Goal: Task Accomplishment & Management: Complete application form

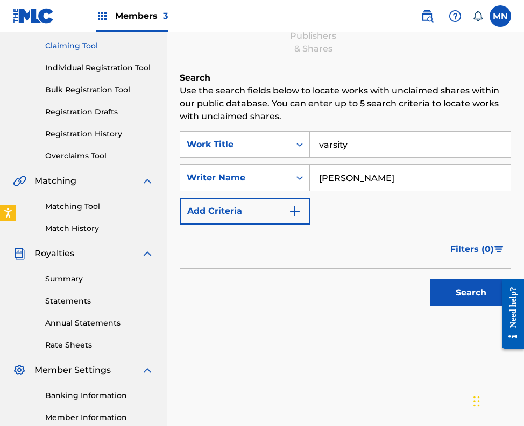
type input "Logan"
click at [83, 132] on link "Registration History" at bounding box center [99, 134] width 109 height 11
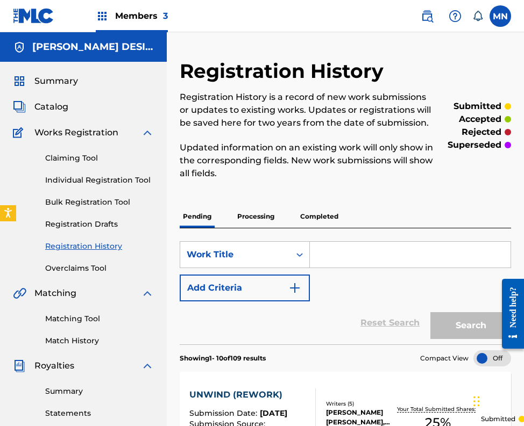
click at [63, 161] on link "Claiming Tool" at bounding box center [99, 158] width 109 height 11
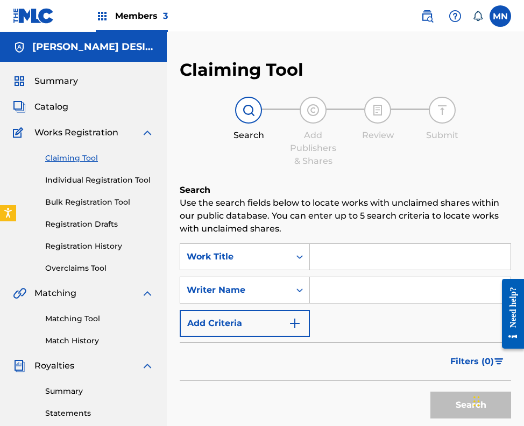
click at [339, 259] on input "Search Form" at bounding box center [410, 257] width 201 height 26
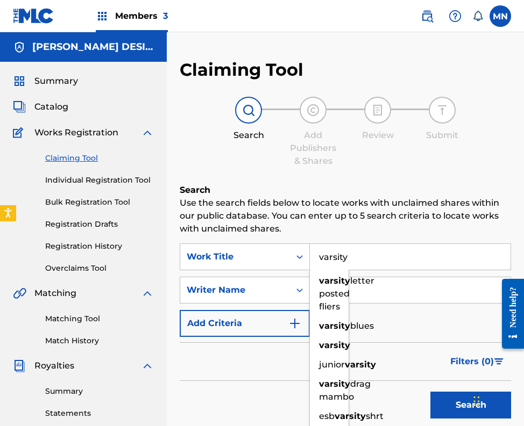
type input "varsity"
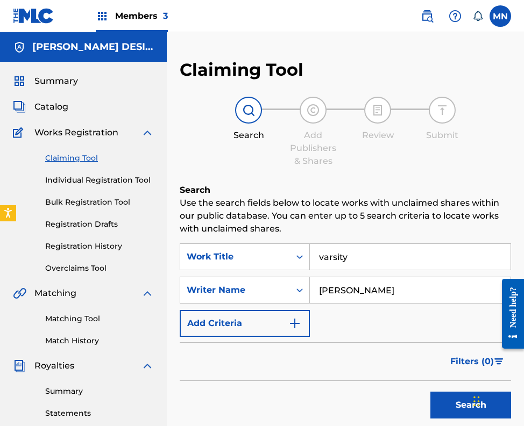
type input "logan"
click at [471, 405] on button "Search" at bounding box center [470, 405] width 81 height 27
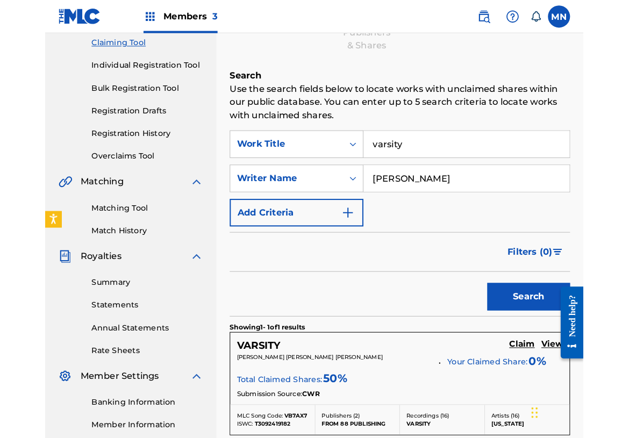
scroll to position [149, 0]
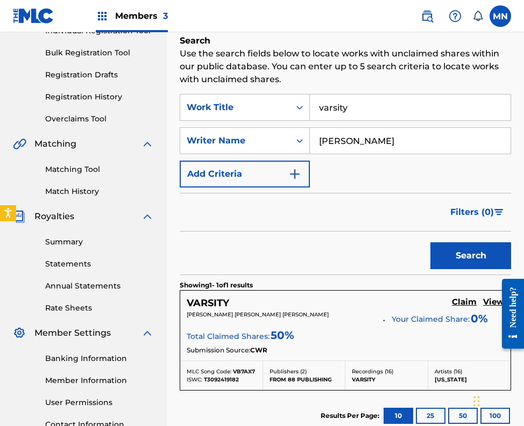
click at [465, 301] on h5 "Claim" at bounding box center [464, 302] width 25 height 10
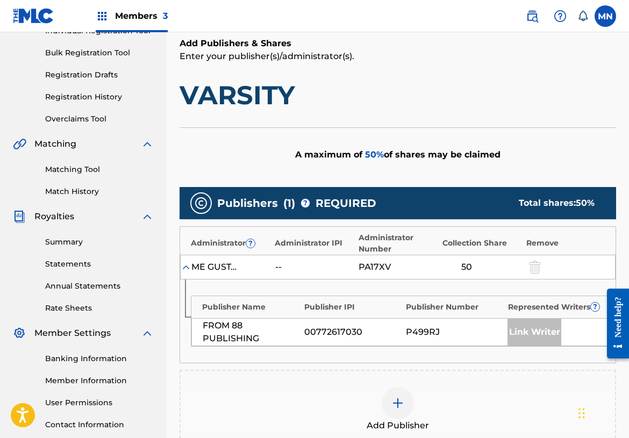
click at [401, 410] on div at bounding box center [398, 403] width 32 height 32
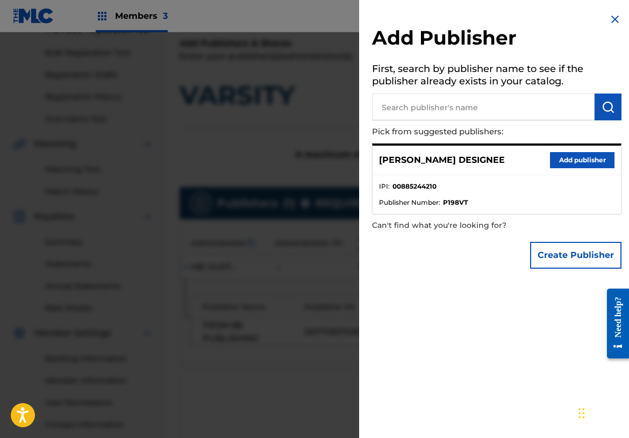
click at [562, 160] on button "Add publisher" at bounding box center [582, 160] width 65 height 16
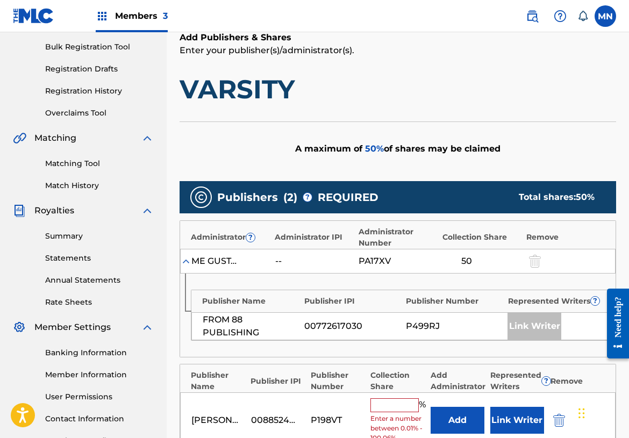
scroll to position [163, 0]
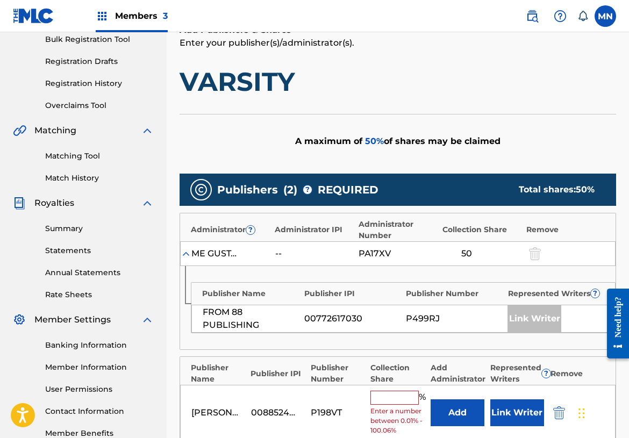
click at [403, 396] on input "text" at bounding box center [394, 398] width 48 height 14
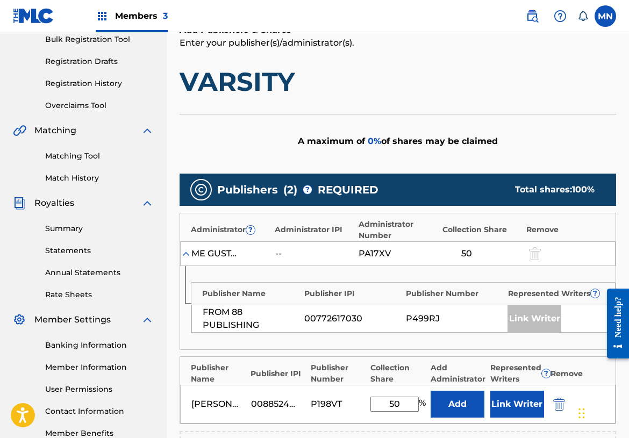
type input "50"
click at [520, 405] on button "Link Writer" at bounding box center [517, 404] width 54 height 27
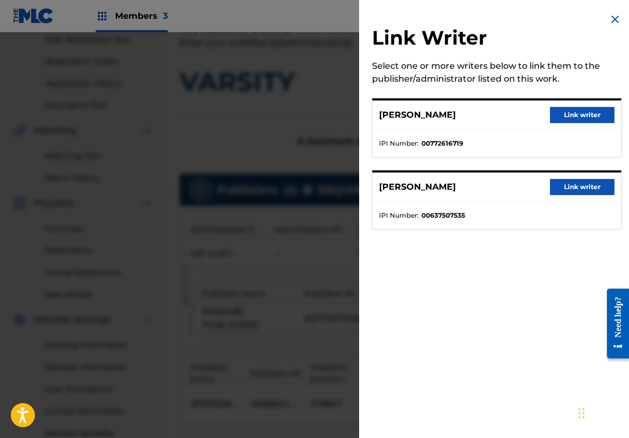
click at [581, 187] on button "Link writer" at bounding box center [582, 187] width 65 height 16
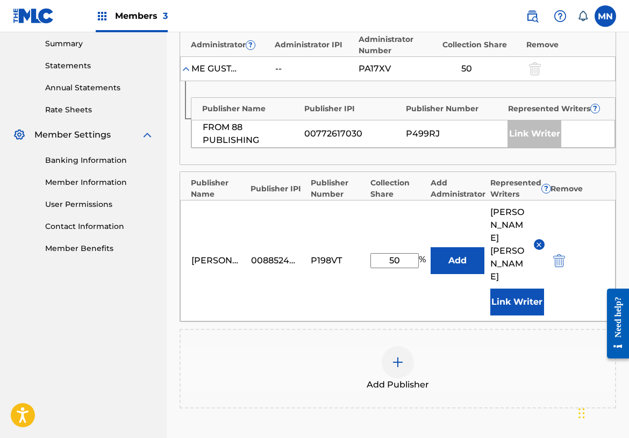
scroll to position [430, 0]
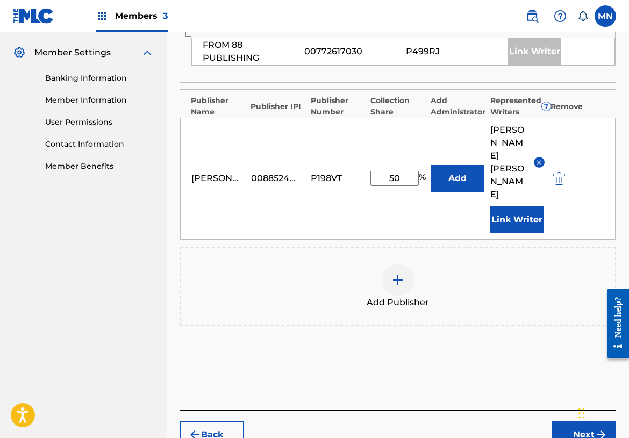
click at [563, 422] on button "Next" at bounding box center [584, 435] width 65 height 27
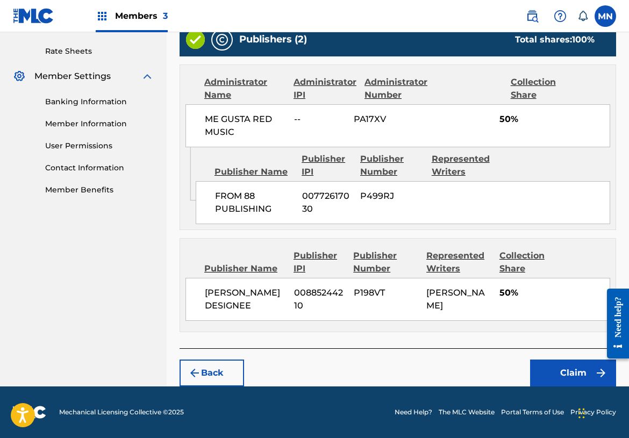
scroll to position [404, 0]
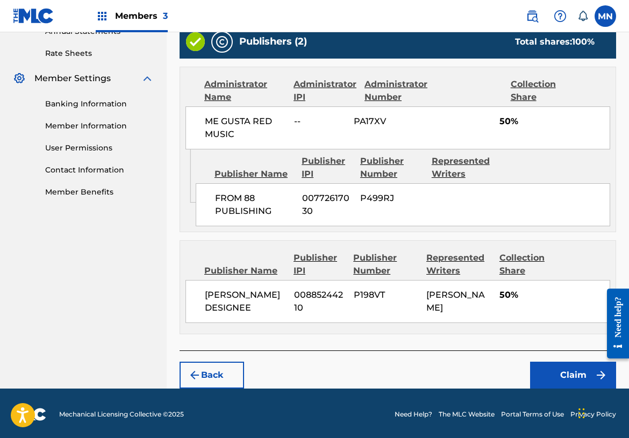
click at [547, 370] on button "Claim" at bounding box center [573, 375] width 86 height 27
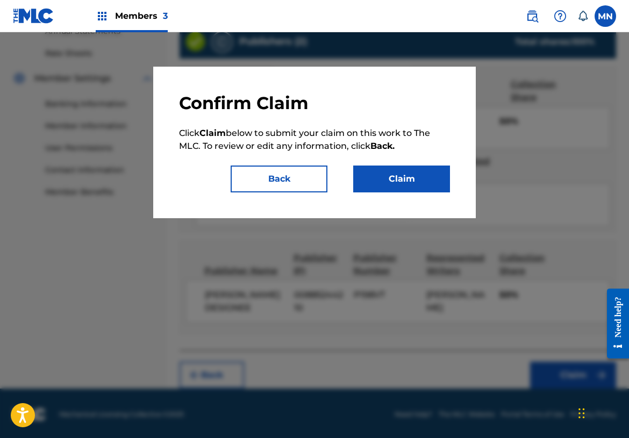
click at [424, 187] on button "Claim" at bounding box center [401, 179] width 97 height 27
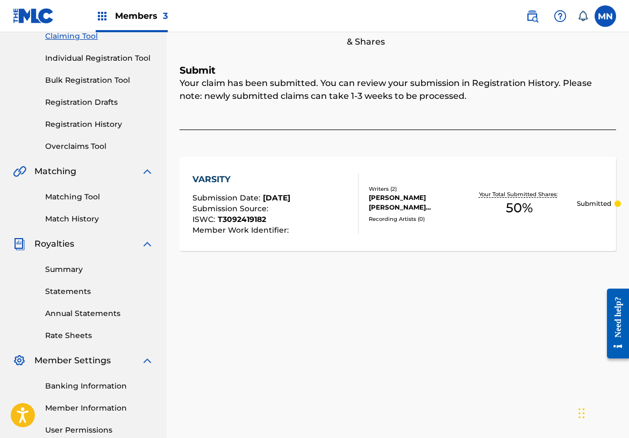
scroll to position [0, 0]
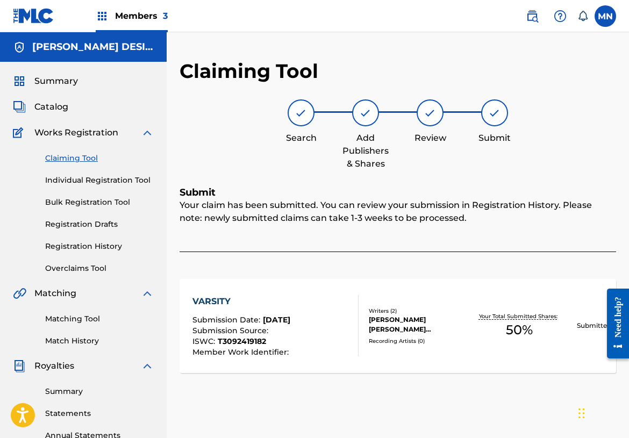
click at [72, 161] on link "Claiming Tool" at bounding box center [99, 158] width 109 height 11
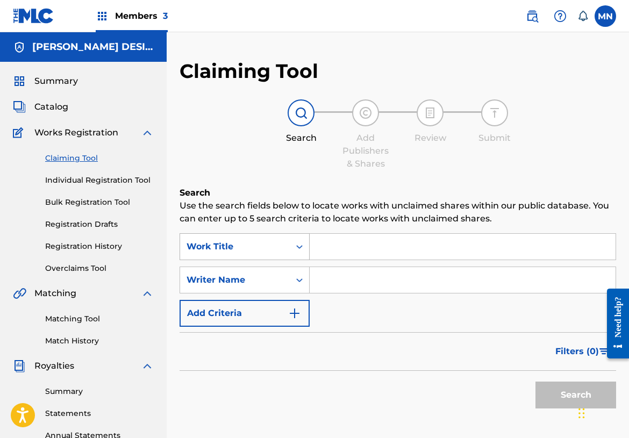
click at [275, 242] on div "Work Title" at bounding box center [235, 246] width 97 height 13
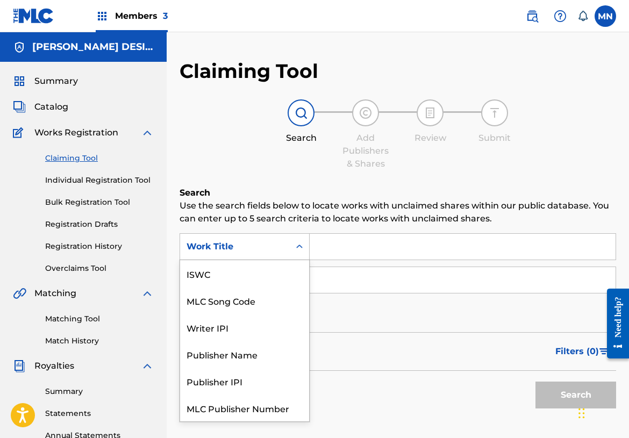
scroll to position [27, 0]
click at [267, 255] on div "Work Title" at bounding box center [235, 247] width 110 height 20
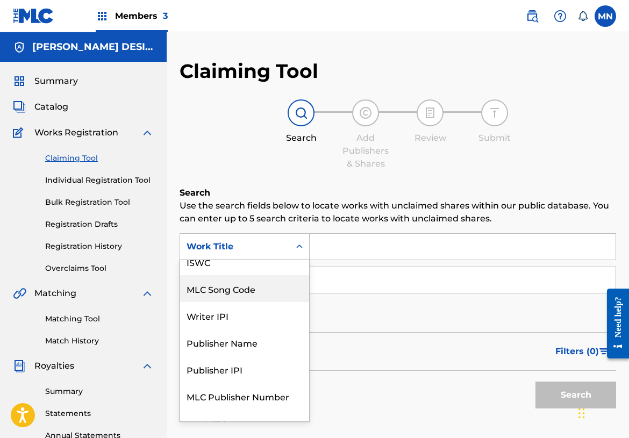
scroll to position [0, 0]
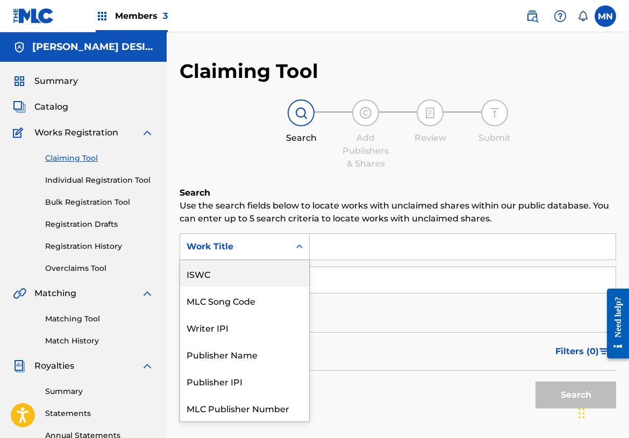
click at [219, 273] on div "ISWC" at bounding box center [244, 273] width 129 height 27
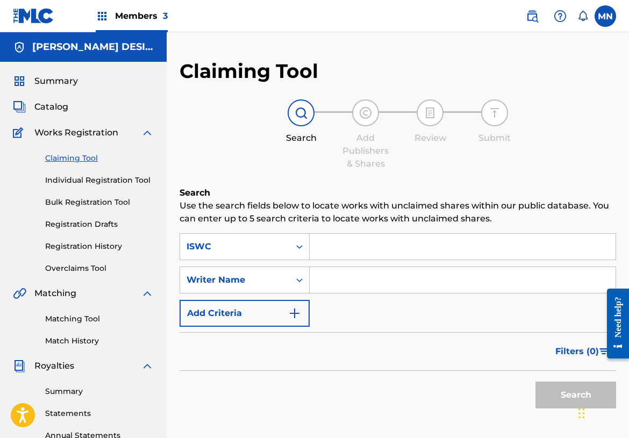
click at [341, 246] on input "Search Form" at bounding box center [463, 247] width 306 height 26
paste input "T3102005852"
type input "T3102005852"
click at [555, 393] on button "Search" at bounding box center [576, 395] width 81 height 27
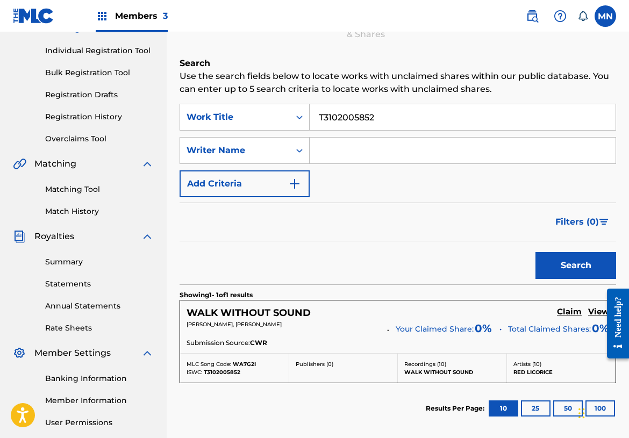
scroll to position [184, 0]
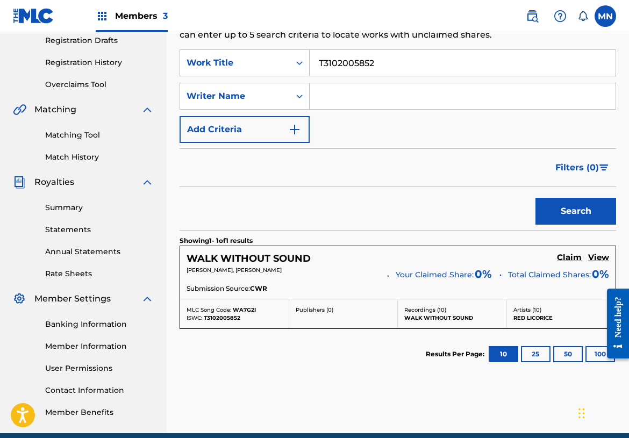
click at [571, 258] on h5 "Claim" at bounding box center [569, 258] width 25 height 10
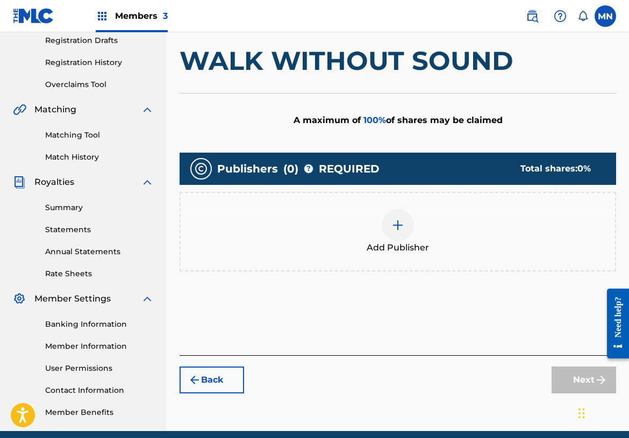
click at [388, 225] on div at bounding box center [398, 225] width 32 height 32
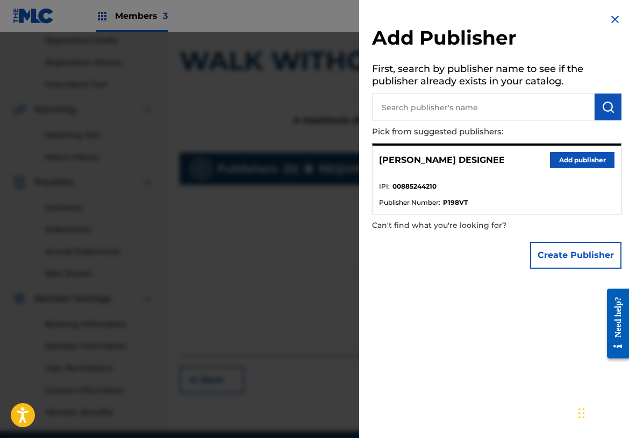
click at [561, 161] on button "Add publisher" at bounding box center [582, 160] width 65 height 16
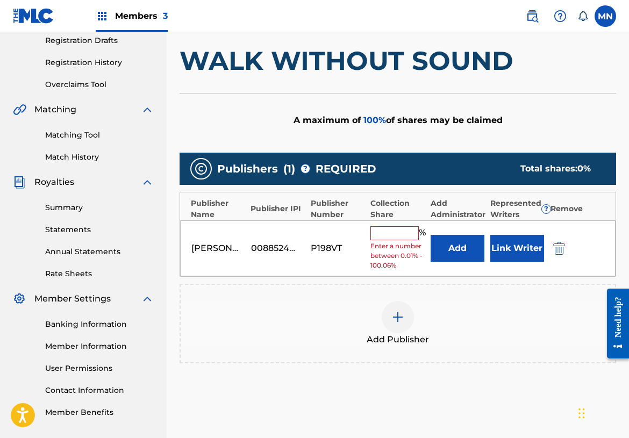
click at [395, 228] on input "text" at bounding box center [394, 233] width 48 height 14
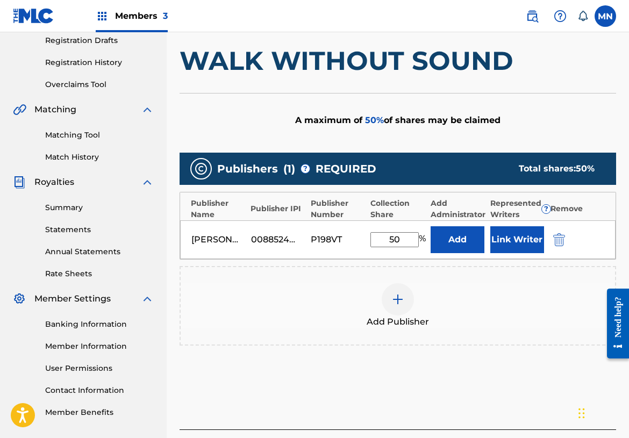
type input "50"
click at [501, 244] on button "Link Writer" at bounding box center [517, 239] width 54 height 27
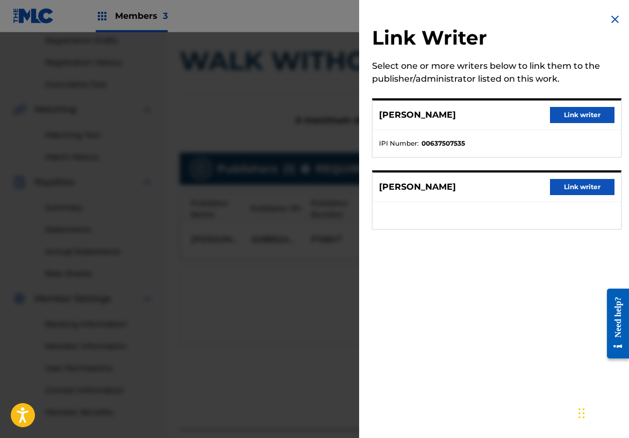
click at [574, 118] on button "Link writer" at bounding box center [582, 115] width 65 height 16
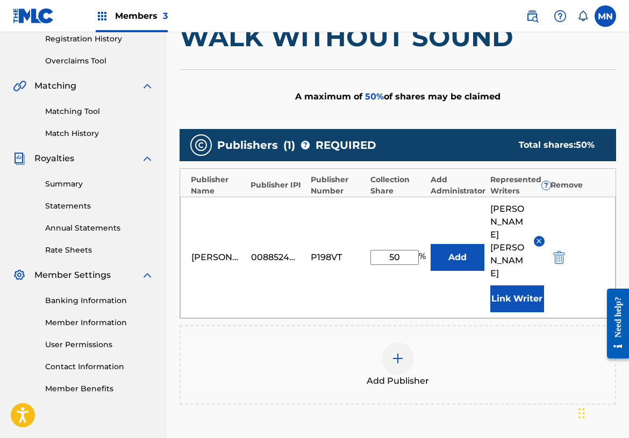
scroll to position [309, 0]
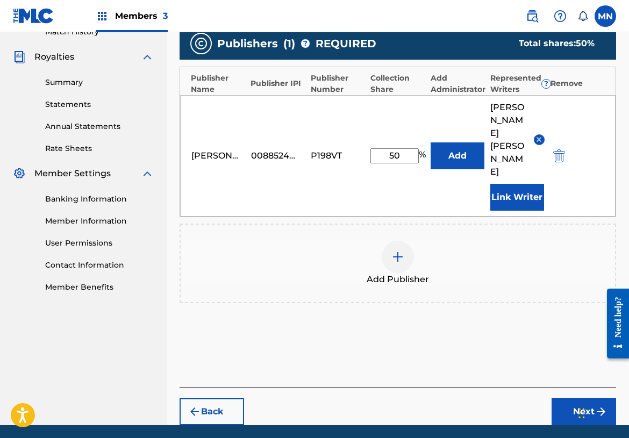
click at [567, 398] on button "Next" at bounding box center [584, 411] width 65 height 27
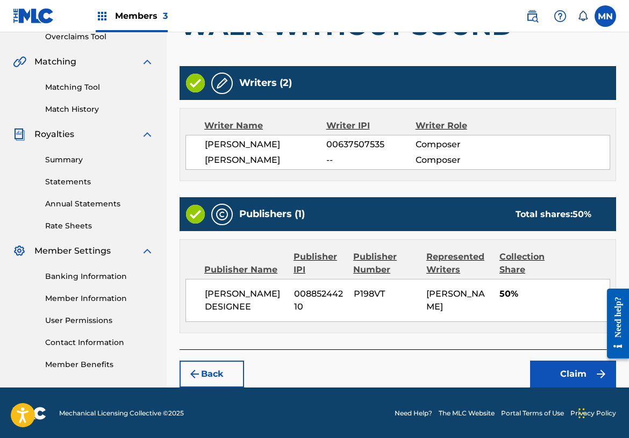
click at [553, 375] on button "Claim" at bounding box center [573, 374] width 86 height 27
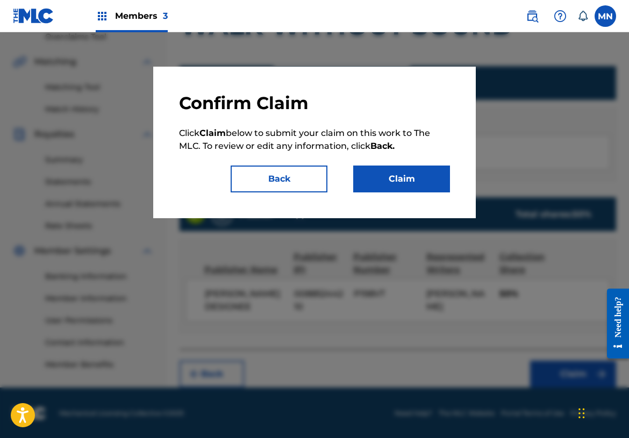
click at [383, 185] on button "Claim" at bounding box center [401, 179] width 97 height 27
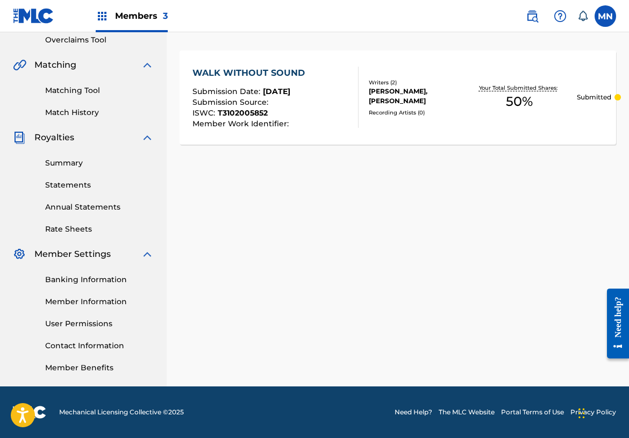
scroll to position [0, 0]
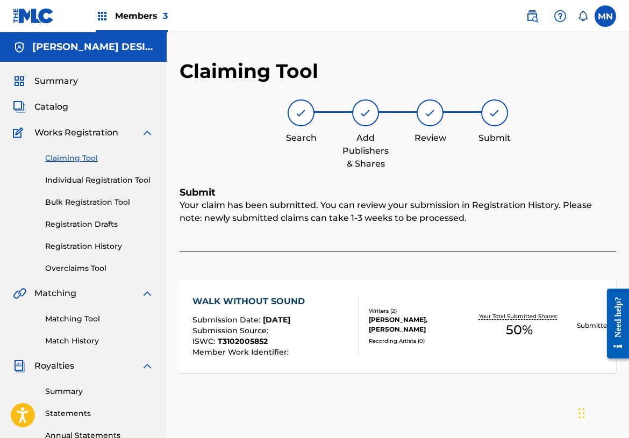
click at [69, 158] on link "Claiming Tool" at bounding box center [99, 158] width 109 height 11
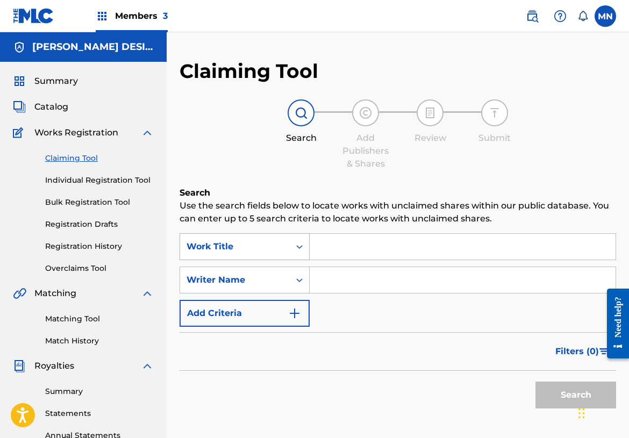
click at [241, 249] on div "Work Title" at bounding box center [235, 246] width 97 height 13
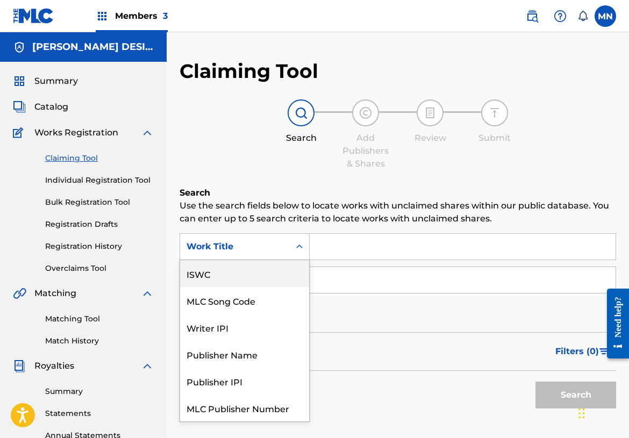
click at [219, 267] on div "ISWC" at bounding box center [244, 273] width 129 height 27
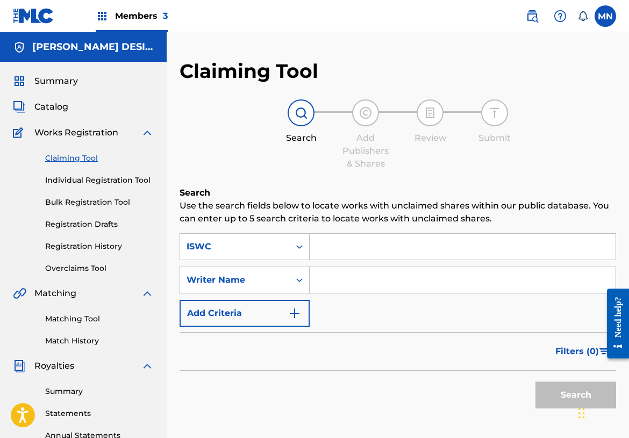
click at [347, 248] on input "Search Form" at bounding box center [463, 247] width 306 height 26
paste input "T3151886356"
type input "T3151886356"
click at [559, 393] on button "Search" at bounding box center [576, 395] width 81 height 27
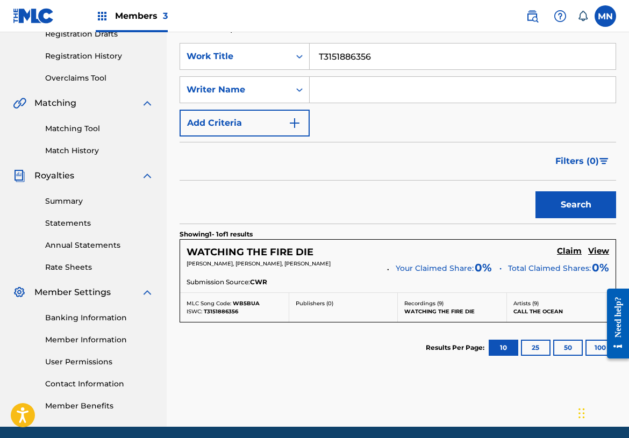
scroll to position [193, 0]
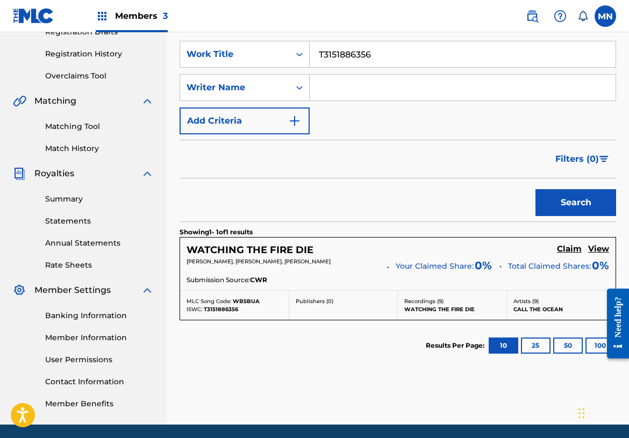
click at [574, 250] on h5 "Claim" at bounding box center [569, 249] width 25 height 10
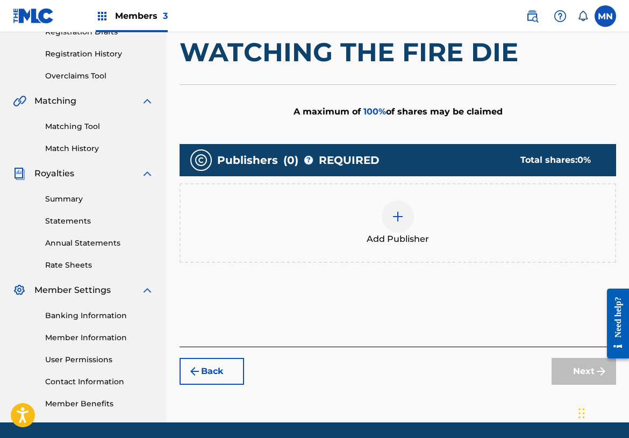
click at [394, 212] on img at bounding box center [397, 216] width 13 height 13
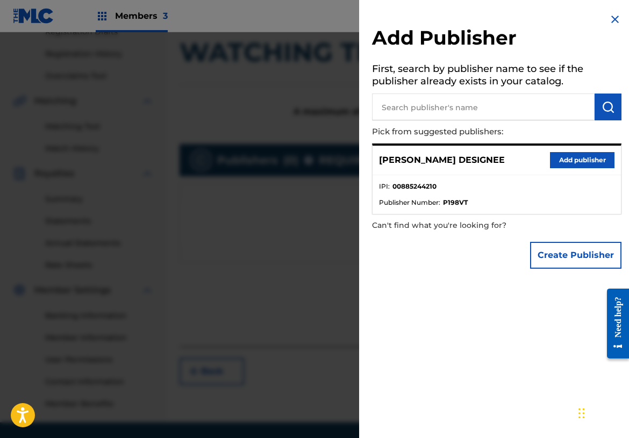
click at [565, 160] on button "Add publisher" at bounding box center [582, 160] width 65 height 16
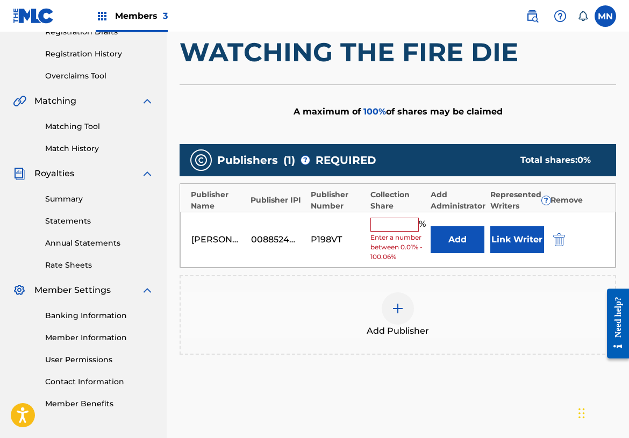
click at [383, 223] on input "text" at bounding box center [394, 225] width 48 height 14
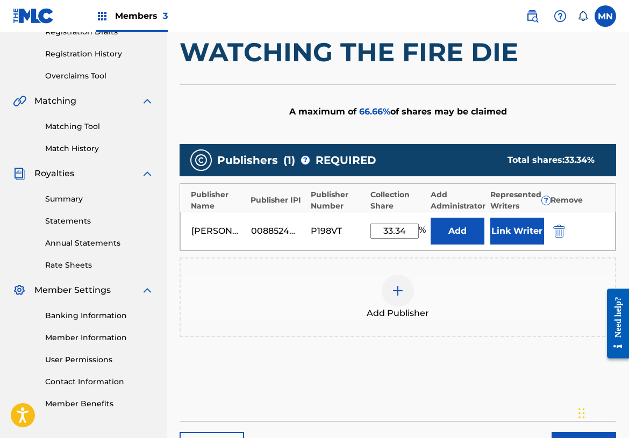
type input "33.34"
click at [514, 232] on button "Link Writer" at bounding box center [517, 231] width 54 height 27
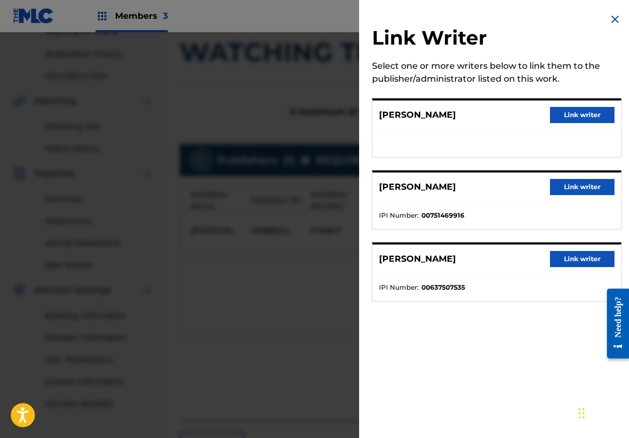
click at [572, 255] on button "Link writer" at bounding box center [582, 259] width 65 height 16
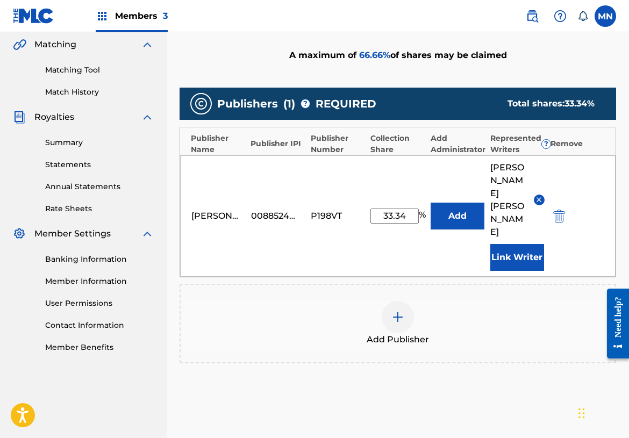
scroll to position [309, 0]
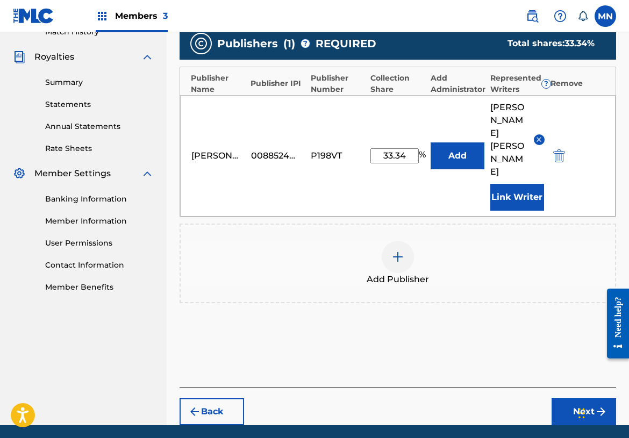
click at [582, 398] on button "Next" at bounding box center [584, 411] width 65 height 27
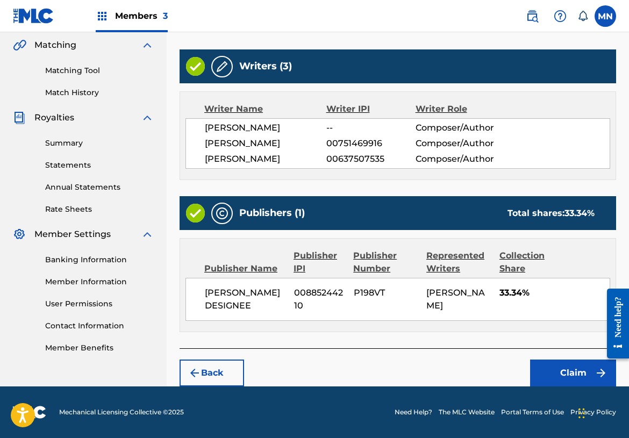
scroll to position [247, 0]
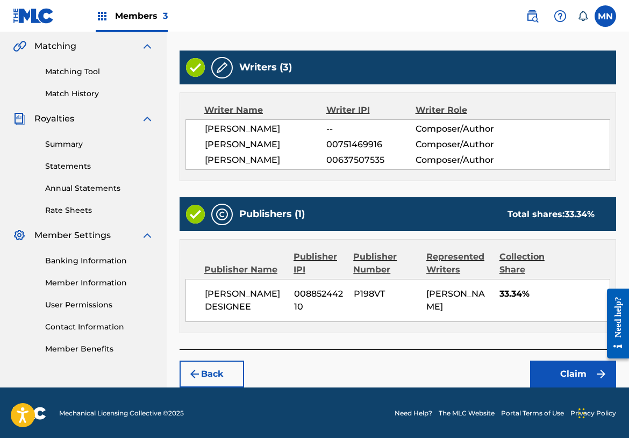
click at [566, 375] on button "Claim" at bounding box center [573, 374] width 86 height 27
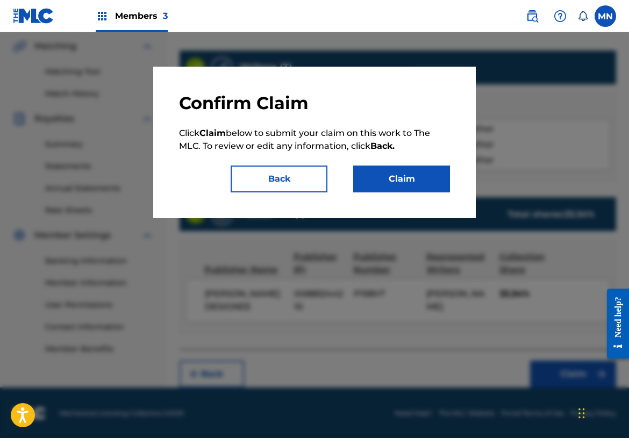
click at [405, 181] on button "Claim" at bounding box center [401, 179] width 97 height 27
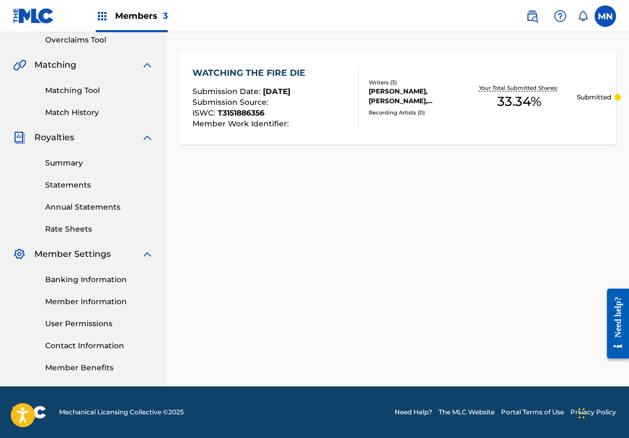
scroll to position [0, 0]
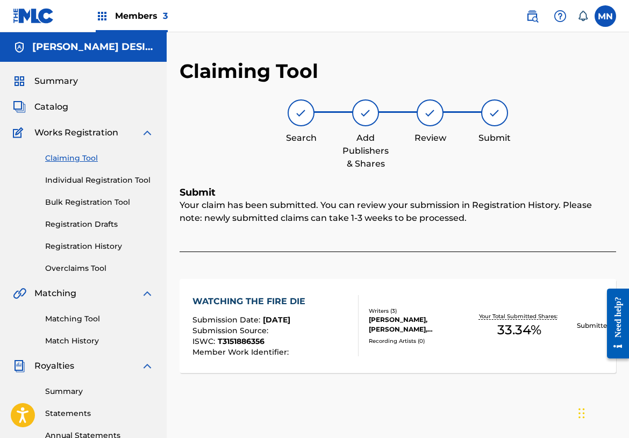
click at [96, 161] on link "Claiming Tool" at bounding box center [99, 158] width 109 height 11
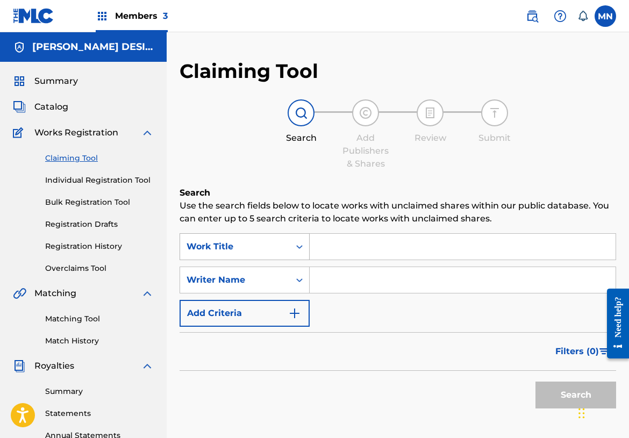
click at [253, 244] on div "Work Title" at bounding box center [235, 246] width 97 height 13
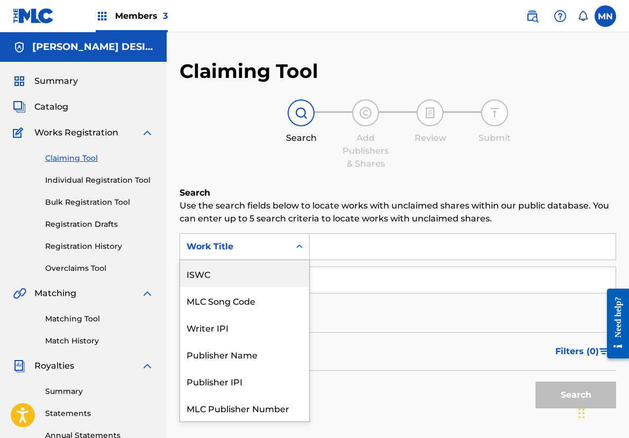
click at [225, 268] on div "ISWC" at bounding box center [244, 273] width 129 height 27
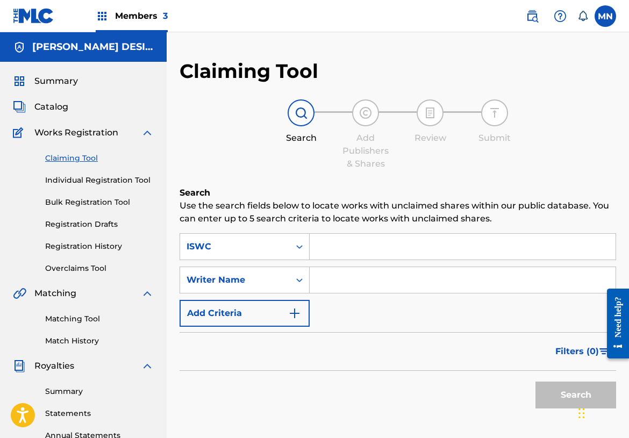
click at [355, 251] on input "Search Form" at bounding box center [463, 247] width 306 height 26
paste input "T3102005772"
type input "T3102005772"
click at [560, 394] on button "Search" at bounding box center [576, 395] width 81 height 27
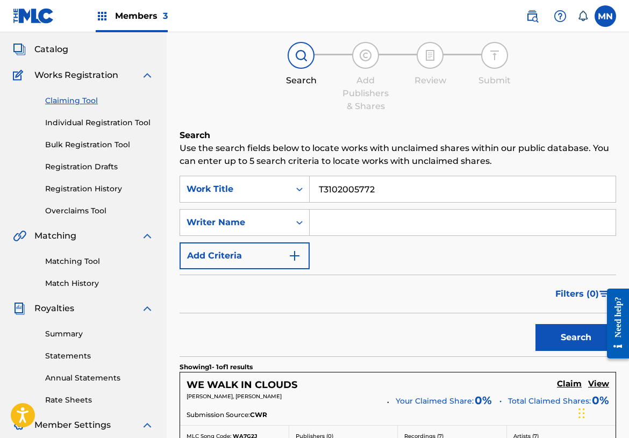
scroll to position [139, 0]
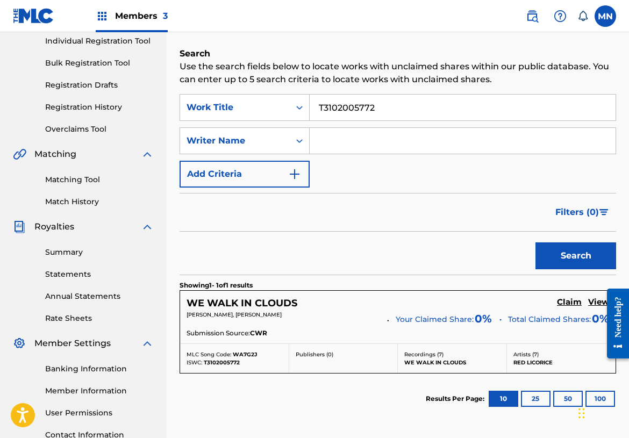
click at [571, 305] on h5 "Claim" at bounding box center [569, 302] width 25 height 10
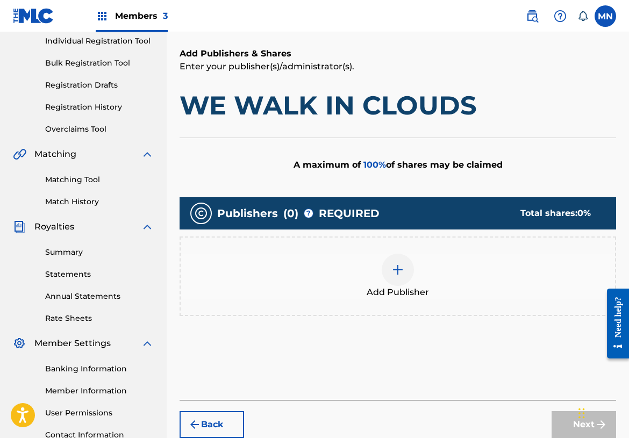
click at [393, 273] on img at bounding box center [397, 269] width 13 height 13
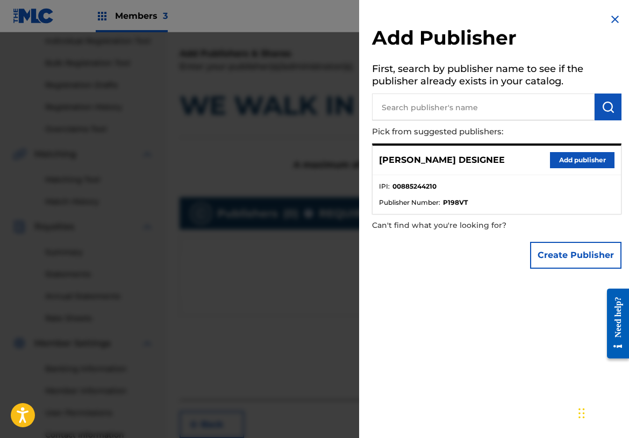
click at [575, 158] on button "Add publisher" at bounding box center [582, 160] width 65 height 16
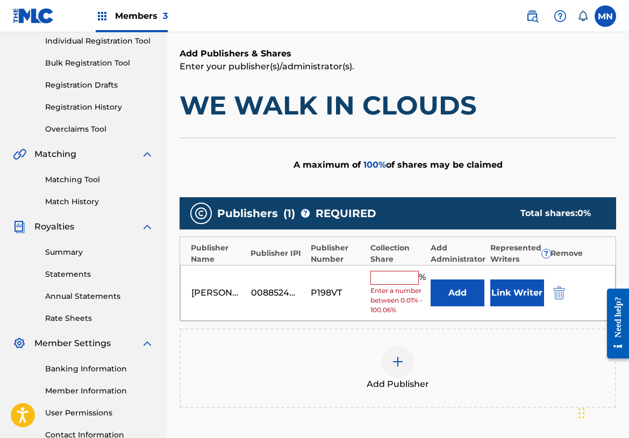
click at [393, 274] on input "text" at bounding box center [394, 278] width 48 height 14
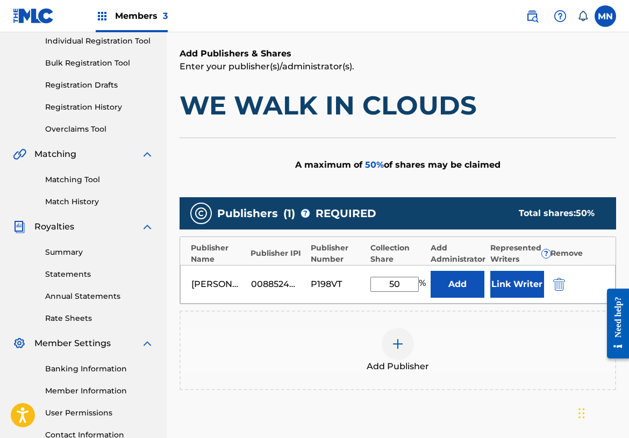
type input "50"
click at [510, 284] on button "Link Writer" at bounding box center [517, 284] width 54 height 27
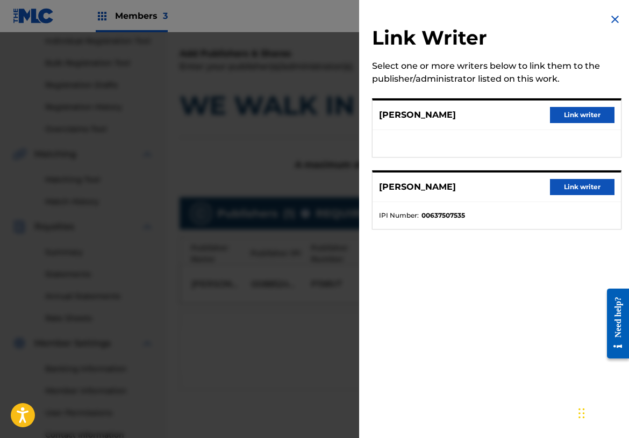
click at [576, 189] on button "Link writer" at bounding box center [582, 187] width 65 height 16
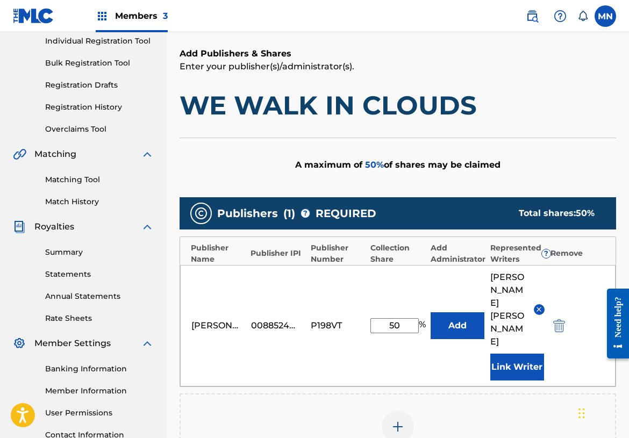
scroll to position [309, 0]
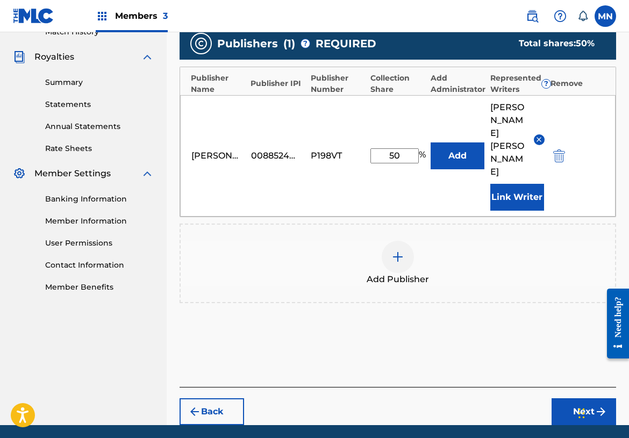
click at [569, 398] on button "Next" at bounding box center [584, 411] width 65 height 27
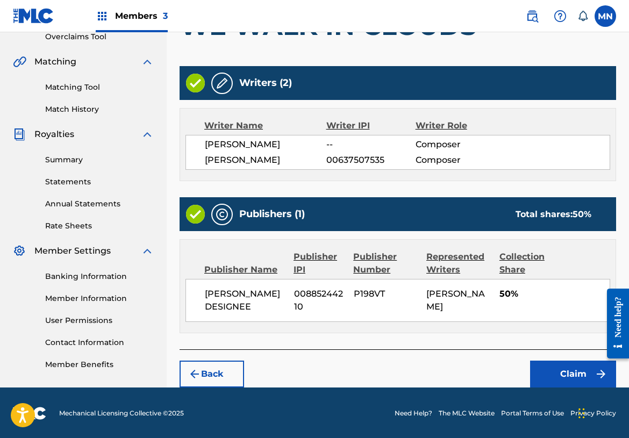
click at [557, 368] on button "Claim" at bounding box center [573, 374] width 86 height 27
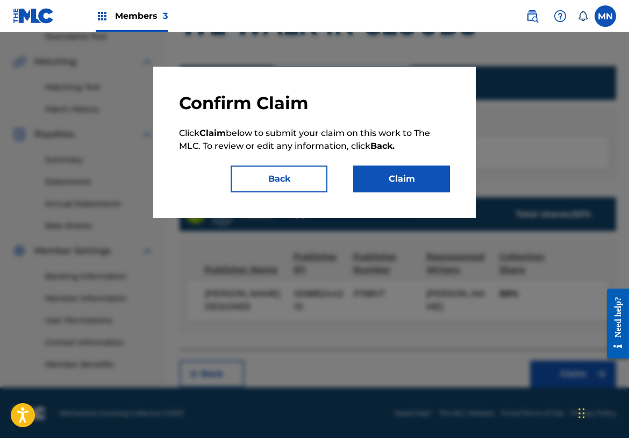
click at [407, 181] on button "Claim" at bounding box center [401, 179] width 97 height 27
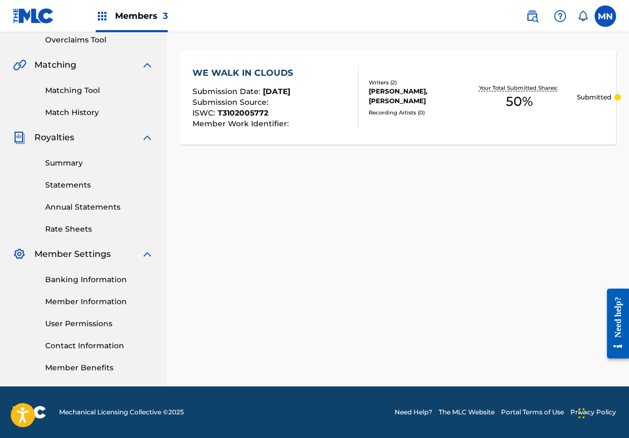
scroll to position [0, 0]
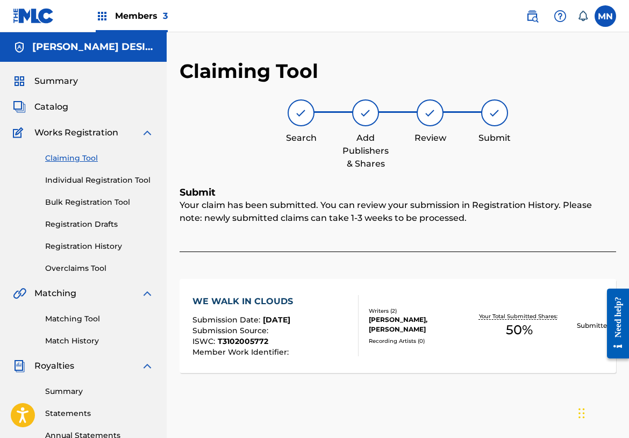
click at [84, 161] on link "Claiming Tool" at bounding box center [99, 158] width 109 height 11
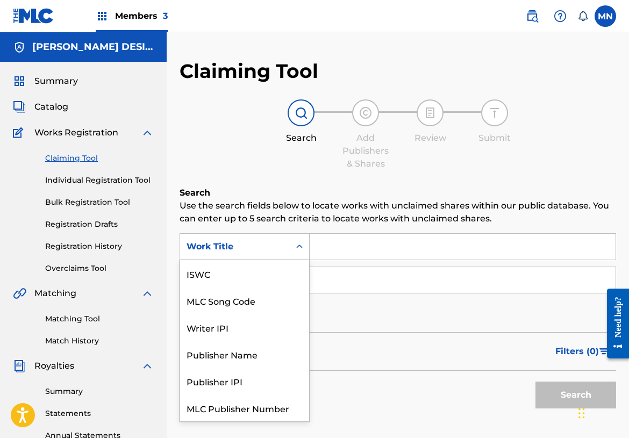
click at [260, 248] on div "Work Title" at bounding box center [235, 246] width 97 height 13
click at [231, 274] on div "ISWC" at bounding box center [244, 273] width 129 height 27
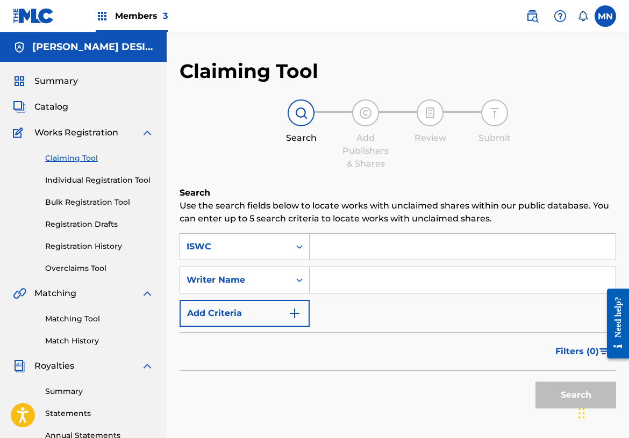
click at [362, 252] on input "Search Form" at bounding box center [463, 247] width 306 height 26
paste input "T3094779332"
type input "T3094779332"
click at [570, 390] on button "Search" at bounding box center [576, 395] width 81 height 27
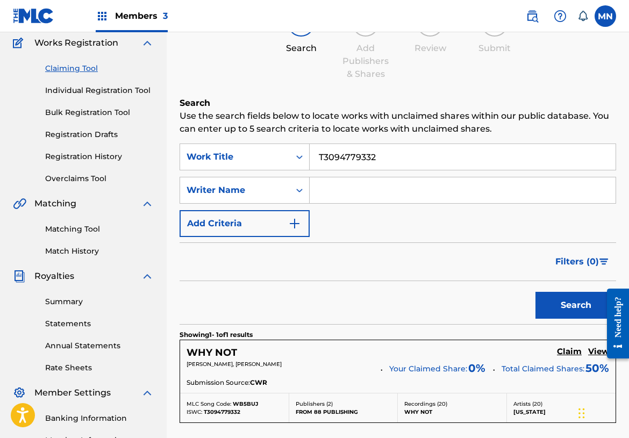
scroll to position [92, 0]
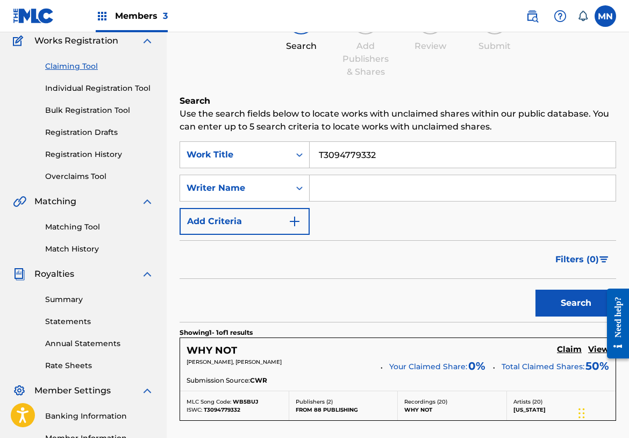
click at [568, 352] on h5 "Claim" at bounding box center [569, 350] width 25 height 10
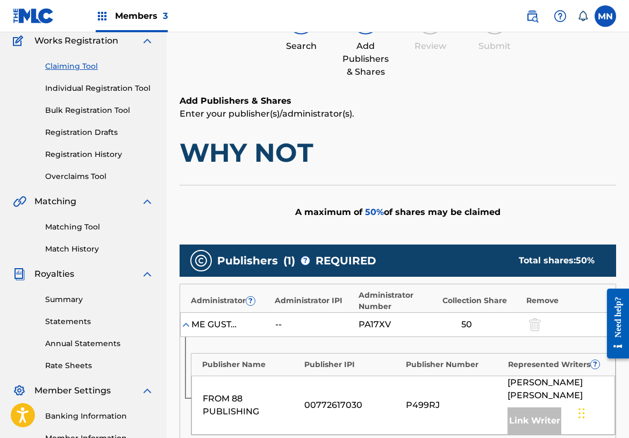
scroll to position [291, 0]
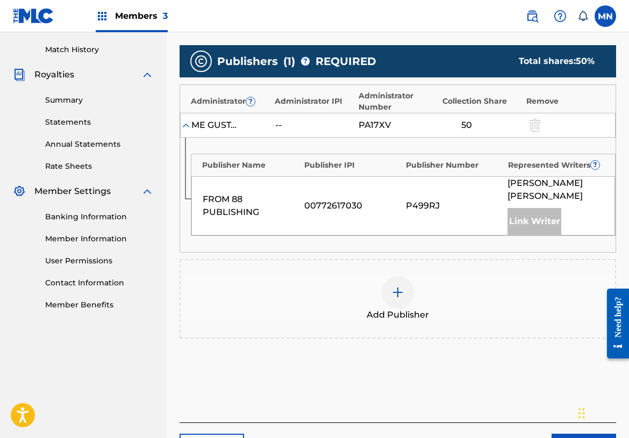
click at [397, 288] on img at bounding box center [397, 292] width 13 height 13
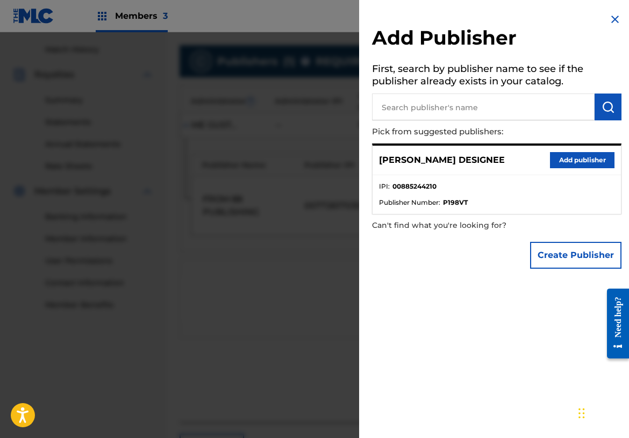
click at [566, 162] on button "Add publisher" at bounding box center [582, 160] width 65 height 16
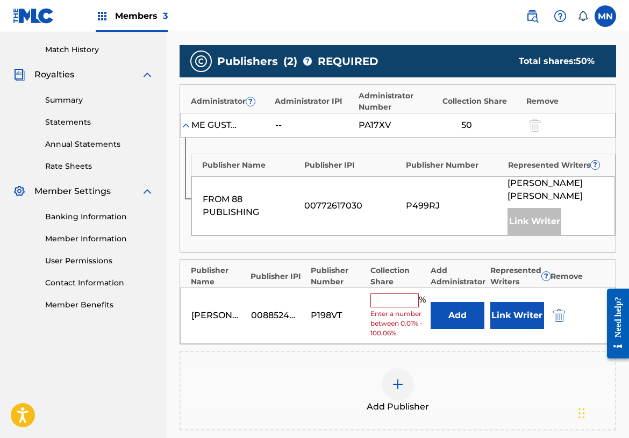
click at [394, 299] on input "text" at bounding box center [394, 301] width 48 height 14
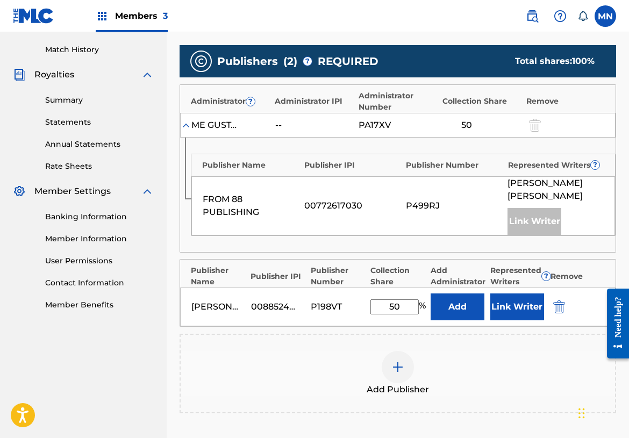
type input "50"
click at [512, 315] on button "Link Writer" at bounding box center [517, 307] width 54 height 27
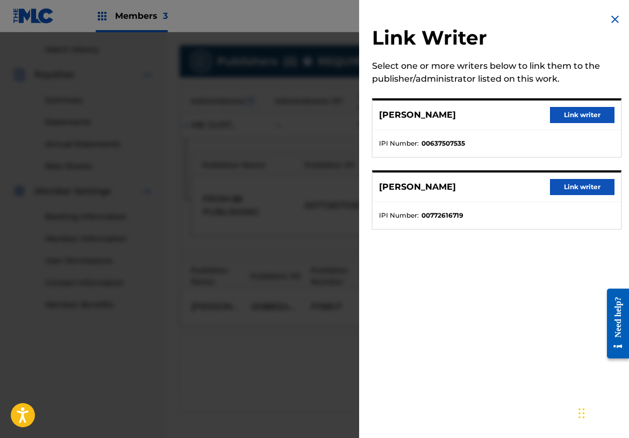
click at [589, 120] on button "Link writer" at bounding box center [582, 115] width 65 height 16
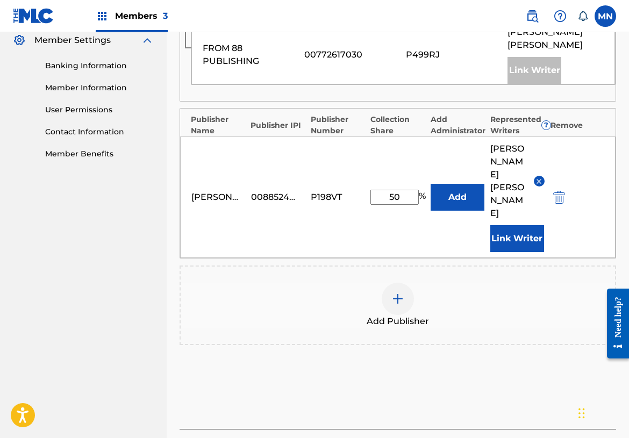
scroll to position [484, 0]
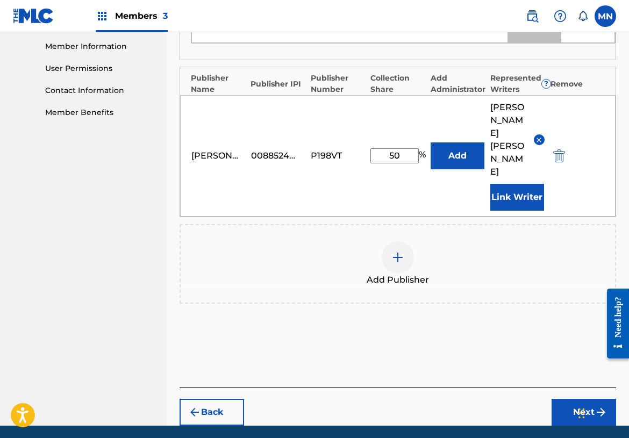
click at [576, 399] on button "Next" at bounding box center [584, 412] width 65 height 27
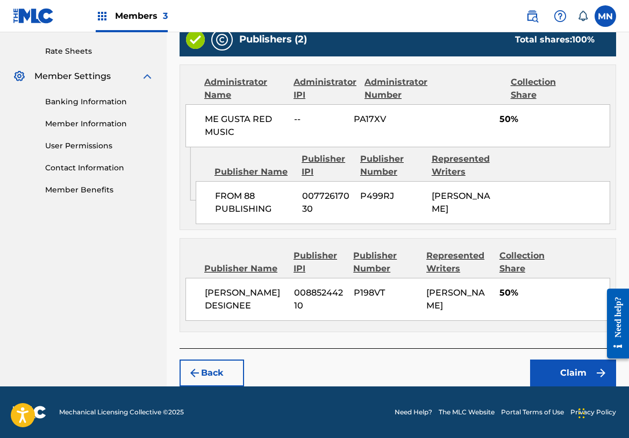
click at [575, 374] on button "Claim" at bounding box center [573, 373] width 86 height 27
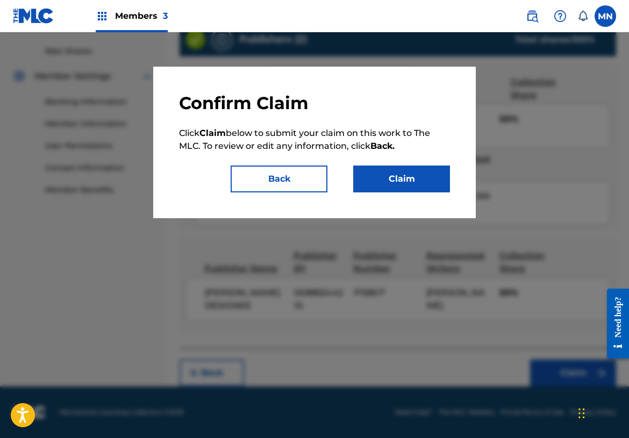
click at [416, 187] on button "Claim" at bounding box center [401, 179] width 97 height 27
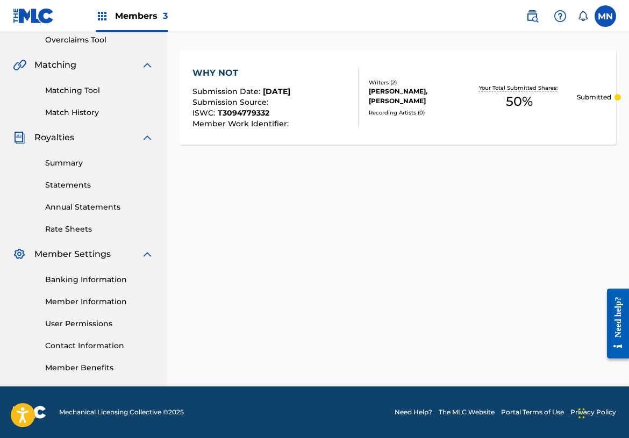
scroll to position [0, 0]
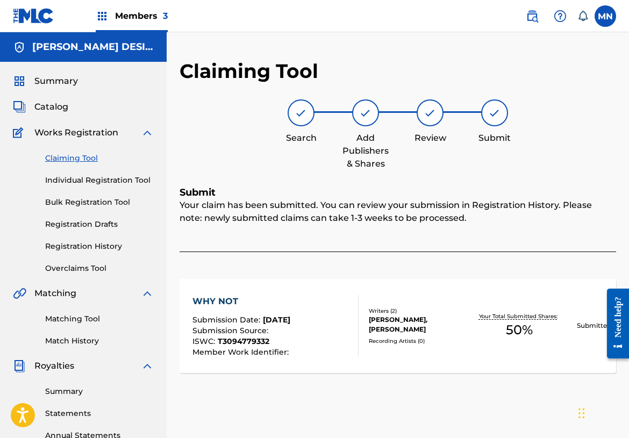
click at [81, 156] on link "Claiming Tool" at bounding box center [99, 158] width 109 height 11
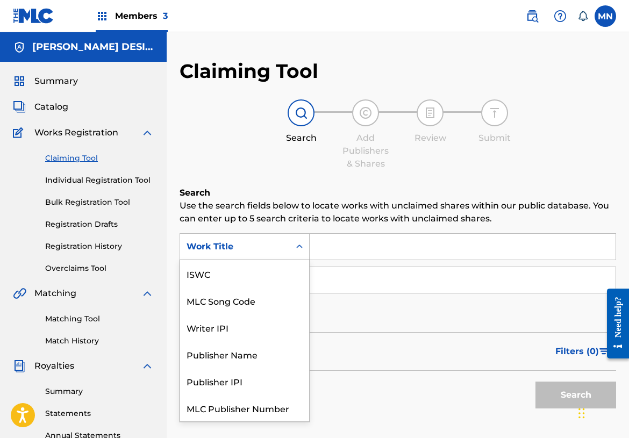
click at [263, 246] on div "Work Title" at bounding box center [235, 246] width 97 height 13
click at [226, 275] on div "ISWC" at bounding box center [244, 273] width 129 height 27
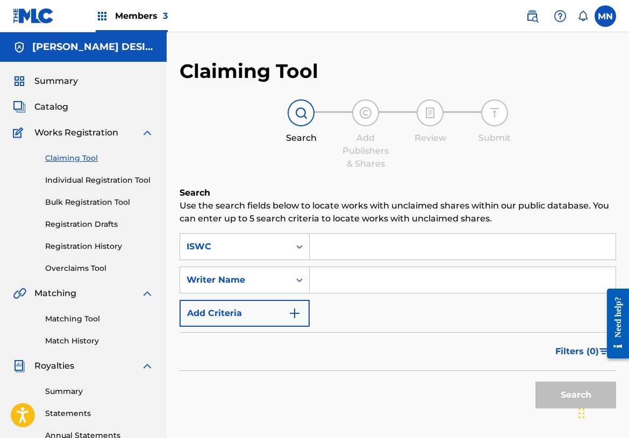
click at [368, 248] on input "Search Form" at bounding box center [463, 247] width 306 height 26
paste input "T3312512264"
type input "T3312512264"
click at [560, 395] on button "Search" at bounding box center [576, 395] width 81 height 27
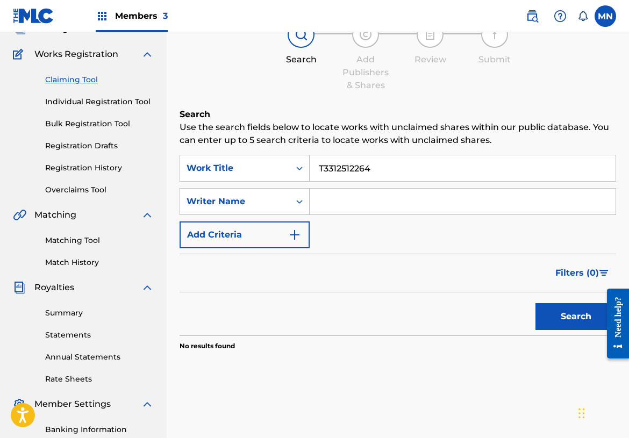
scroll to position [158, 0]
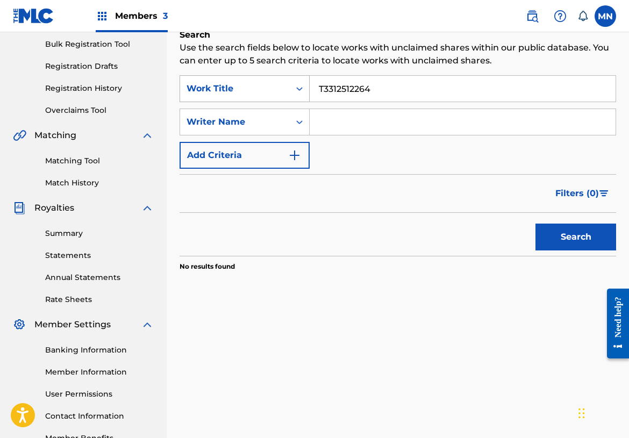
drag, startPoint x: 382, startPoint y: 89, endPoint x: 273, endPoint y: 81, distance: 108.9
click at [268, 81] on div "SearchWithCriteria5135a538-d48c-44bb-9a4a-83e1ffbac030 Work Title T3312512264" at bounding box center [398, 88] width 437 height 27
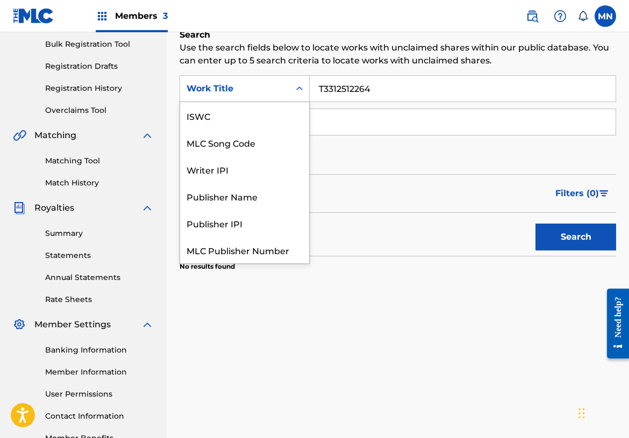
click at [293, 84] on div "Search Form" at bounding box center [299, 88] width 19 height 19
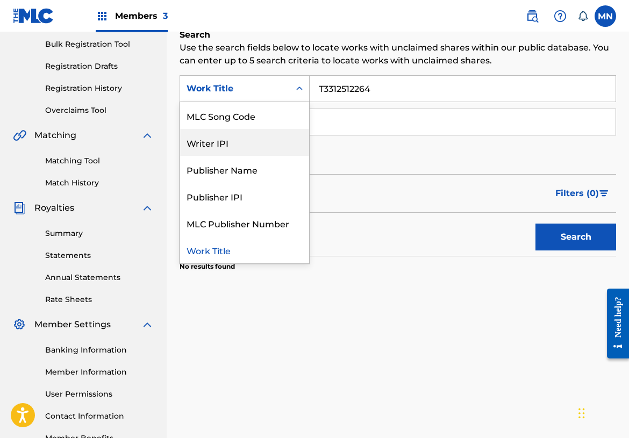
scroll to position [0, 0]
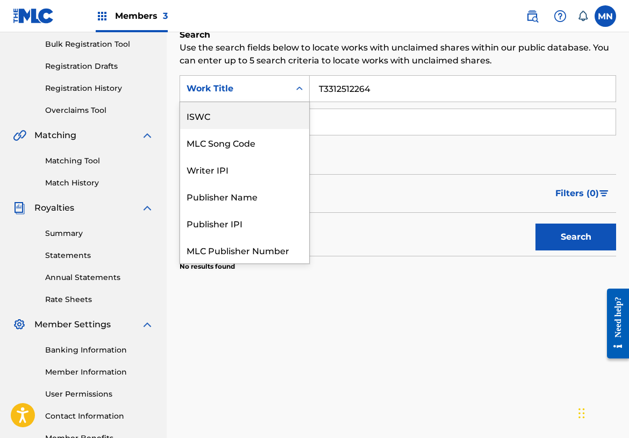
click at [242, 119] on div "ISWC" at bounding box center [244, 115] width 129 height 27
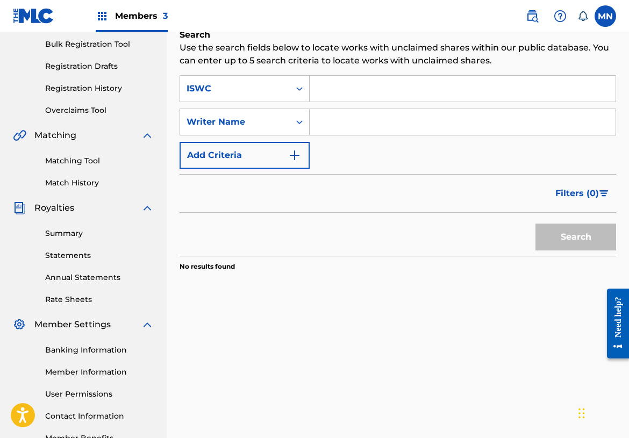
click at [382, 93] on input "Search Form" at bounding box center [463, 89] width 306 height 26
paste input "T3312512593"
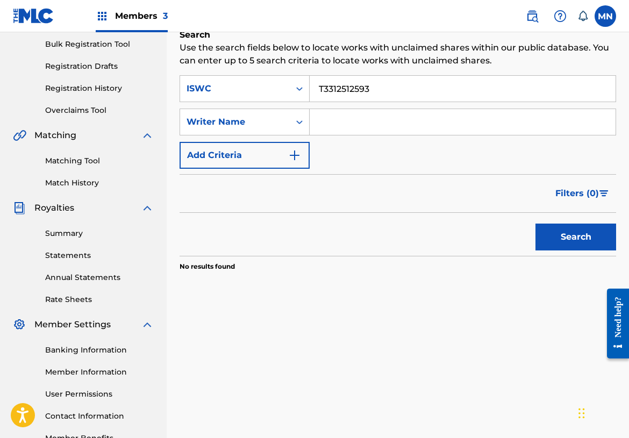
type input "T3312512593"
click at [582, 237] on button "Search" at bounding box center [576, 237] width 81 height 27
click at [371, 91] on input "T3312512593" at bounding box center [463, 89] width 306 height 26
drag, startPoint x: 417, startPoint y: 92, endPoint x: 289, endPoint y: 87, distance: 128.6
click at [291, 89] on div "SearchWithCriteria490c2a9e-0246-4806-84fc-239664a00bf8 ISWC T3312512593" at bounding box center [398, 88] width 437 height 27
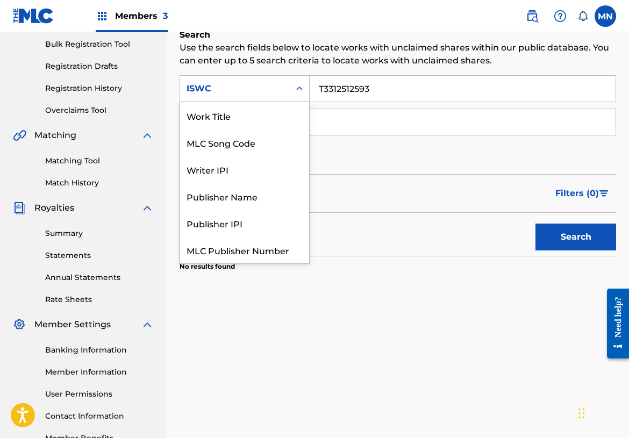
click at [288, 87] on div "ISWC" at bounding box center [235, 89] width 110 height 20
click at [236, 115] on div "Work Title" at bounding box center [244, 115] width 129 height 27
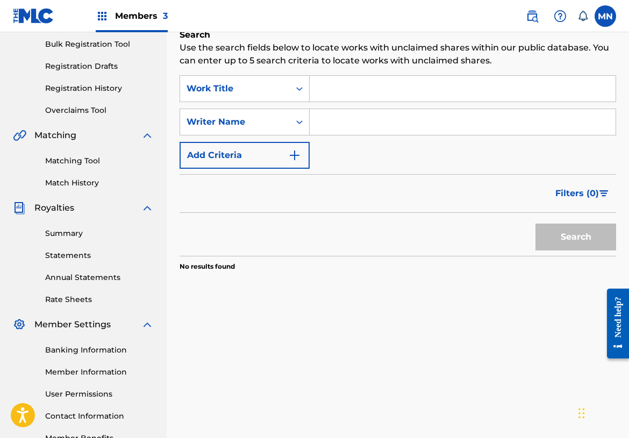
click at [370, 94] on input "Search Form" at bounding box center [463, 89] width 306 height 26
paste input "WISCONSIN IS BEAUTIFUL THIS TIME OF YEAR"
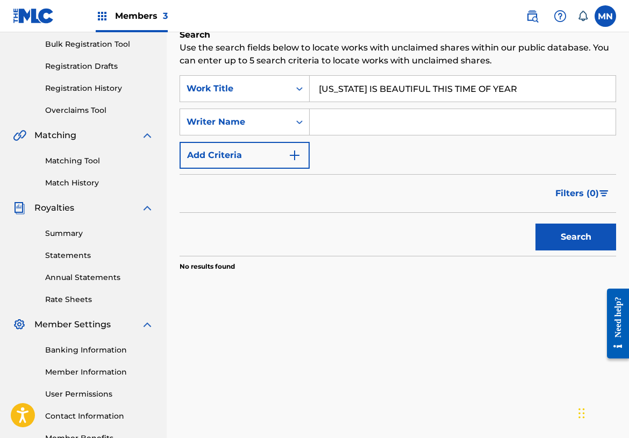
click at [566, 239] on button "Search" at bounding box center [576, 237] width 81 height 27
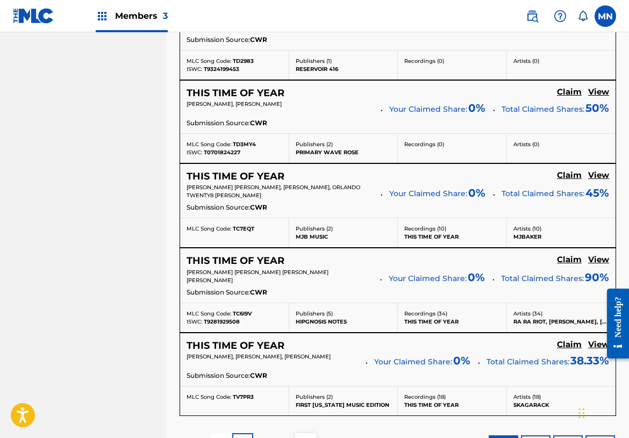
scroll to position [175, 0]
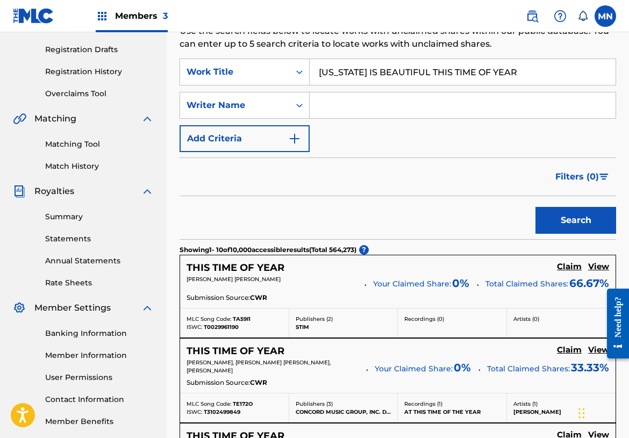
drag, startPoint x: 532, startPoint y: 70, endPoint x: 434, endPoint y: 72, distance: 97.3
click at [434, 72] on input "WISCONSIN IS BEAUTIFUL THIS TIME OF YEAR" at bounding box center [463, 72] width 306 height 26
type input "WISCONSIN IS BEAUTIFUL"
click at [576, 220] on button "Search" at bounding box center [576, 220] width 81 height 27
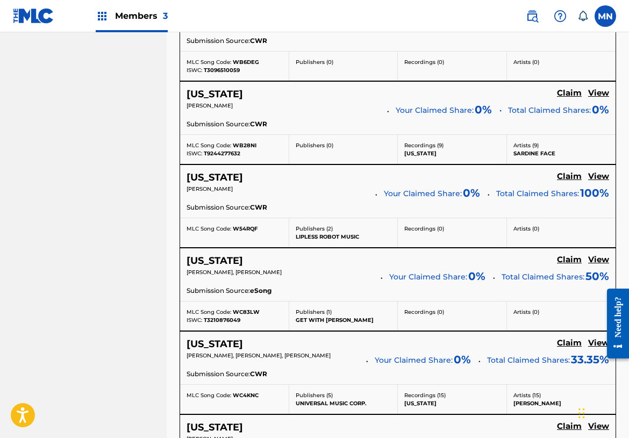
scroll to position [0, 0]
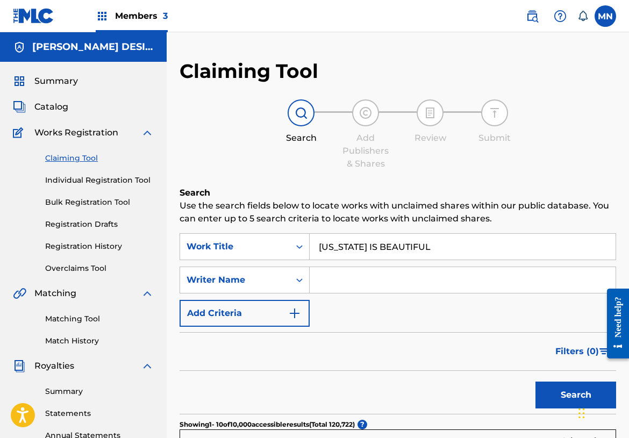
click at [355, 285] on input "Search Form" at bounding box center [463, 280] width 306 height 26
click at [576, 395] on button "Search" at bounding box center [576, 395] width 81 height 27
click at [454, 253] on input "WISCONSIN IS BEAUTIFUL" at bounding box center [463, 247] width 306 height 26
drag, startPoint x: 360, startPoint y: 283, endPoint x: 302, endPoint y: 270, distance: 60.0
click at [302, 270] on div "SearchWithCriteria24d49ac9-ea47-41cc-ab29-5446753a2ca8 Writer Name Braxton" at bounding box center [398, 280] width 437 height 27
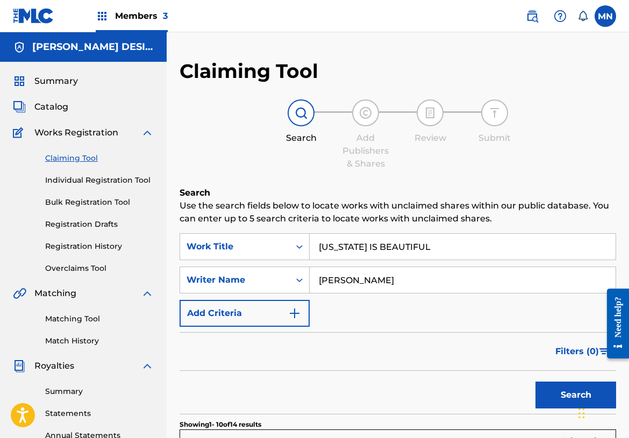
click at [576, 395] on button "Search" at bounding box center [576, 395] width 81 height 27
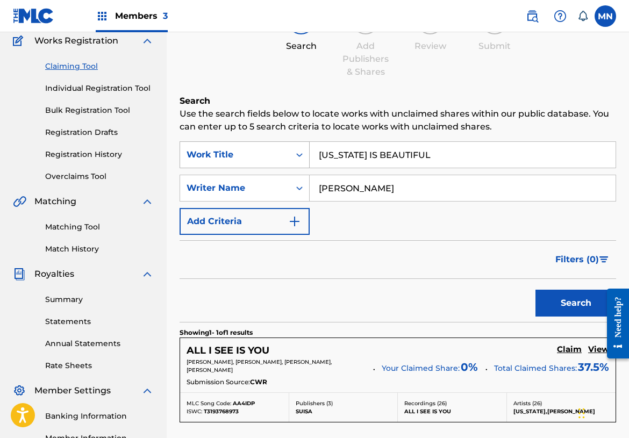
type input "Jared Logan"
click at [244, 157] on div "Work Title" at bounding box center [235, 154] width 97 height 13
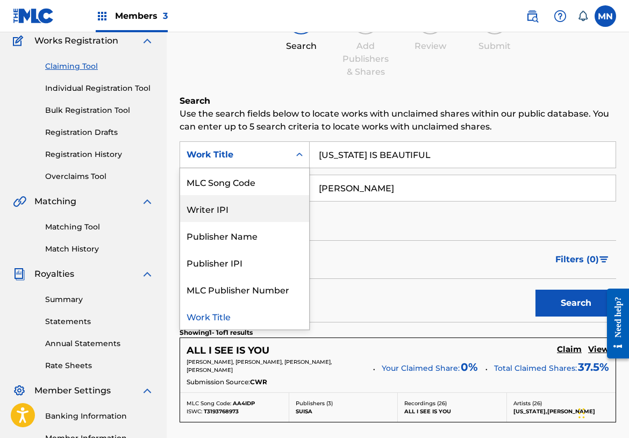
scroll to position [0, 0]
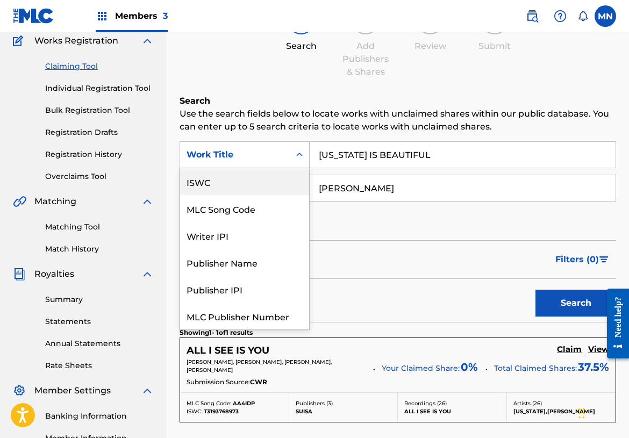
click at [254, 189] on div "ISWC" at bounding box center [244, 181] width 129 height 27
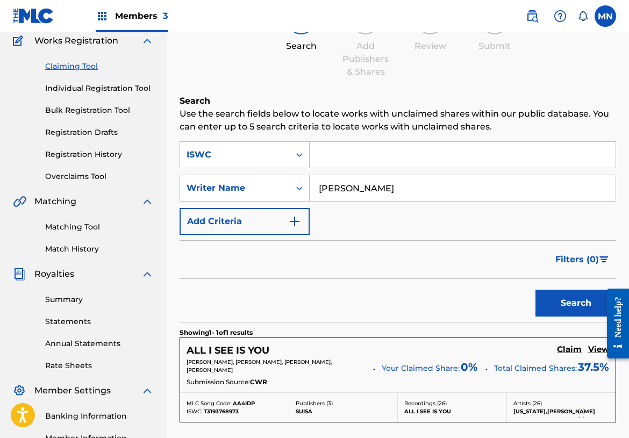
click at [396, 155] on input "Search Form" at bounding box center [463, 155] width 306 height 26
paste input "T3122151451"
type input "T3122151451"
click at [573, 310] on button "Search" at bounding box center [576, 303] width 81 height 27
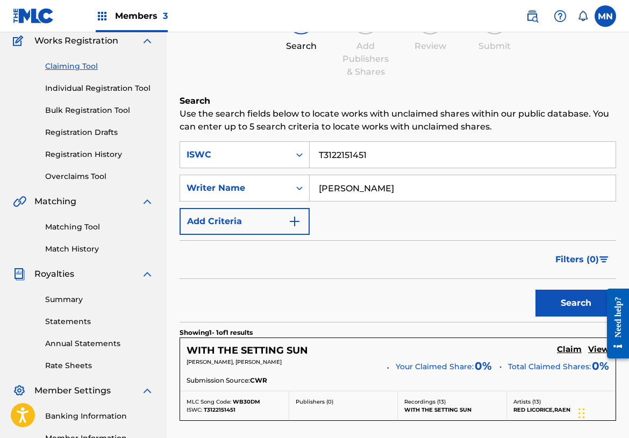
click at [573, 352] on h5 "Claim" at bounding box center [569, 350] width 25 height 10
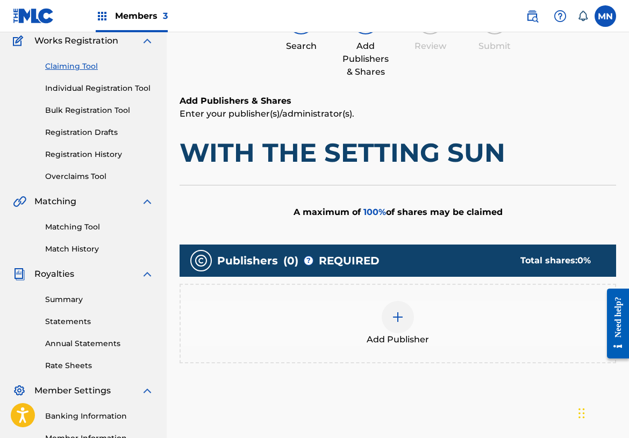
click at [400, 320] on img at bounding box center [397, 317] width 13 height 13
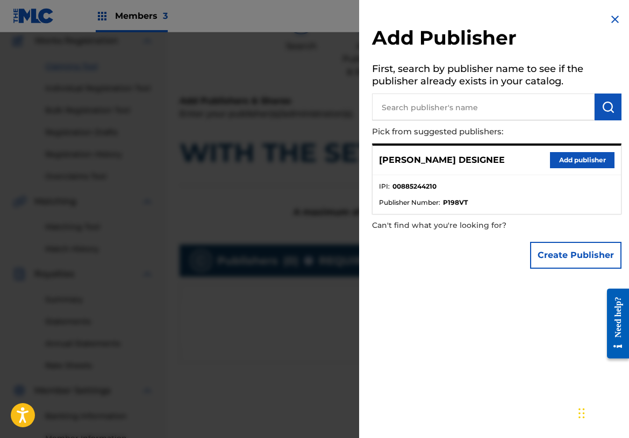
click at [575, 158] on button "Add publisher" at bounding box center [582, 160] width 65 height 16
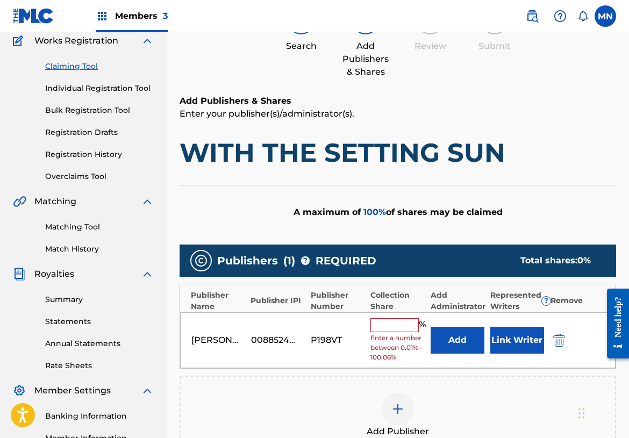
click at [395, 326] on input "text" at bounding box center [394, 325] width 48 height 14
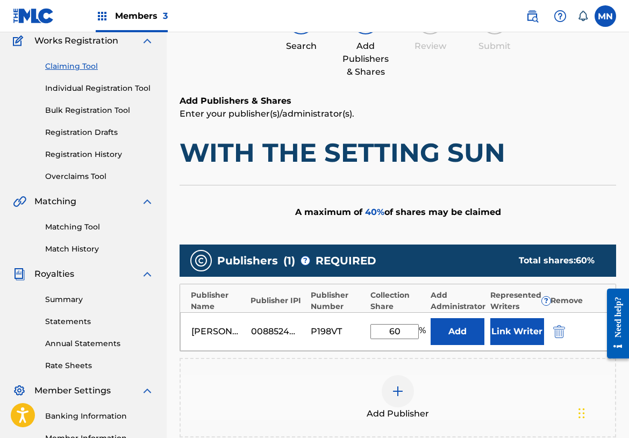
type input "60"
click at [523, 334] on button "Link Writer" at bounding box center [517, 331] width 54 height 27
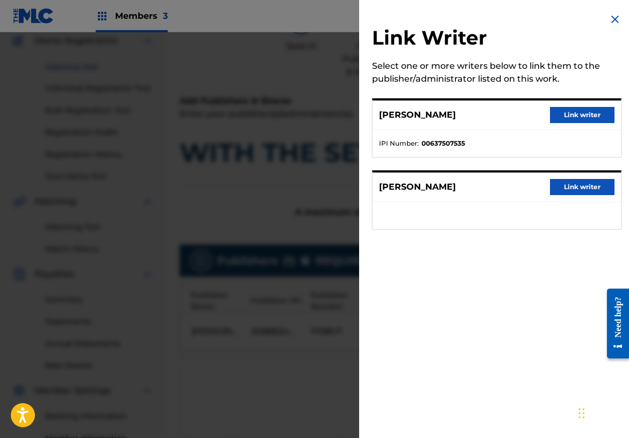
click at [591, 112] on button "Link writer" at bounding box center [582, 115] width 65 height 16
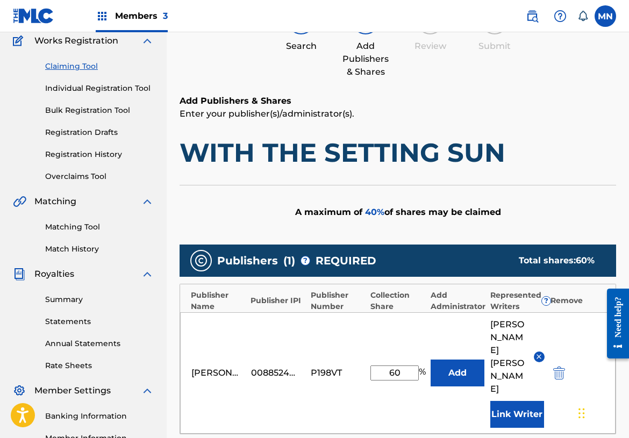
scroll to position [309, 0]
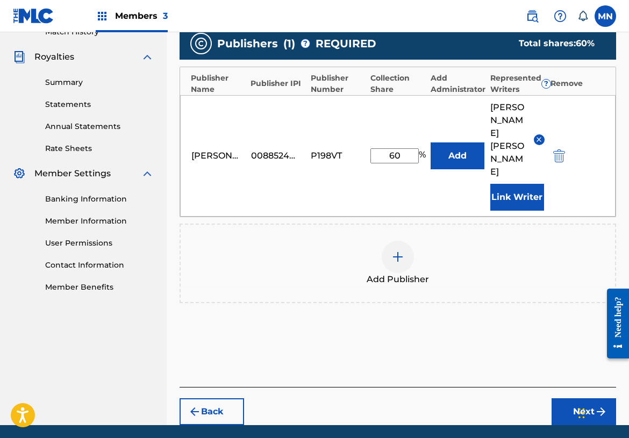
click at [402, 251] on img at bounding box center [397, 257] width 13 height 13
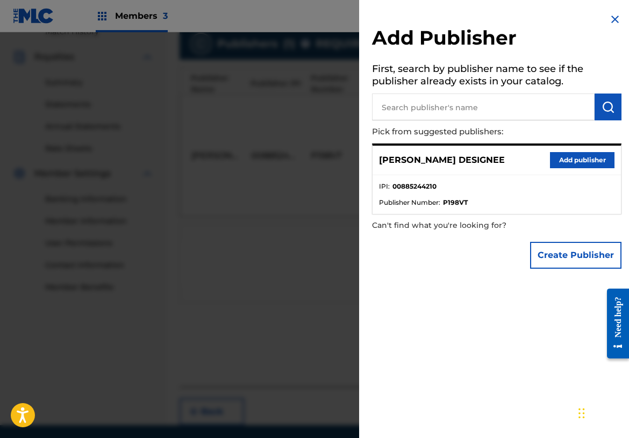
click at [612, 19] on img at bounding box center [615, 19] width 13 height 13
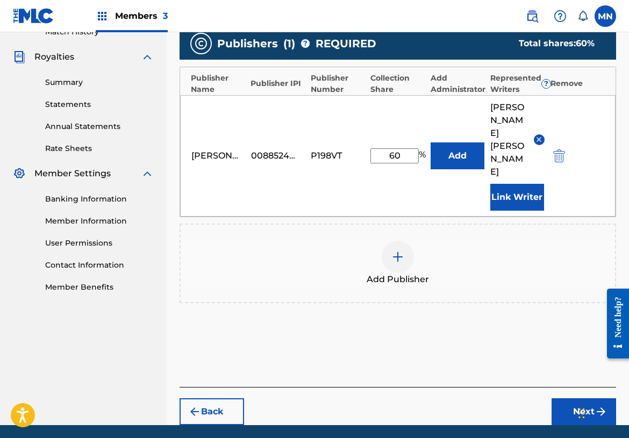
click at [574, 398] on button "Next" at bounding box center [584, 411] width 65 height 27
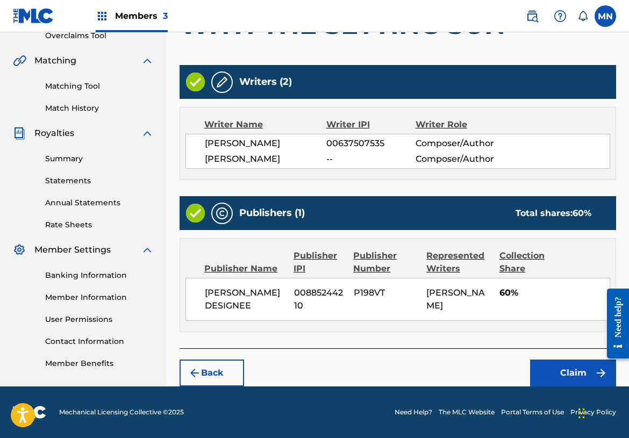
scroll to position [232, 0]
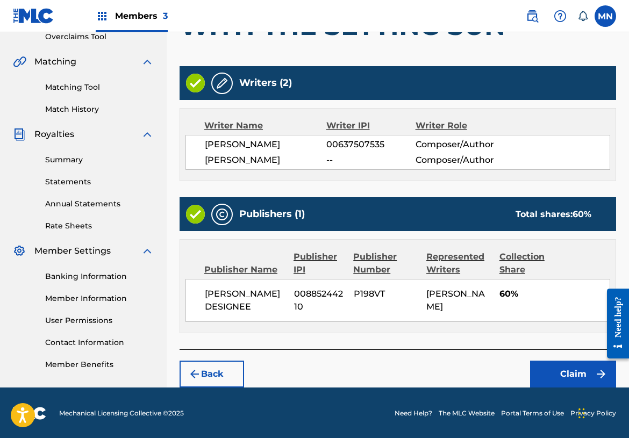
click at [571, 374] on button "Claim" at bounding box center [573, 374] width 86 height 27
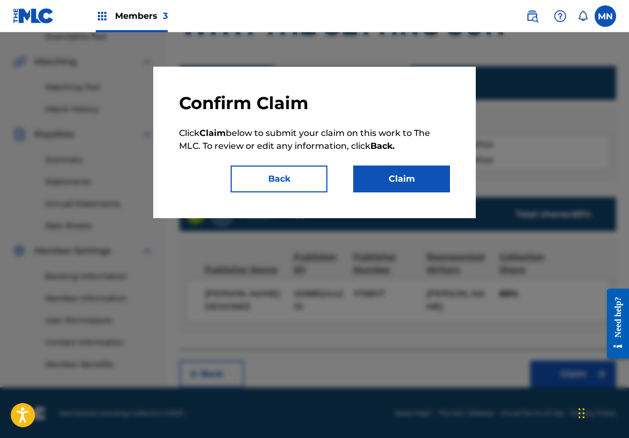
click at [410, 176] on button "Claim" at bounding box center [401, 179] width 97 height 27
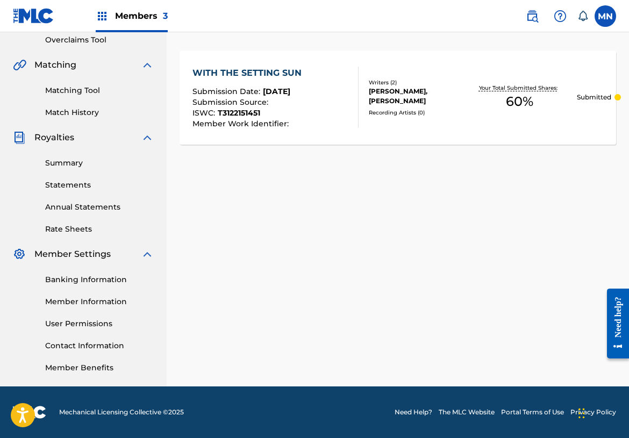
scroll to position [0, 0]
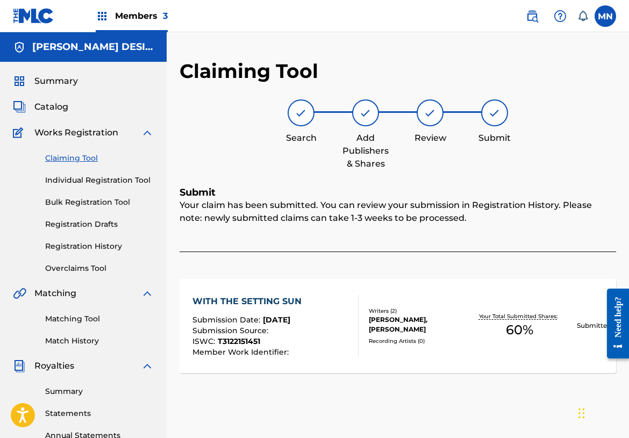
click at [79, 163] on link "Claiming Tool" at bounding box center [99, 158] width 109 height 11
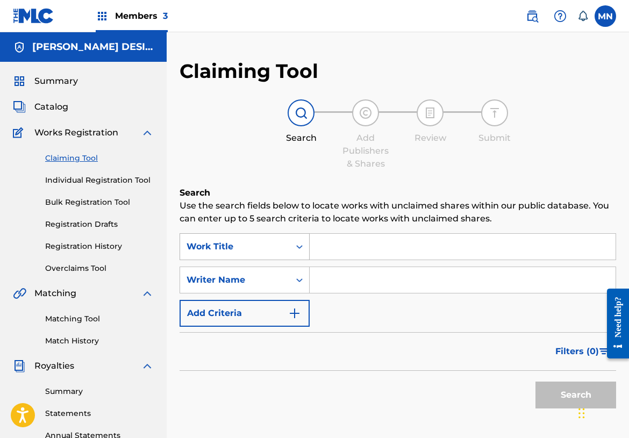
click at [294, 246] on div "Search Form" at bounding box center [299, 246] width 19 height 19
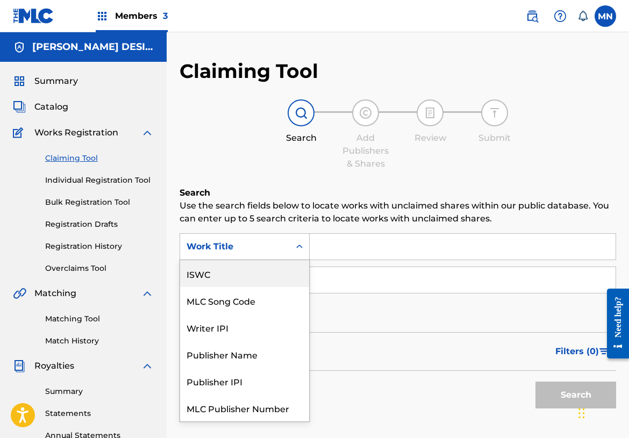
click at [255, 273] on div "ISWC" at bounding box center [244, 273] width 129 height 27
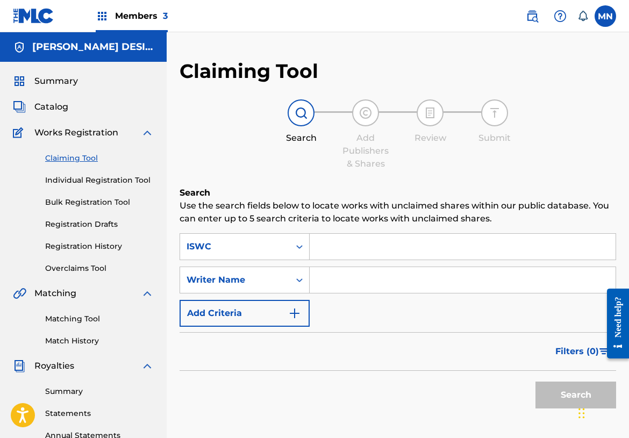
click at [351, 251] on input "Search Form" at bounding box center [463, 247] width 306 height 26
paste input "T3111650369"
type input "T3111650369"
click at [562, 397] on button "Search" at bounding box center [576, 395] width 81 height 27
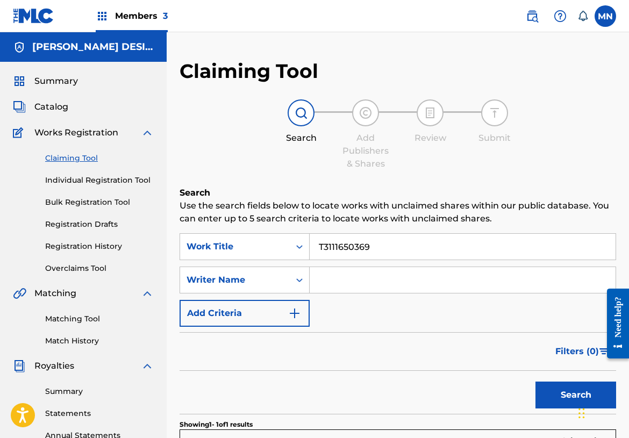
scroll to position [201, 0]
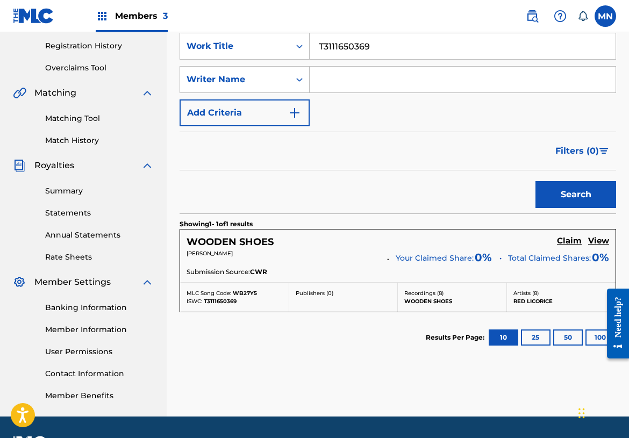
click at [567, 240] on h5 "Claim" at bounding box center [569, 241] width 25 height 10
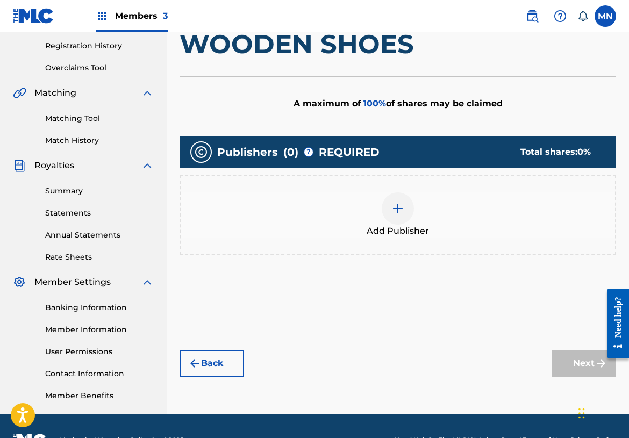
click at [398, 212] on img at bounding box center [397, 208] width 13 height 13
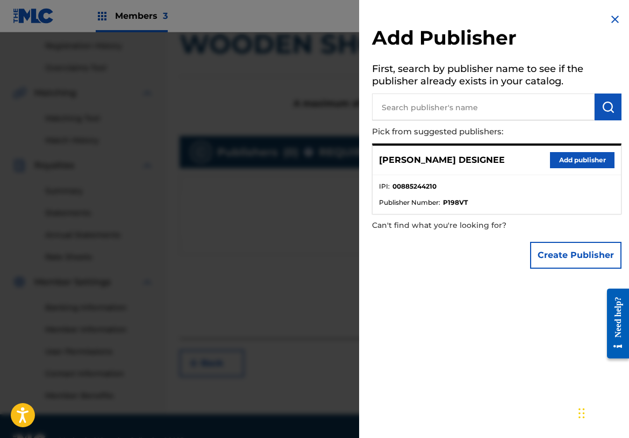
click at [573, 157] on button "Add publisher" at bounding box center [582, 160] width 65 height 16
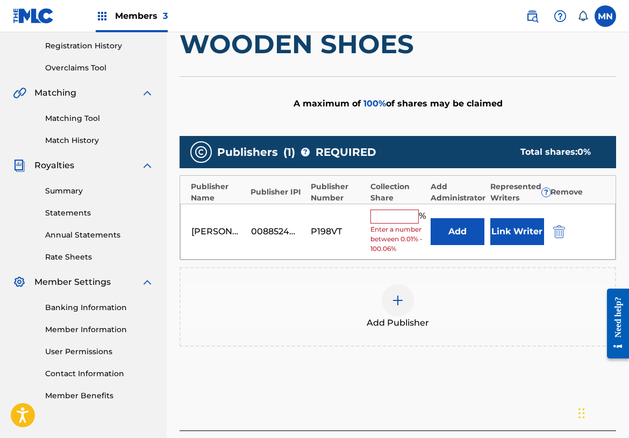
click at [394, 214] on input "text" at bounding box center [394, 217] width 48 height 14
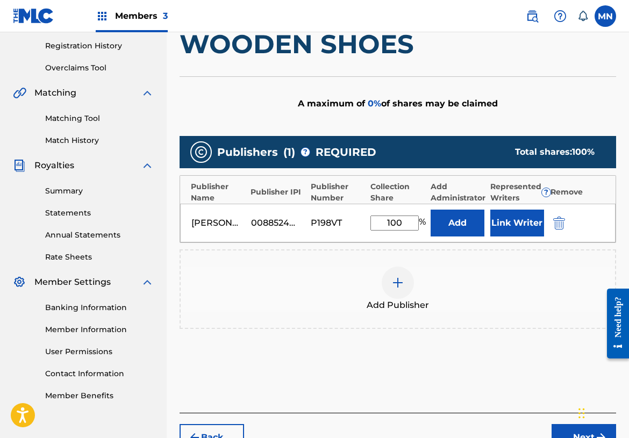
type input "100"
click at [512, 222] on button "Link Writer" at bounding box center [517, 223] width 54 height 27
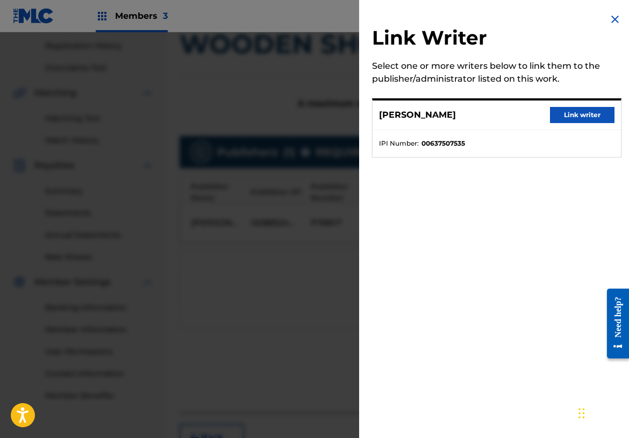
click at [582, 115] on button "Link writer" at bounding box center [582, 115] width 65 height 16
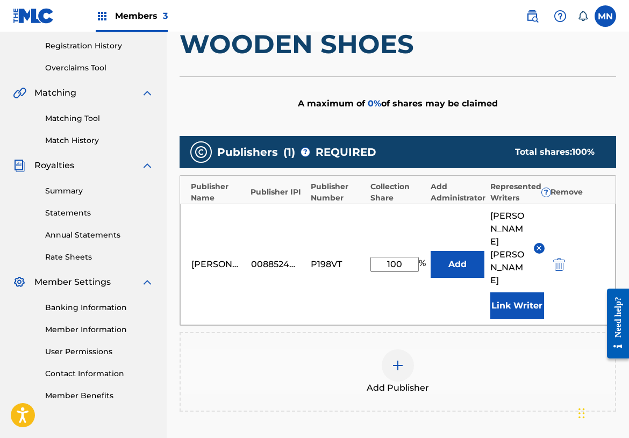
scroll to position [309, 0]
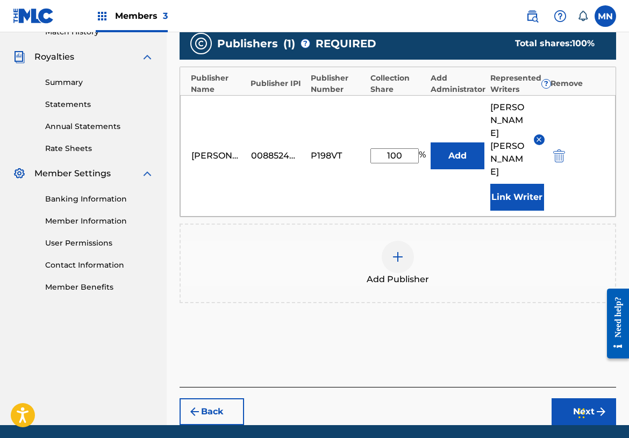
click at [577, 398] on button "Next" at bounding box center [584, 411] width 65 height 27
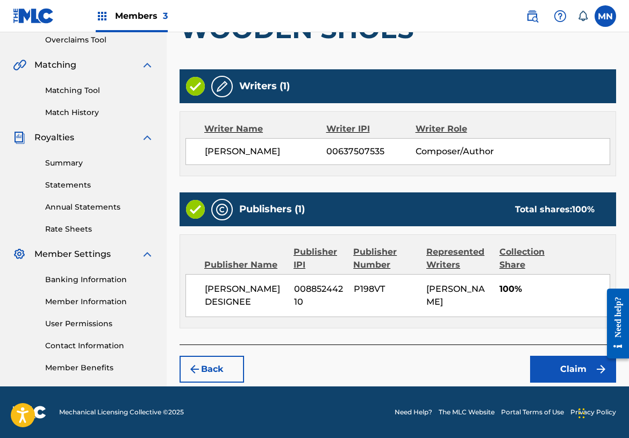
click at [555, 366] on button "Claim" at bounding box center [573, 369] width 86 height 27
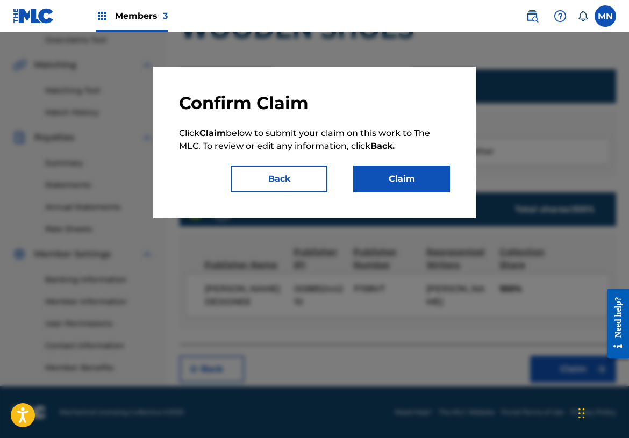
click at [399, 181] on button "Claim" at bounding box center [401, 179] width 97 height 27
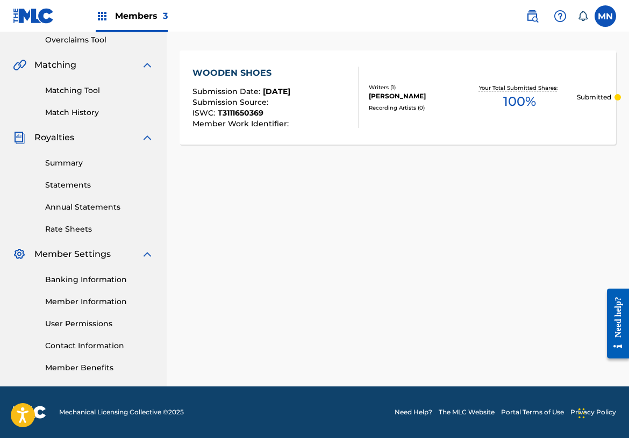
scroll to position [0, 0]
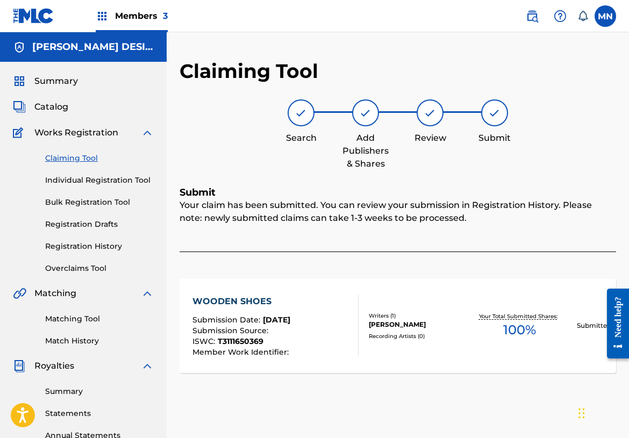
click at [80, 157] on link "Claiming Tool" at bounding box center [99, 158] width 109 height 11
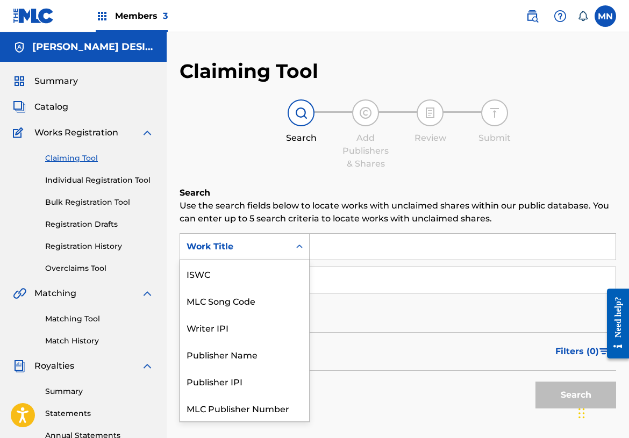
click at [252, 242] on div "Work Title" at bounding box center [235, 246] width 97 height 13
click at [218, 275] on div "ISWC" at bounding box center [244, 273] width 129 height 27
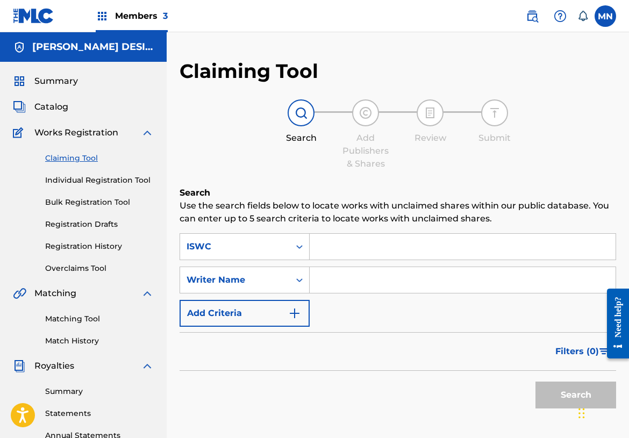
click at [332, 251] on input "Search Form" at bounding box center [463, 247] width 306 height 26
paste input "T3094785083"
type input "T3094785083"
click at [560, 394] on button "Search" at bounding box center [576, 395] width 81 height 27
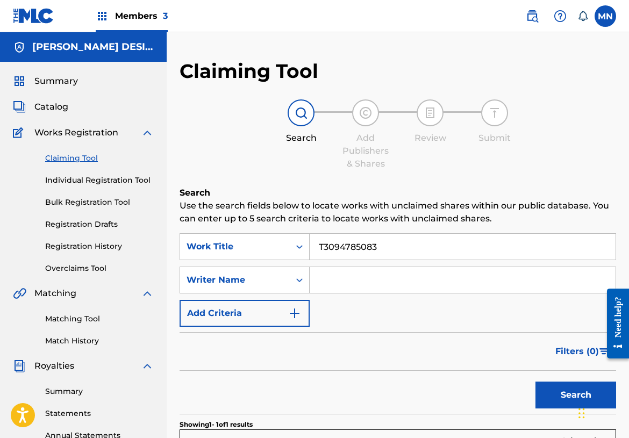
scroll to position [92, 0]
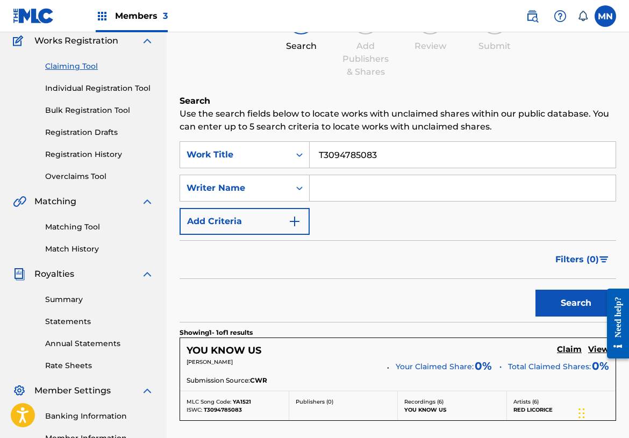
click at [575, 351] on h5 "Claim" at bounding box center [569, 350] width 25 height 10
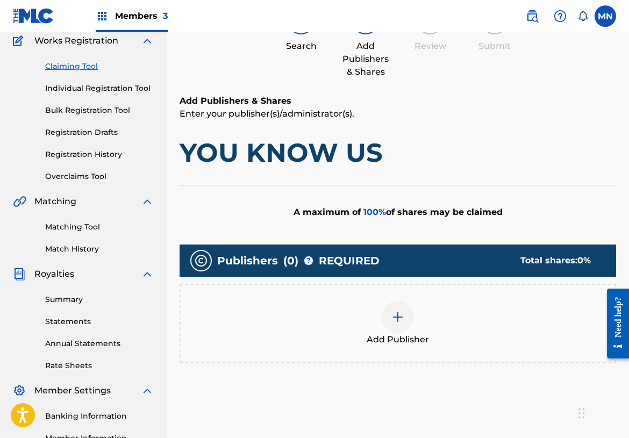
click at [387, 313] on div at bounding box center [398, 317] width 32 height 32
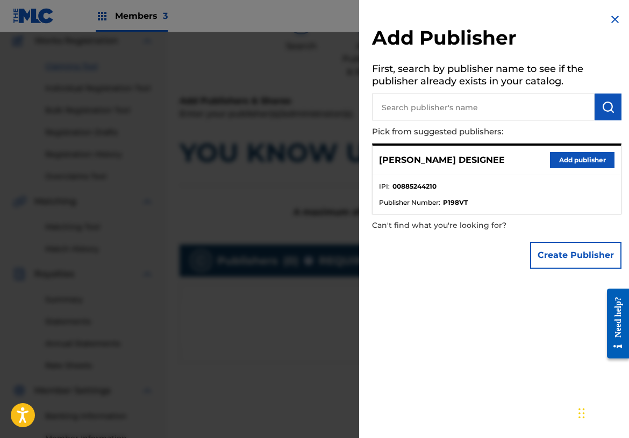
click at [585, 157] on button "Add publisher" at bounding box center [582, 160] width 65 height 16
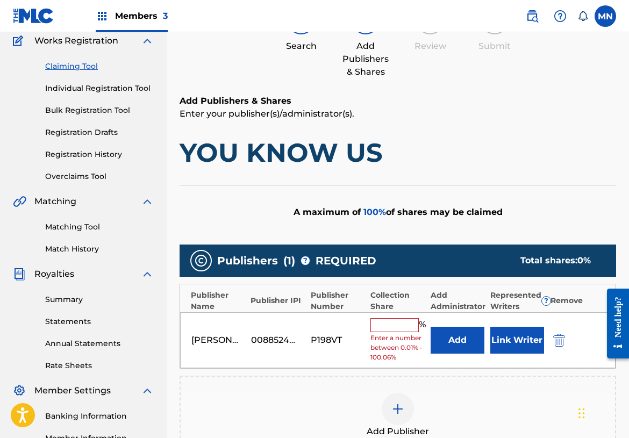
click at [387, 319] on input "text" at bounding box center [394, 325] width 48 height 14
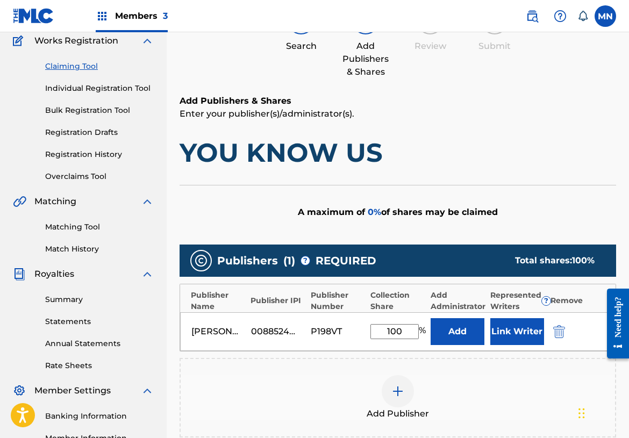
type input "100"
click at [520, 336] on button "Link Writer" at bounding box center [517, 331] width 54 height 27
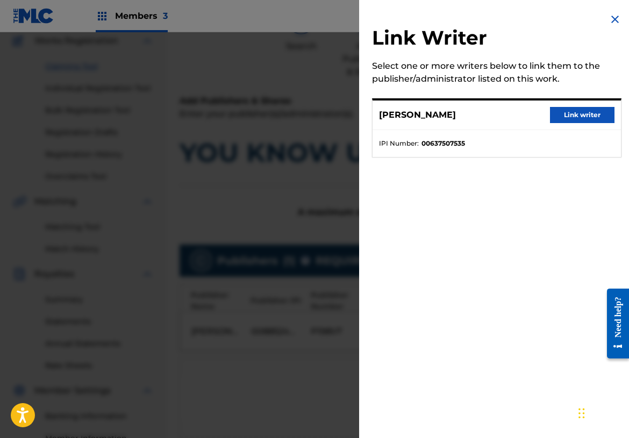
click at [584, 111] on button "Link writer" at bounding box center [582, 115] width 65 height 16
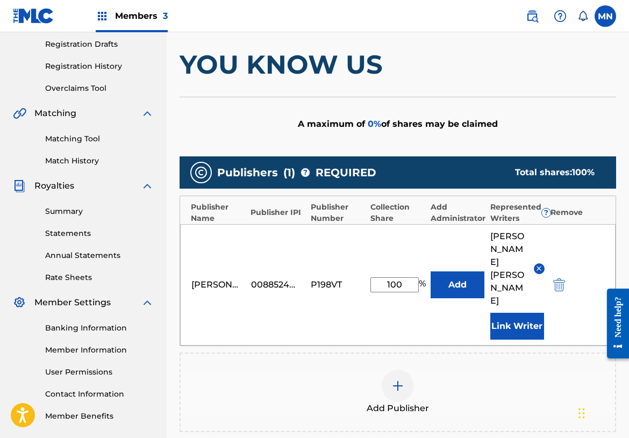
scroll to position [273, 0]
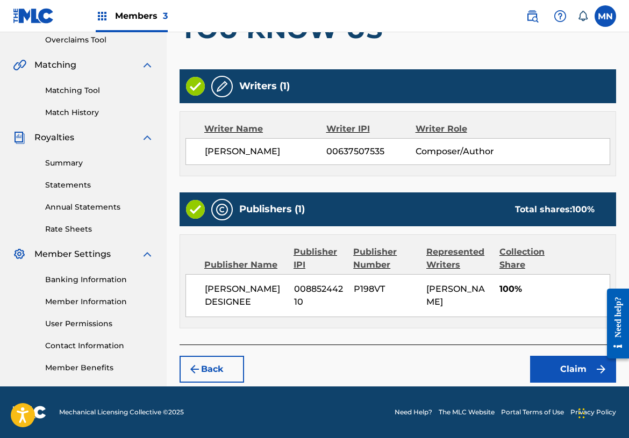
scroll to position [229, 0]
click at [552, 368] on button "Claim" at bounding box center [573, 369] width 86 height 27
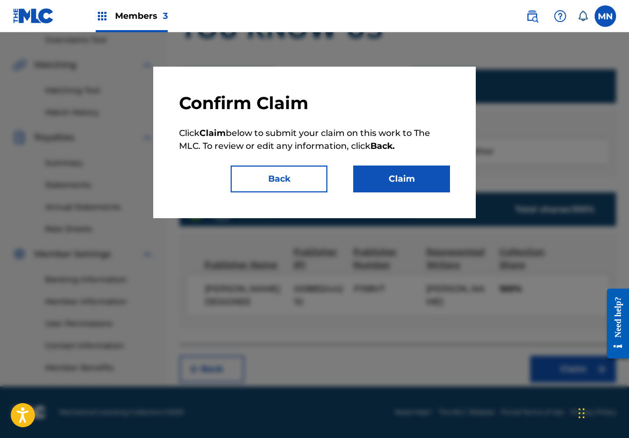
click at [426, 176] on button "Claim" at bounding box center [401, 179] width 97 height 27
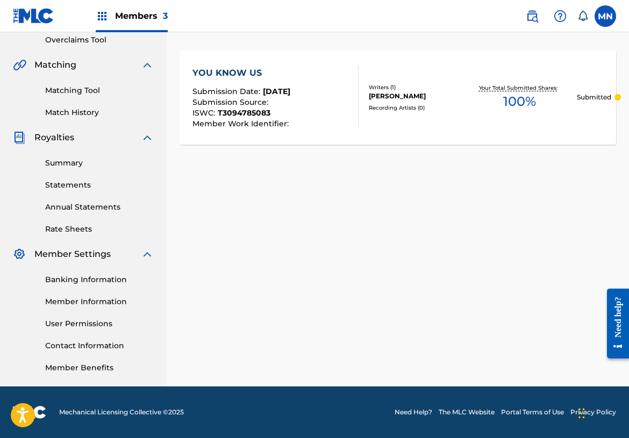
scroll to position [0, 0]
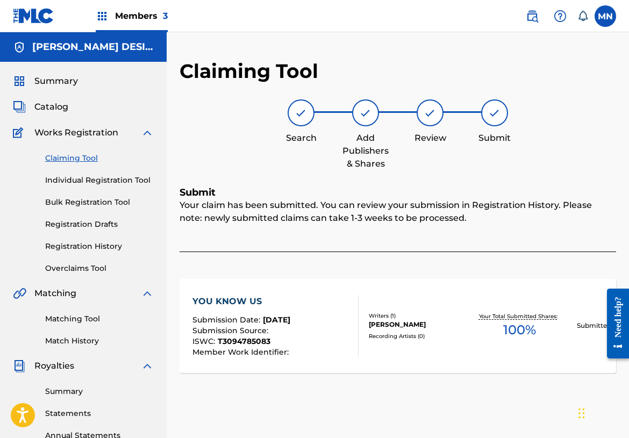
click at [84, 159] on link "Claiming Tool" at bounding box center [99, 158] width 109 height 11
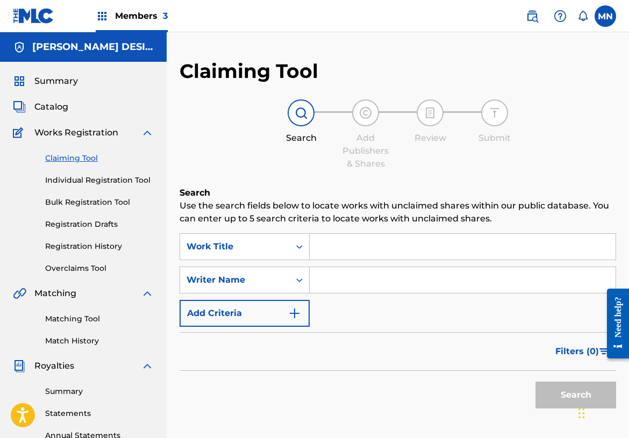
click at [347, 246] on input "Search Form" at bounding box center [463, 247] width 306 height 26
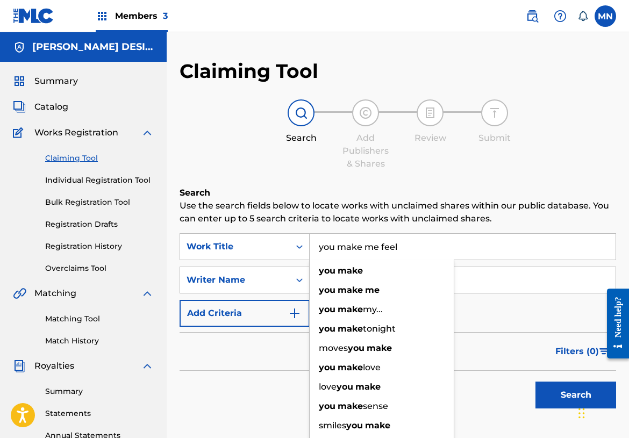
type input "you make me feel"
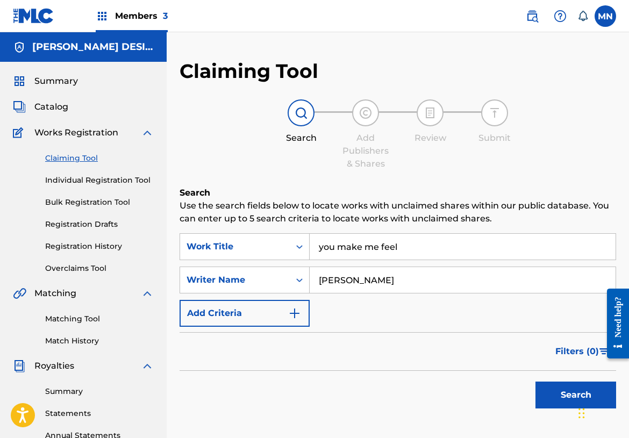
type input "Logan"
drag, startPoint x: 350, startPoint y: 249, endPoint x: 569, endPoint y: 402, distance: 267.6
click at [569, 402] on button "Search" at bounding box center [576, 395] width 81 height 27
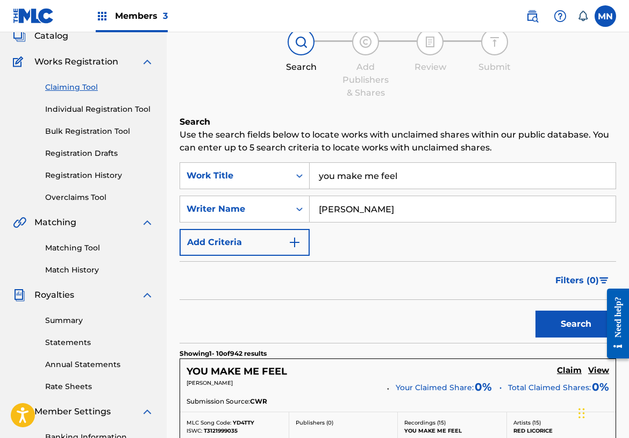
scroll to position [87, 0]
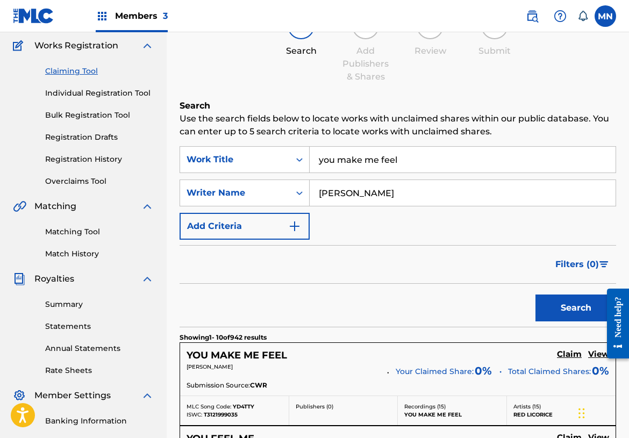
click at [572, 357] on h5 "Claim" at bounding box center [569, 355] width 25 height 10
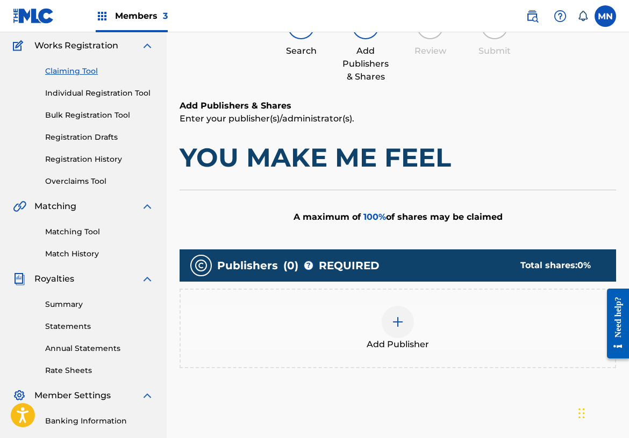
click at [398, 322] on img at bounding box center [397, 322] width 13 height 13
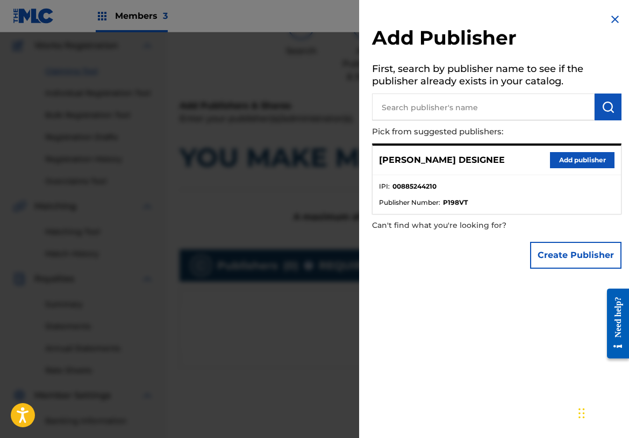
click at [576, 160] on button "Add publisher" at bounding box center [582, 160] width 65 height 16
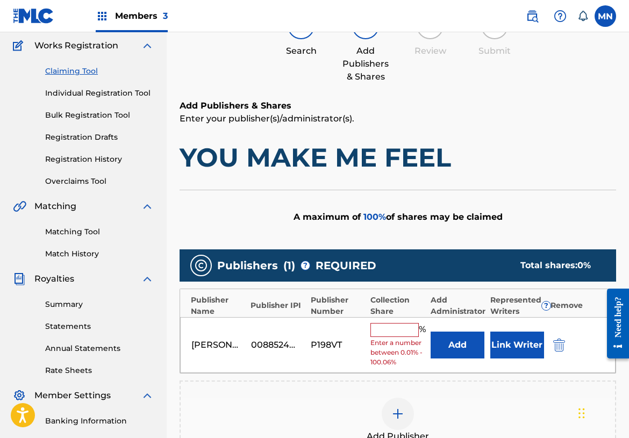
click at [394, 331] on input "text" at bounding box center [394, 330] width 48 height 14
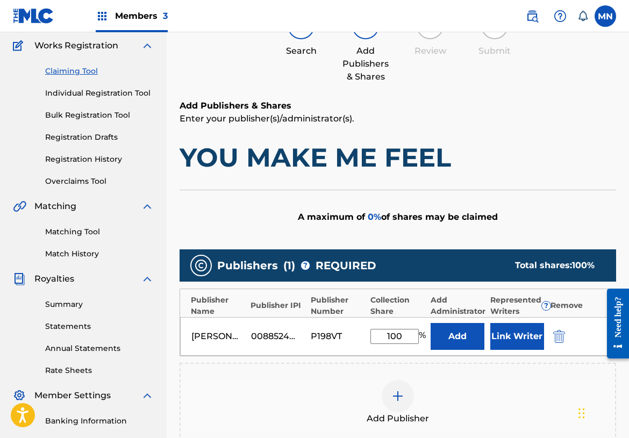
type input "100"
click at [512, 338] on button "Link Writer" at bounding box center [517, 336] width 54 height 27
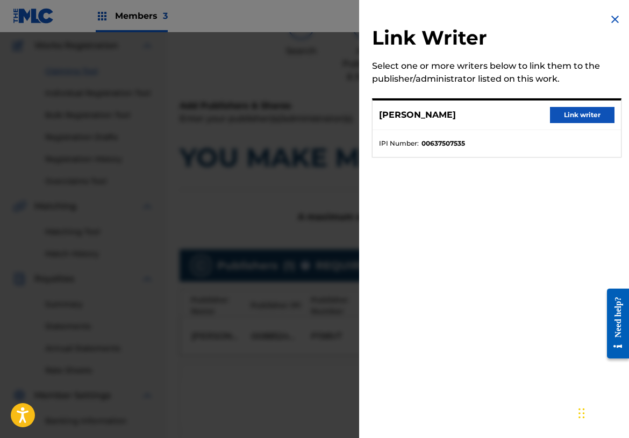
click at [572, 113] on button "Link writer" at bounding box center [582, 115] width 65 height 16
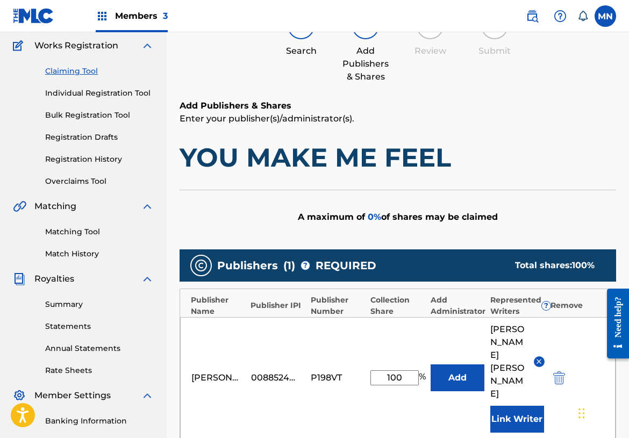
scroll to position [309, 0]
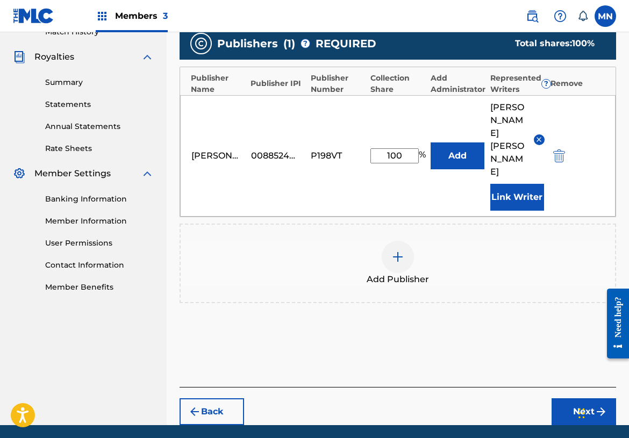
click at [575, 398] on button "Next" at bounding box center [584, 411] width 65 height 27
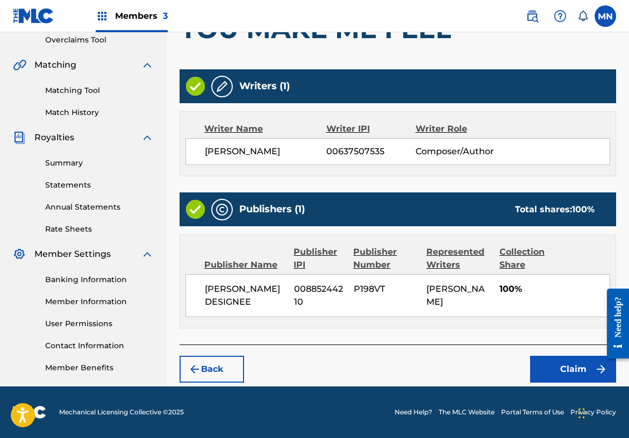
scroll to position [229, 0]
click at [561, 371] on button "Claim" at bounding box center [573, 369] width 86 height 27
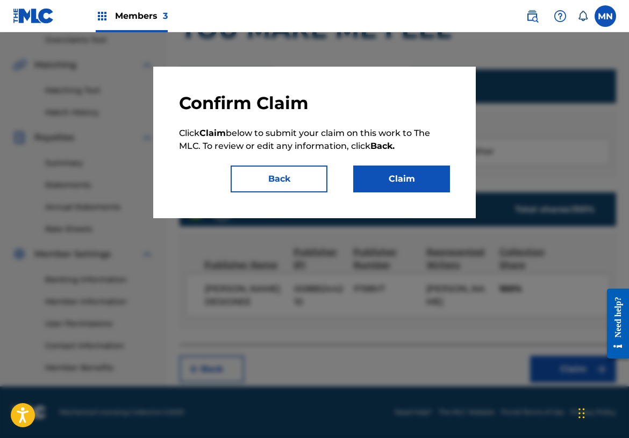
click at [414, 182] on button "Claim" at bounding box center [401, 179] width 97 height 27
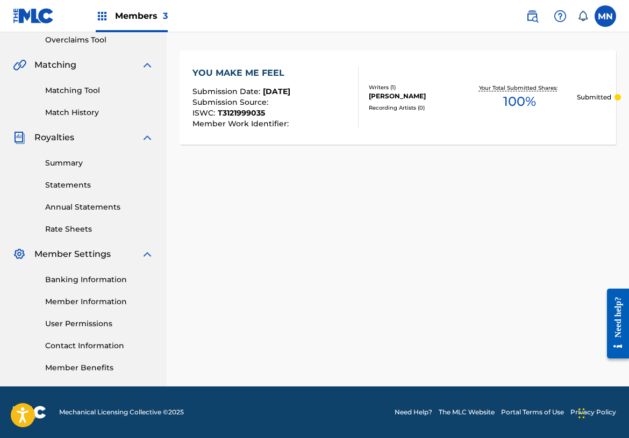
scroll to position [0, 0]
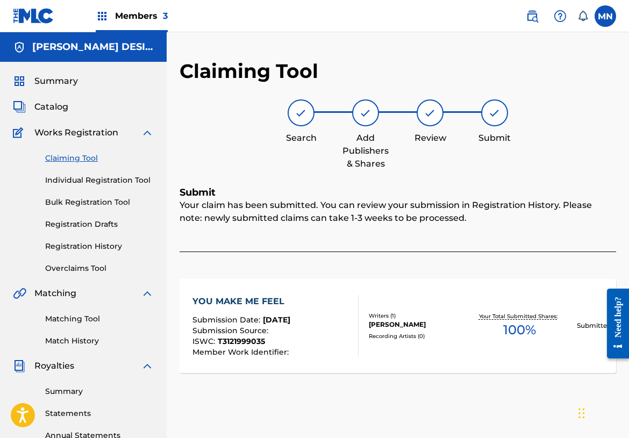
click at [69, 160] on link "Claiming Tool" at bounding box center [99, 158] width 109 height 11
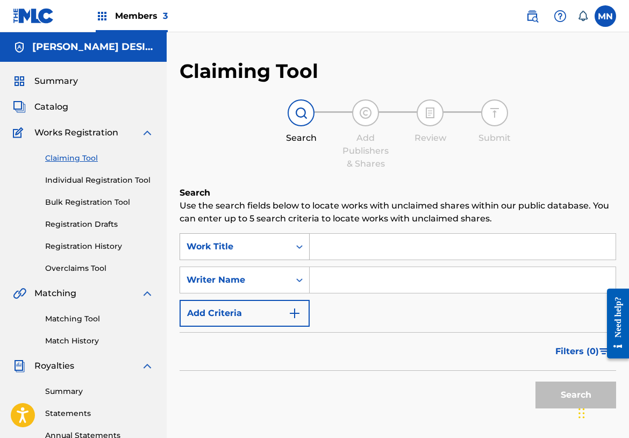
click at [265, 247] on div "Work Title" at bounding box center [235, 246] width 97 height 13
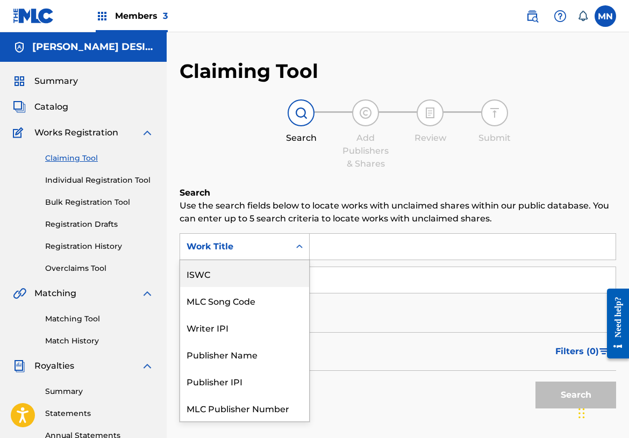
click at [253, 280] on div "ISWC" at bounding box center [244, 273] width 129 height 27
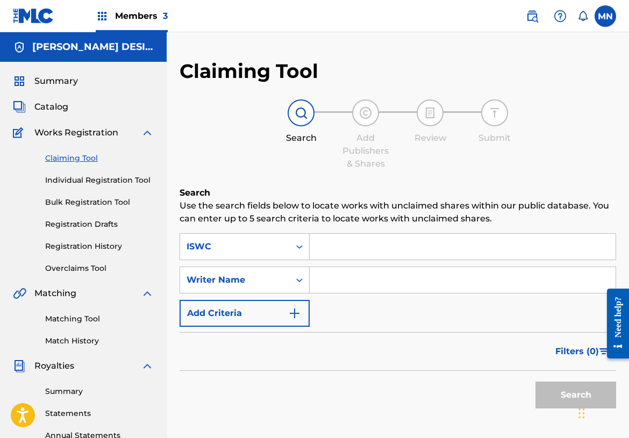
click at [351, 251] on input "Search Form" at bounding box center [463, 247] width 306 height 26
paste input "T3102005932"
type input "T3102005932"
click at [562, 391] on button "Search" at bounding box center [576, 395] width 81 height 27
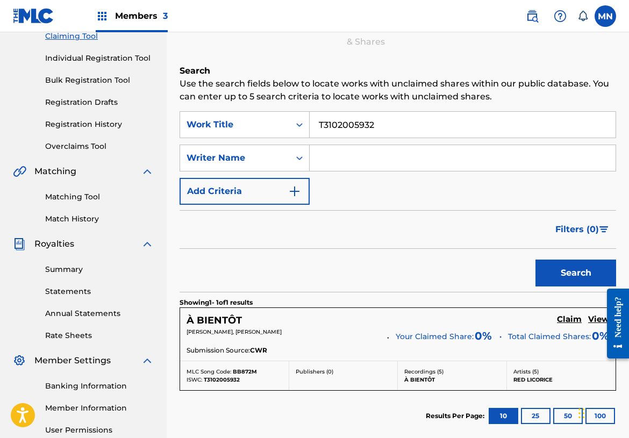
scroll to position [124, 0]
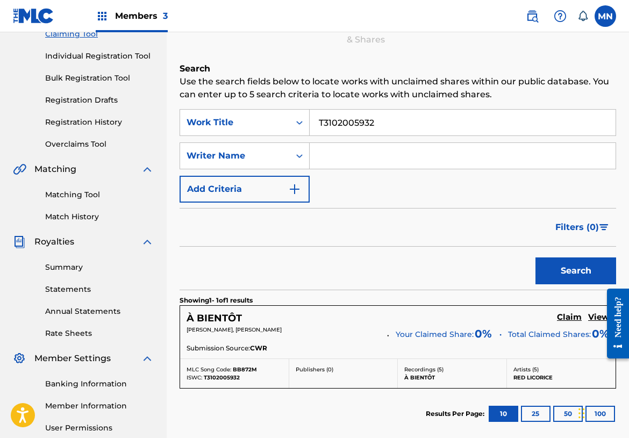
click at [569, 315] on h5 "Claim" at bounding box center [569, 317] width 25 height 10
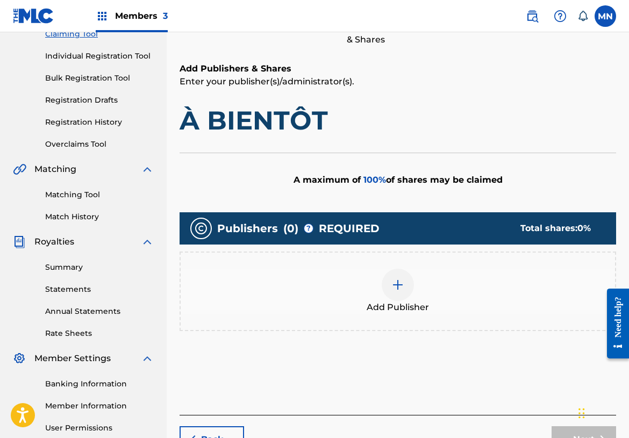
click at [395, 282] on img at bounding box center [397, 285] width 13 height 13
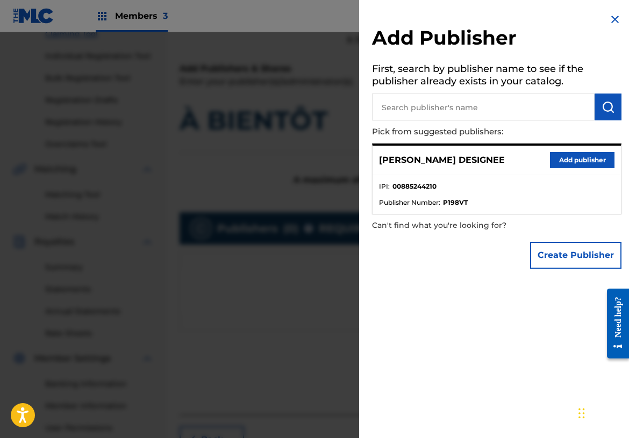
click at [559, 160] on button "Add publisher" at bounding box center [582, 160] width 65 height 16
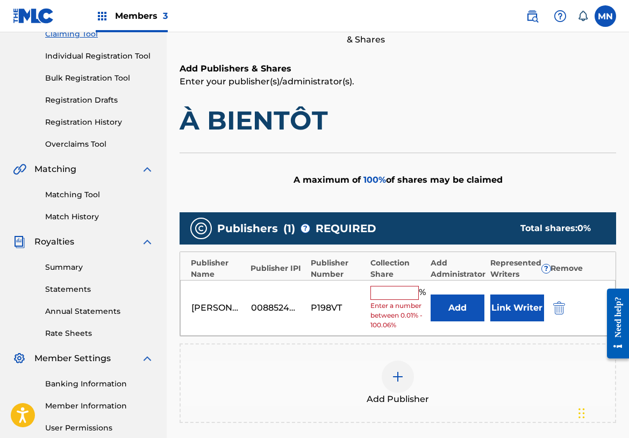
click at [390, 289] on input "text" at bounding box center [394, 293] width 48 height 14
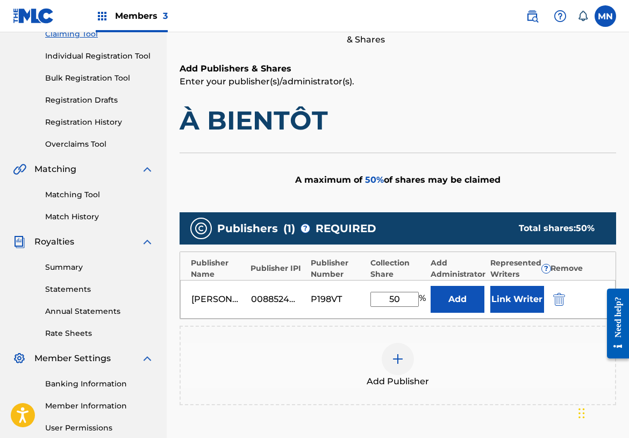
type input "50"
click at [517, 304] on button "Link Writer" at bounding box center [517, 299] width 54 height 27
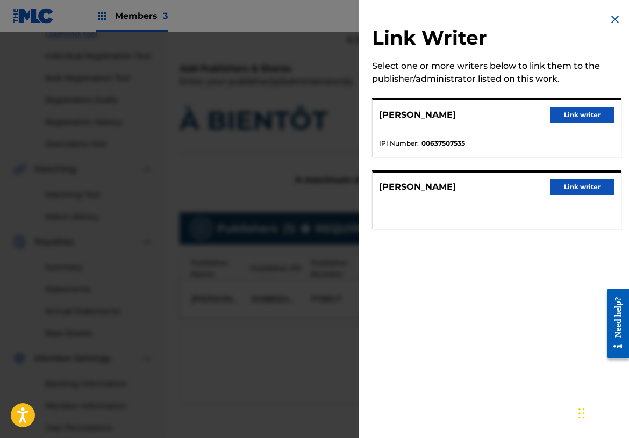
click at [578, 115] on button "Link writer" at bounding box center [582, 115] width 65 height 16
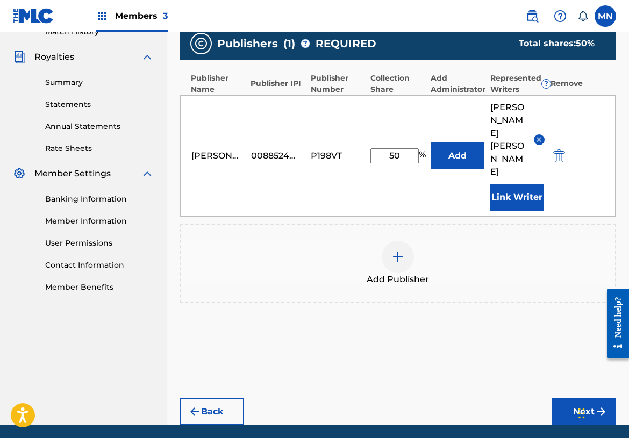
click at [584, 398] on button "Next" at bounding box center [584, 411] width 65 height 27
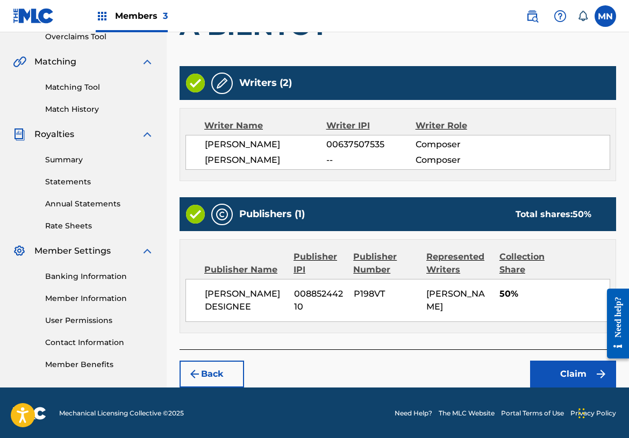
click at [576, 370] on button "Claim" at bounding box center [573, 374] width 86 height 27
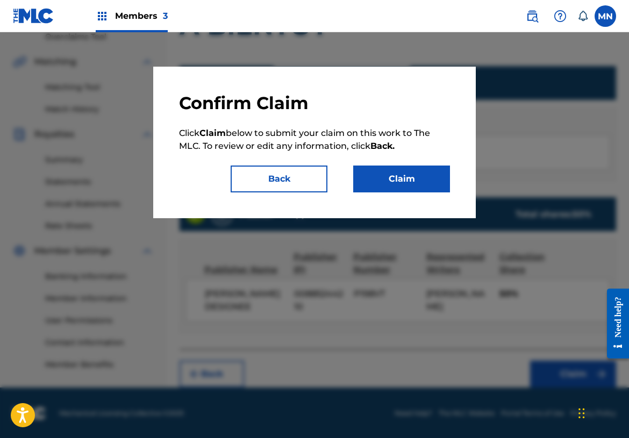
click at [413, 181] on button "Claim" at bounding box center [401, 179] width 97 height 27
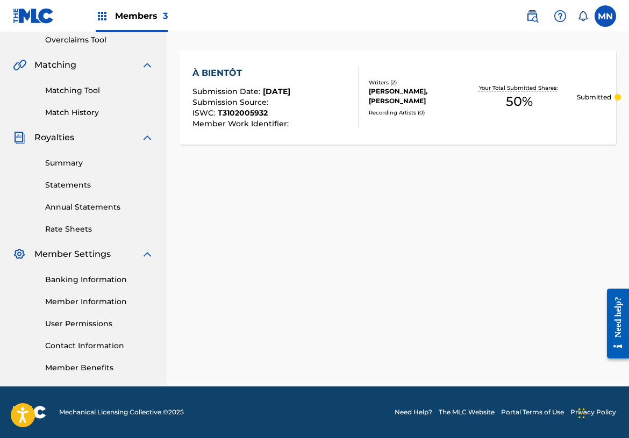
scroll to position [12, 0]
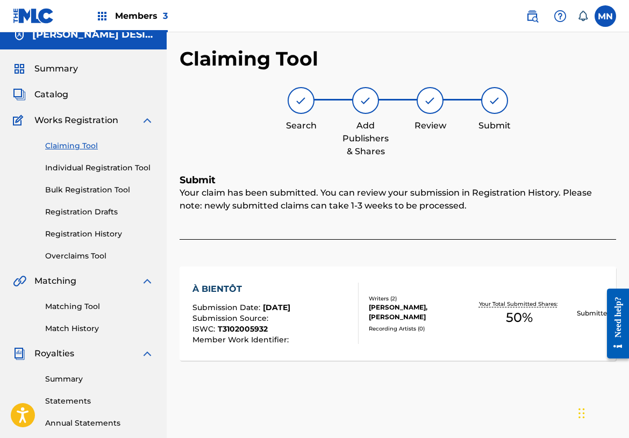
click at [83, 232] on link "Registration History" at bounding box center [99, 234] width 109 height 11
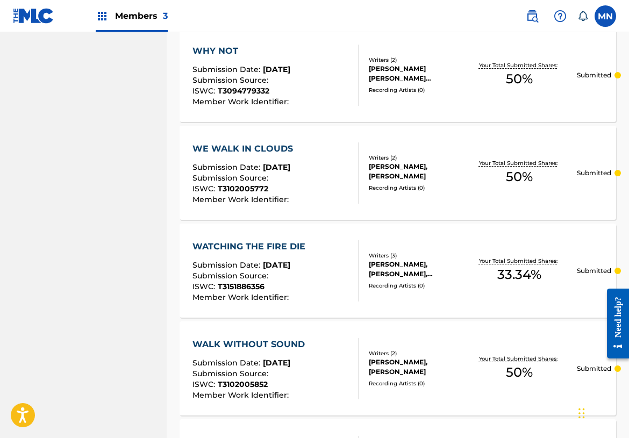
scroll to position [1020, 0]
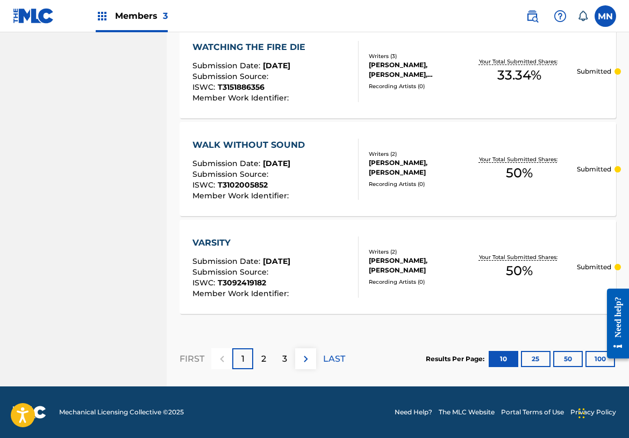
click at [597, 360] on button "100" at bounding box center [601, 359] width 30 height 16
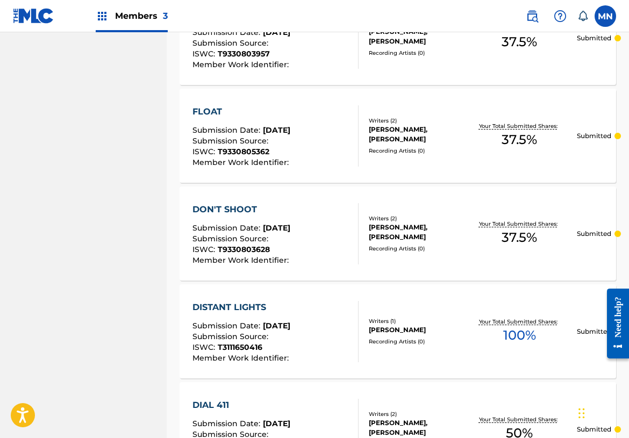
scroll to position [9828, 0]
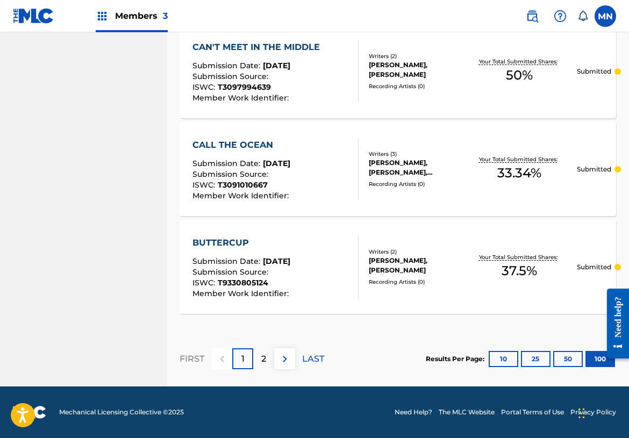
click at [267, 358] on div "2" at bounding box center [263, 358] width 21 height 21
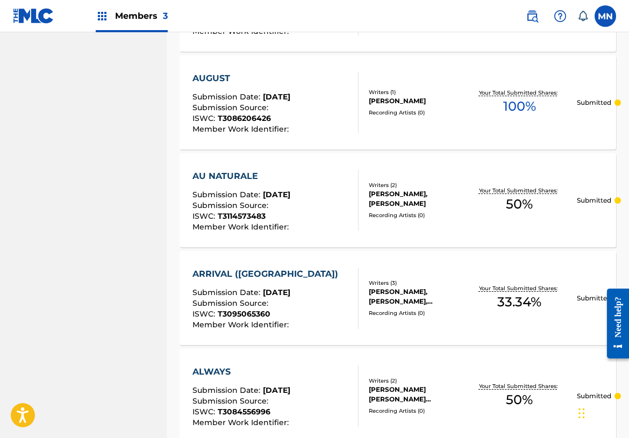
scroll to position [0, 0]
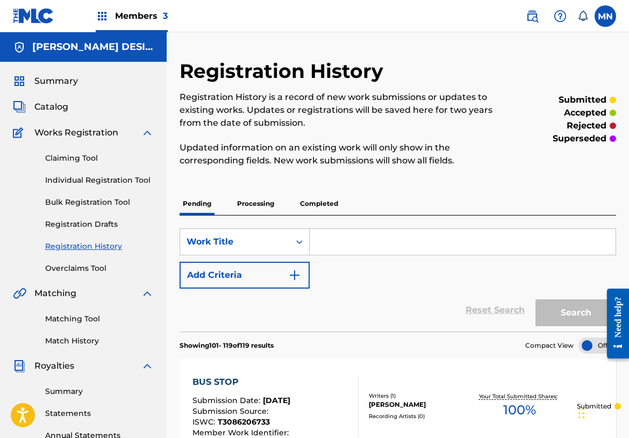
click at [85, 159] on link "Claiming Tool" at bounding box center [99, 158] width 109 height 11
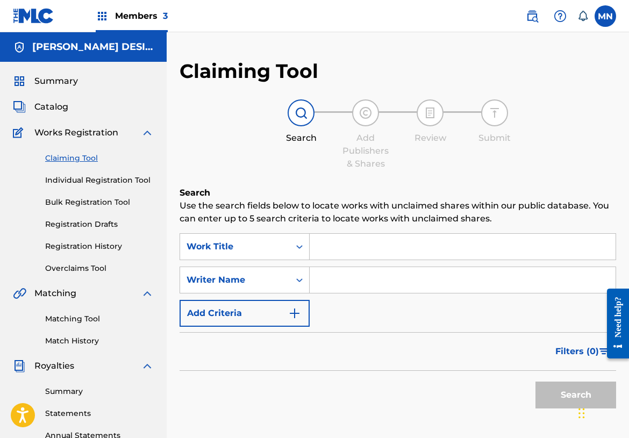
click at [338, 248] on input "Search Form" at bounding box center [463, 247] width 306 height 26
type input "3"
click at [358, 285] on input "Search Form" at bounding box center [463, 280] width 306 height 26
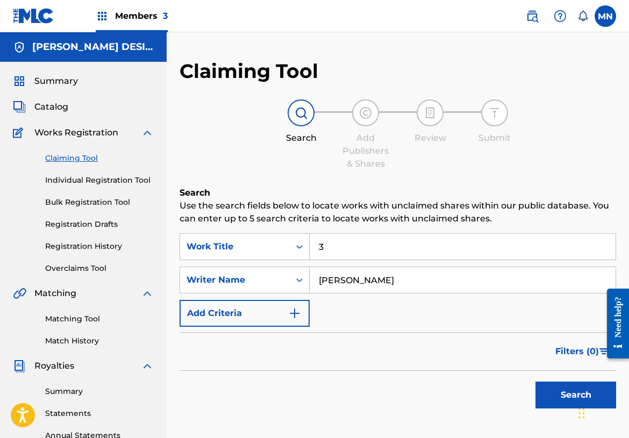
type input "Logan"
drag, startPoint x: 358, startPoint y: 275, endPoint x: 559, endPoint y: 395, distance: 234.1
click at [559, 395] on button "Search" at bounding box center [576, 395] width 81 height 27
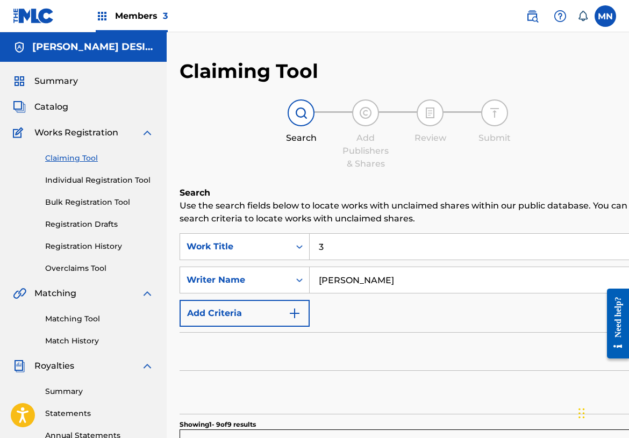
click at [58, 108] on span "Catalog" at bounding box center [51, 107] width 34 height 13
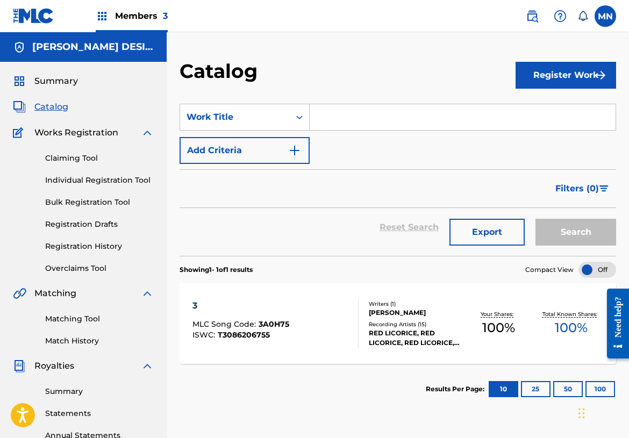
click at [94, 243] on link "Registration History" at bounding box center [99, 246] width 109 height 11
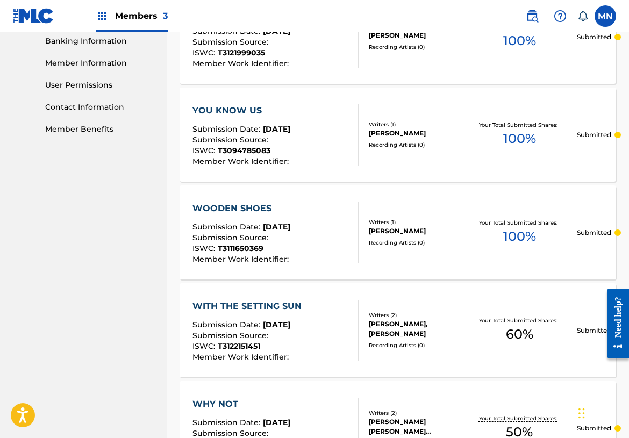
scroll to position [1020, 0]
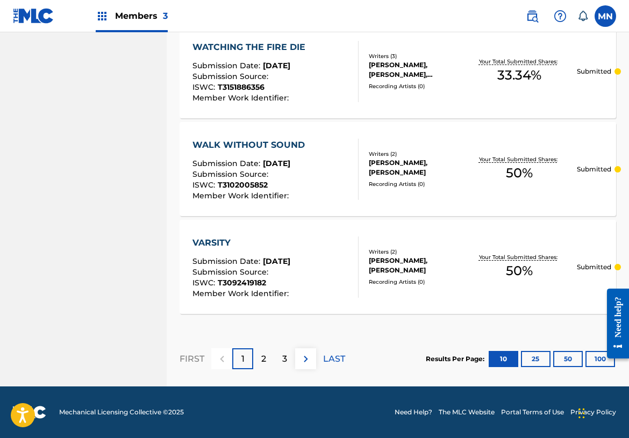
click at [594, 359] on button "100" at bounding box center [601, 359] width 30 height 16
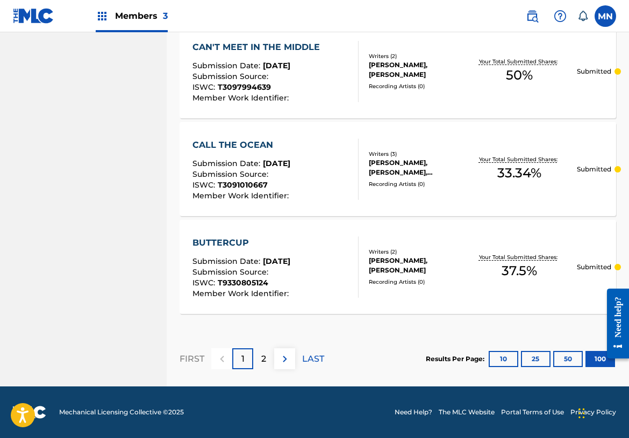
scroll to position [9808, 0]
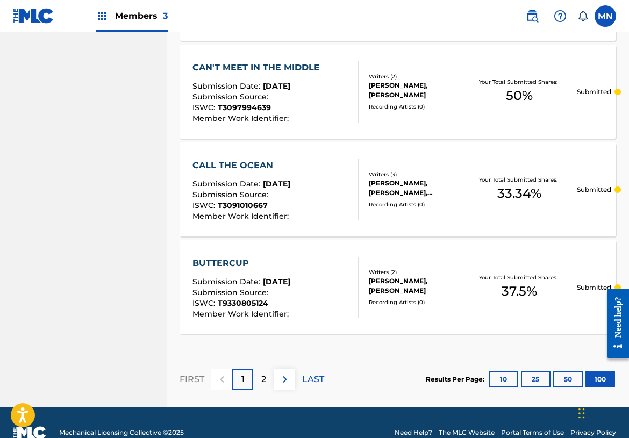
click at [267, 381] on div "2" at bounding box center [263, 379] width 21 height 21
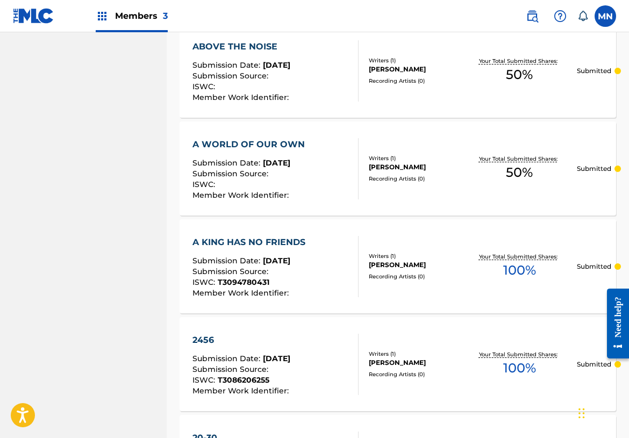
scroll to position [1901, 0]
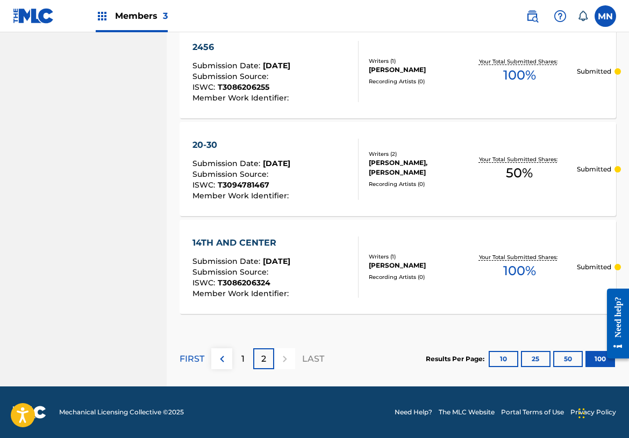
click at [243, 360] on p "1" at bounding box center [242, 359] width 3 height 13
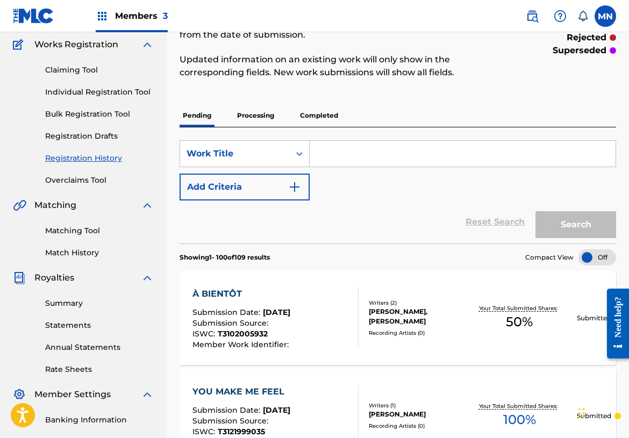
scroll to position [0, 0]
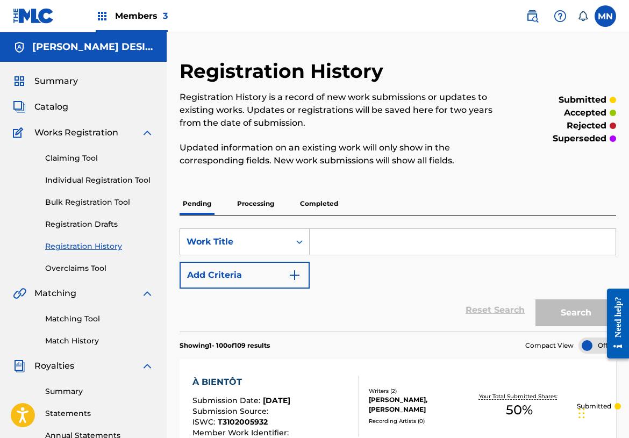
click at [96, 160] on link "Claiming Tool" at bounding box center [99, 158] width 109 height 11
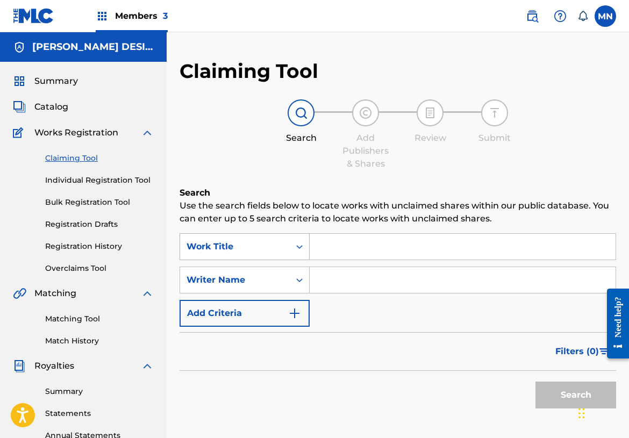
click at [293, 251] on div "Search Form" at bounding box center [299, 246] width 19 height 19
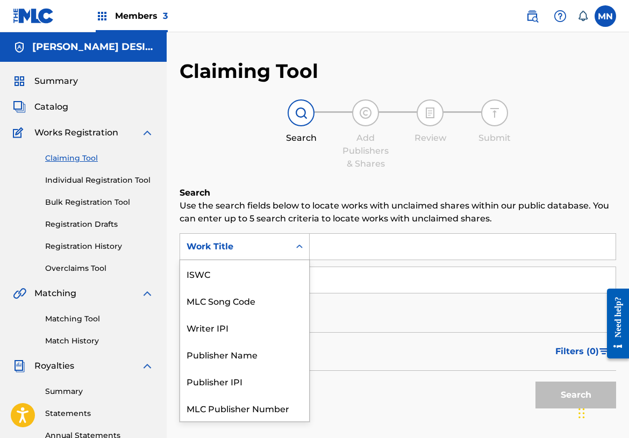
scroll to position [27, 0]
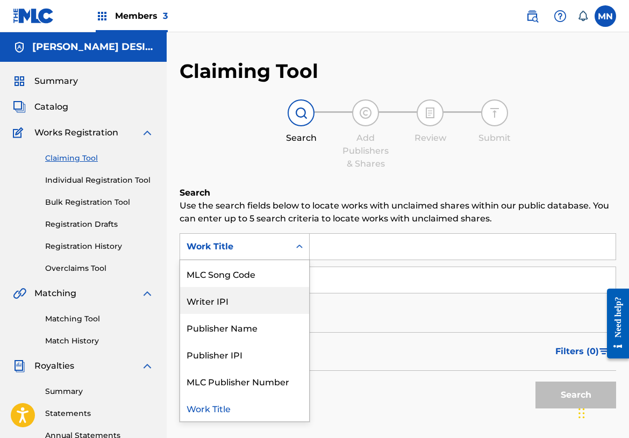
click at [228, 302] on div "Writer IPI" at bounding box center [244, 300] width 129 height 27
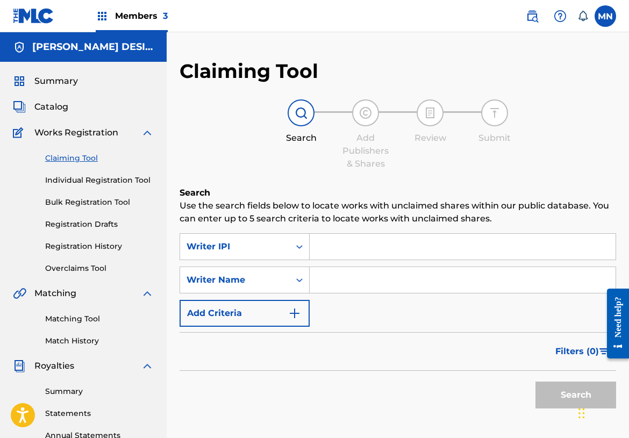
click at [345, 251] on input "Search Form" at bounding box center [463, 247] width 306 height 26
paste input "637507535"
type input "637507535"
click at [562, 394] on button "Search" at bounding box center [576, 395] width 81 height 27
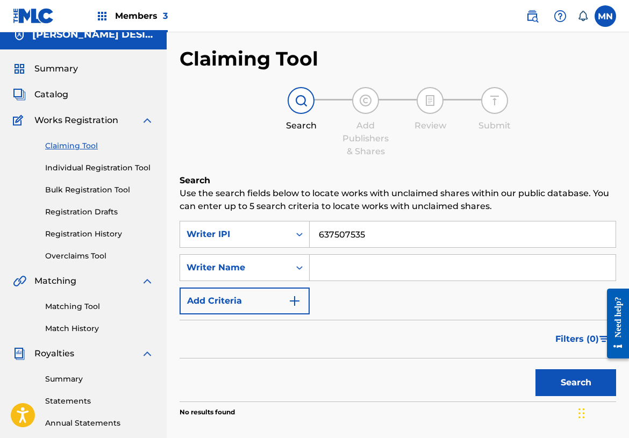
scroll to position [0, 0]
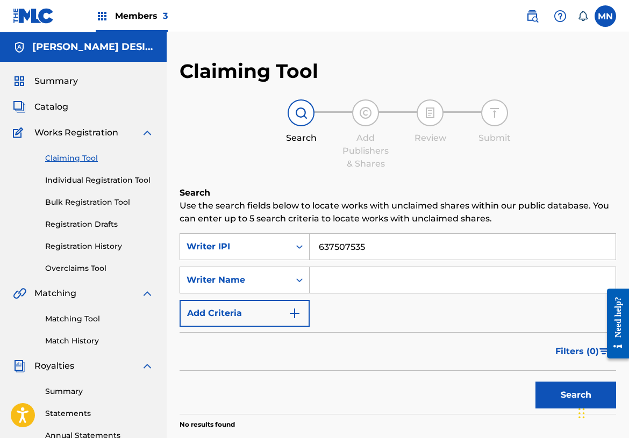
drag, startPoint x: 388, startPoint y: 252, endPoint x: 263, endPoint y: 232, distance: 126.9
click at [263, 232] on div "Search Use the search fields below to locate works with unclaimed shares within…" at bounding box center [398, 335] width 437 height 297
click at [351, 283] on input "Search Form" at bounding box center [463, 280] width 306 height 26
type input "jared travis logan"
click at [576, 395] on button "Search" at bounding box center [576, 395] width 81 height 27
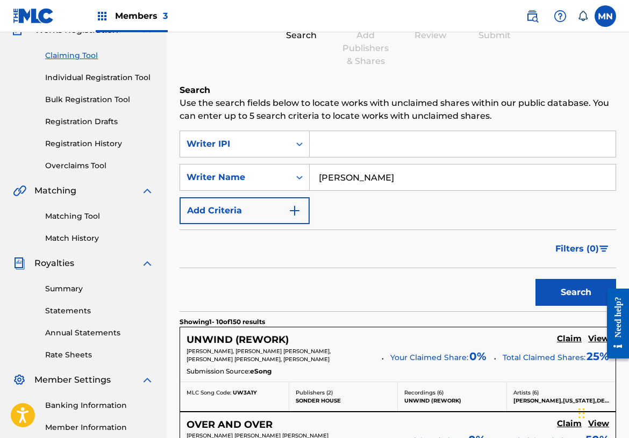
scroll to position [294, 0]
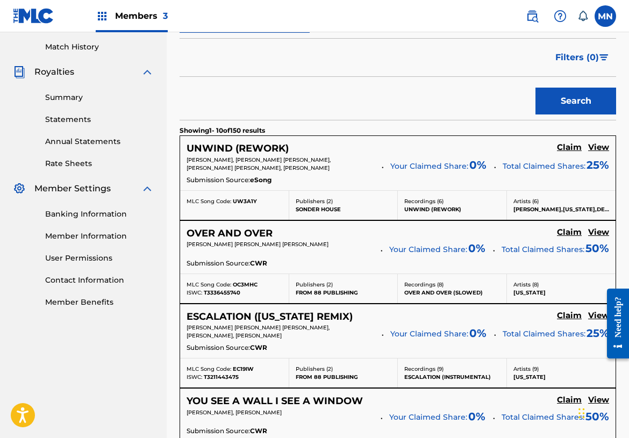
click at [600, 146] on h5 "View" at bounding box center [598, 147] width 21 height 10
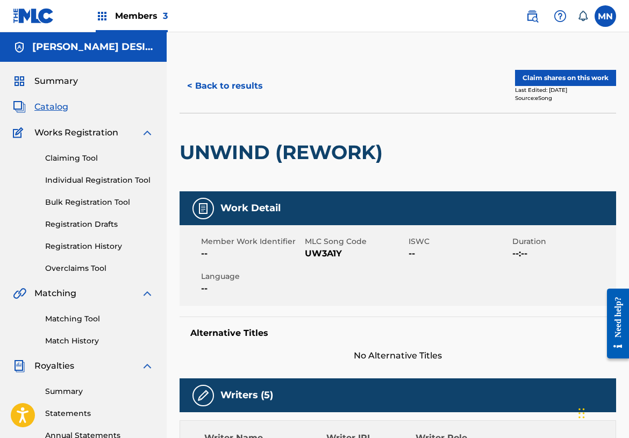
scroll to position [309, 0]
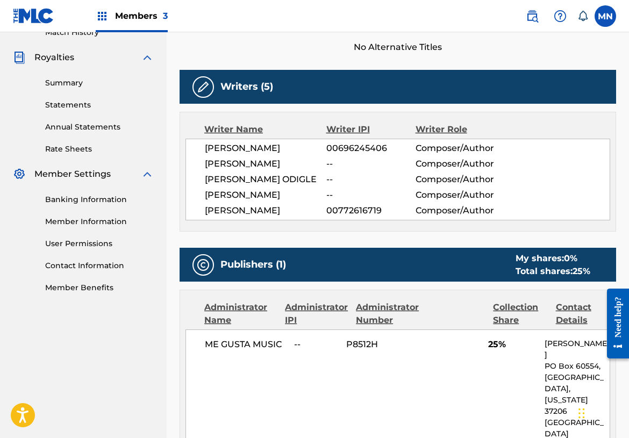
click at [95, 219] on link "Member Information" at bounding box center [99, 221] width 109 height 11
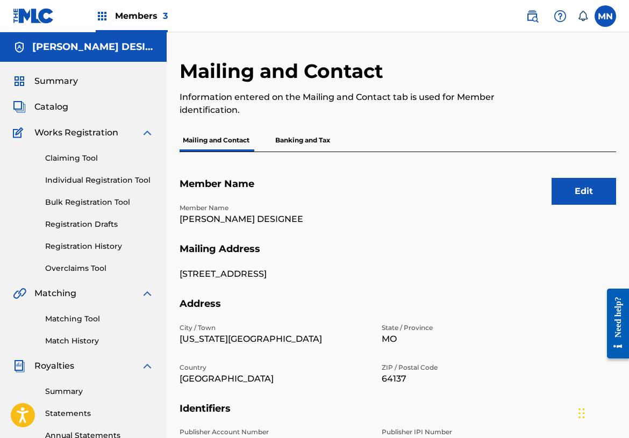
click at [91, 162] on link "Claiming Tool" at bounding box center [99, 158] width 109 height 11
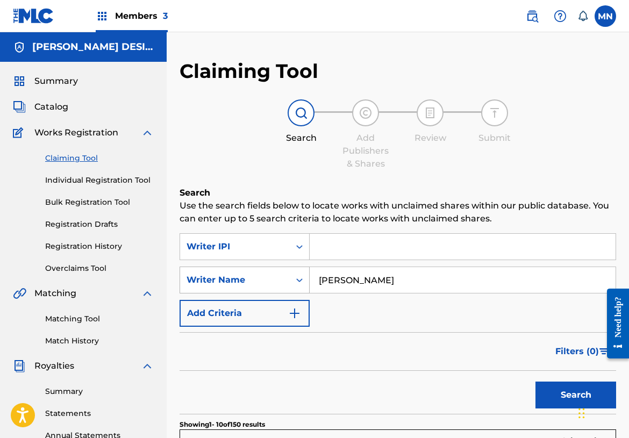
drag, startPoint x: 388, startPoint y: 279, endPoint x: 289, endPoint y: 267, distance: 99.6
click at [289, 267] on div "SearchWithCriteria24d49ac9-ea47-41cc-ab29-5446753a2ca8 Writer Name jared travis…" at bounding box center [398, 280] width 437 height 27
click at [273, 243] on div "Writer IPI" at bounding box center [235, 246] width 97 height 13
click at [343, 198] on h6 "Search" at bounding box center [398, 193] width 437 height 13
click at [297, 246] on icon "Search Form" at bounding box center [299, 246] width 11 height 11
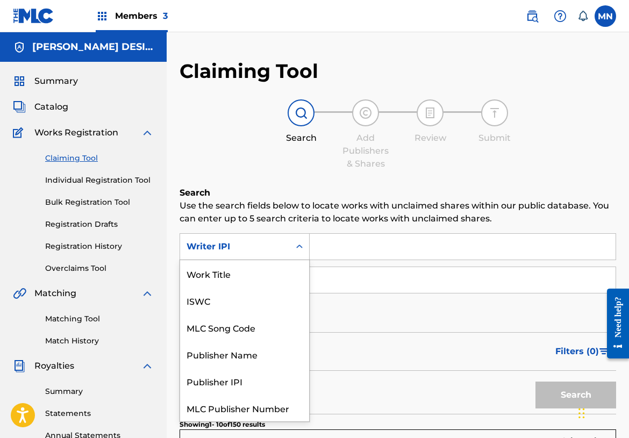
scroll to position [27, 0]
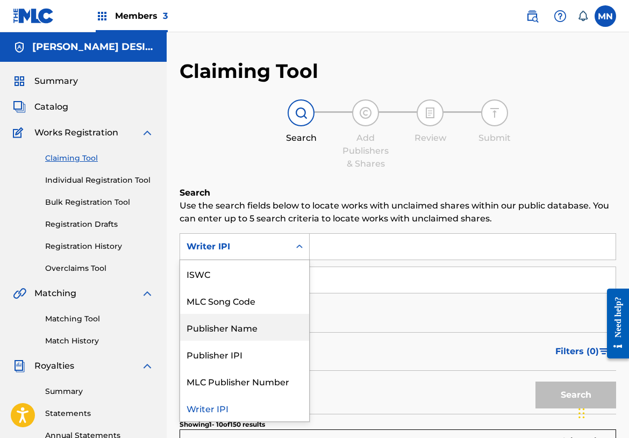
click at [265, 332] on div "Publisher Name" at bounding box center [244, 327] width 129 height 27
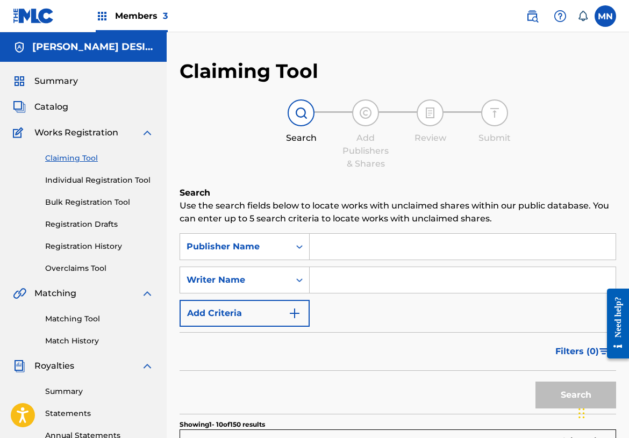
click at [348, 250] on input "Search Form" at bounding box center [463, 247] width 306 height 26
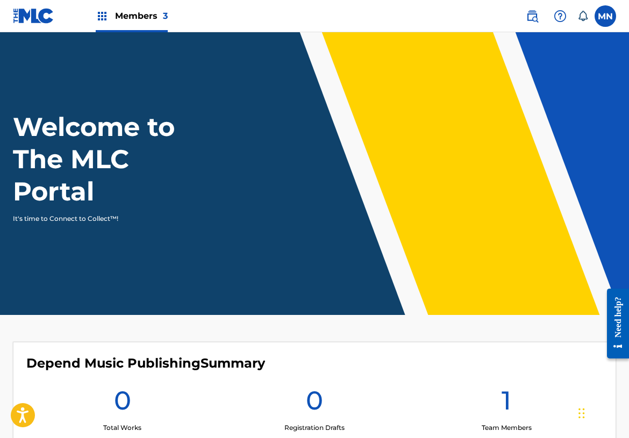
click at [159, 17] on span "Members 3" at bounding box center [141, 16] width 53 height 12
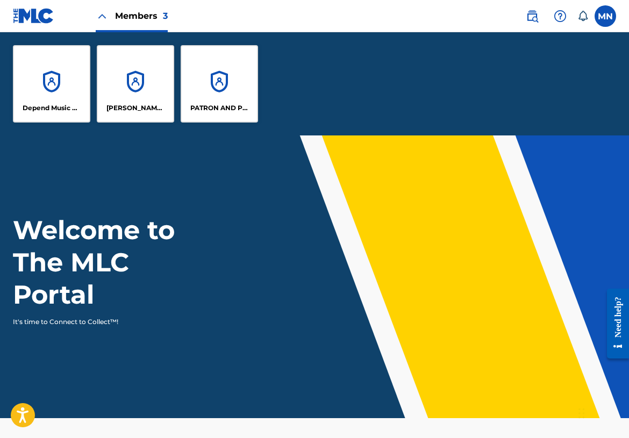
click at [127, 89] on div "[PERSON_NAME] DESIGNEE" at bounding box center [135, 83] width 77 height 77
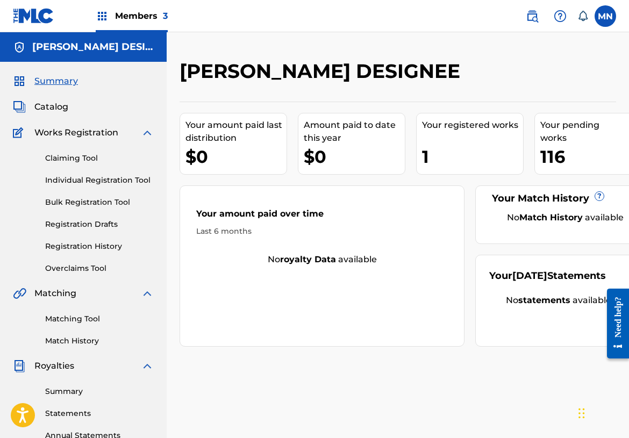
click at [83, 162] on link "Claiming Tool" at bounding box center [99, 158] width 109 height 11
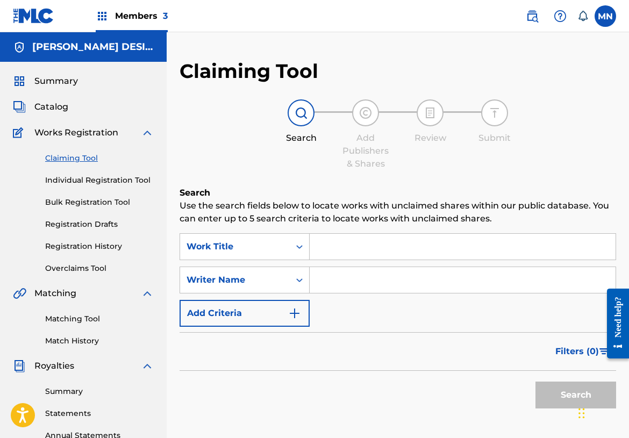
click at [351, 277] on input "Search Form" at bounding box center [463, 280] width 306 height 26
click at [292, 246] on div "Search Form" at bounding box center [299, 246] width 19 height 19
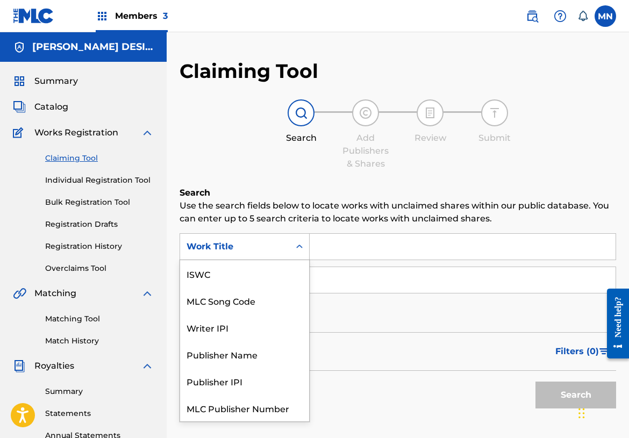
scroll to position [27, 0]
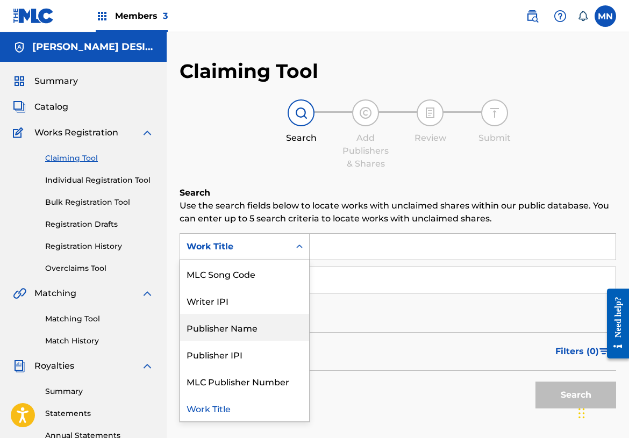
click at [252, 321] on div "Publisher Name" at bounding box center [244, 327] width 129 height 27
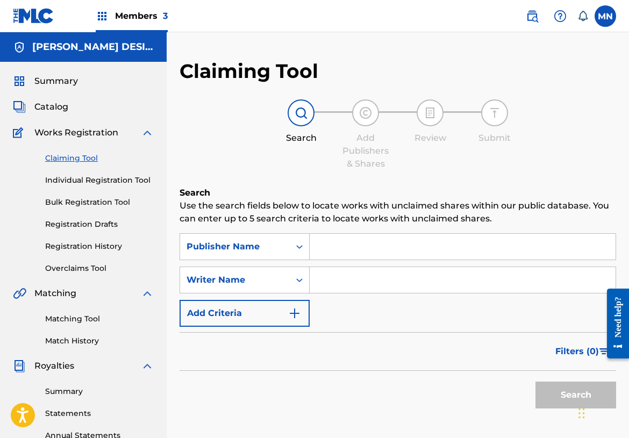
click at [345, 250] on input "Search Form" at bounding box center [463, 247] width 306 height 26
click at [355, 246] on input "Search Form" at bounding box center [463, 247] width 306 height 26
paste input "LOGAN FAMILY TREE PUBLISHING"
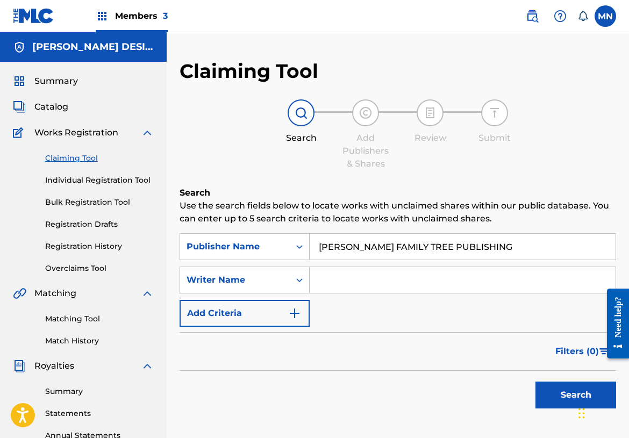
type input "LOGAN FAMILY TREE PUBLISHING"
click at [345, 277] on input "Search Form" at bounding box center [463, 280] width 306 height 26
type input "Jared Travis Logan"
click at [571, 391] on button "Search" at bounding box center [576, 395] width 81 height 27
drag, startPoint x: 426, startPoint y: 281, endPoint x: 247, endPoint y: 276, distance: 179.1
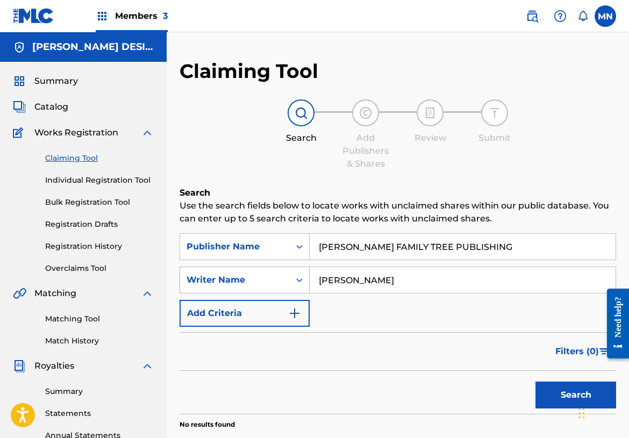
click at [247, 276] on div "SearchWithCriteria4fd5e10b-1498-45c4-b53c-993122bea9ff Writer Name Jared Travis…" at bounding box center [398, 280] width 437 height 27
click at [559, 394] on button "Search" at bounding box center [576, 395] width 81 height 27
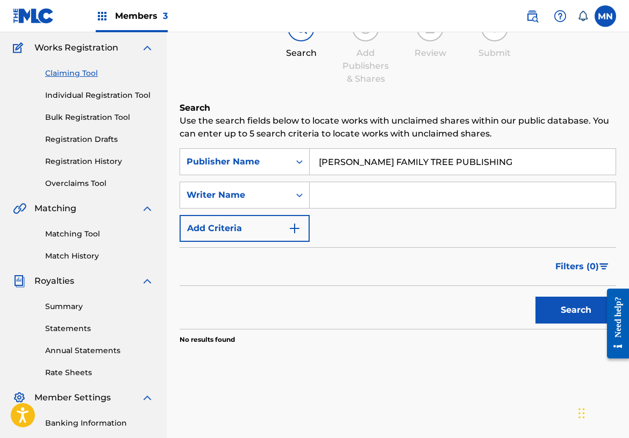
click at [487, 166] on input "LOGAN FAMILY TREE PUBLISHING" at bounding box center [463, 162] width 306 height 26
drag, startPoint x: 487, startPoint y: 166, endPoint x: 309, endPoint y: 153, distance: 177.9
click at [309, 153] on div "SearchWithCriteriaebebae23-8323-4191-98a3-655f3e657fc7 Publisher Name LOGAN FAM…" at bounding box center [398, 161] width 437 height 27
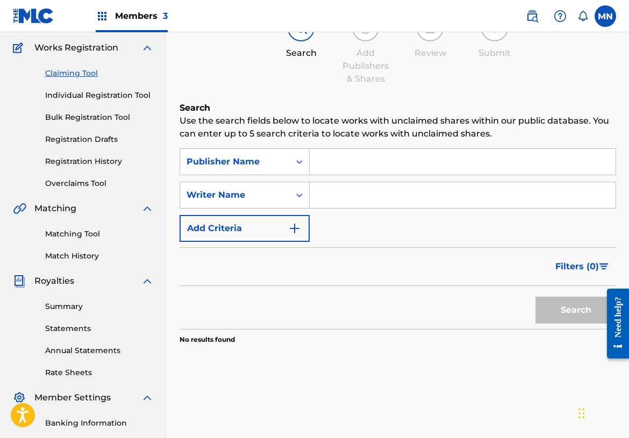
click at [337, 194] on input "Search Form" at bounding box center [463, 195] width 306 height 26
click at [576, 310] on button "Search" at bounding box center [576, 310] width 81 height 27
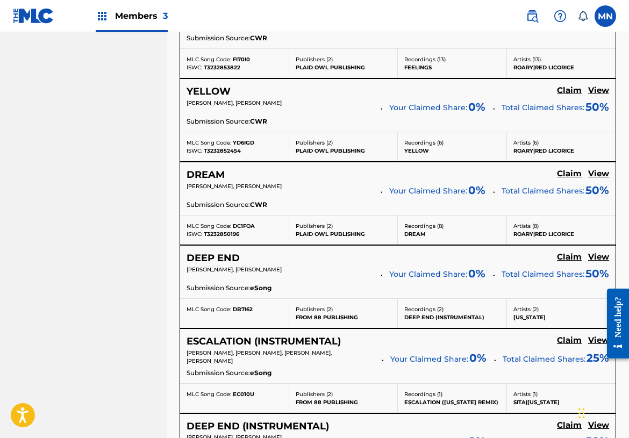
scroll to position [985, 0]
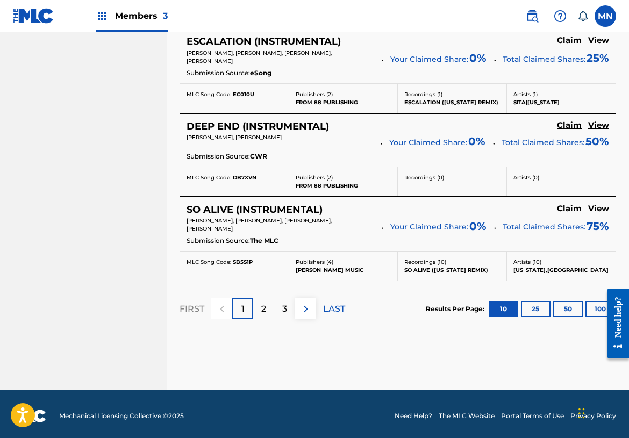
click at [598, 305] on button "100" at bounding box center [601, 309] width 30 height 16
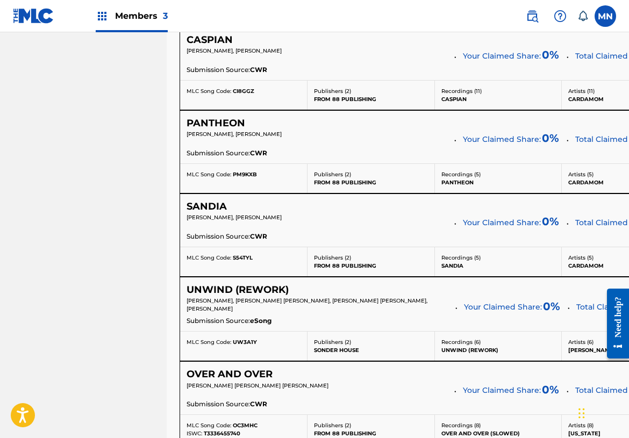
scroll to position [8470, 0]
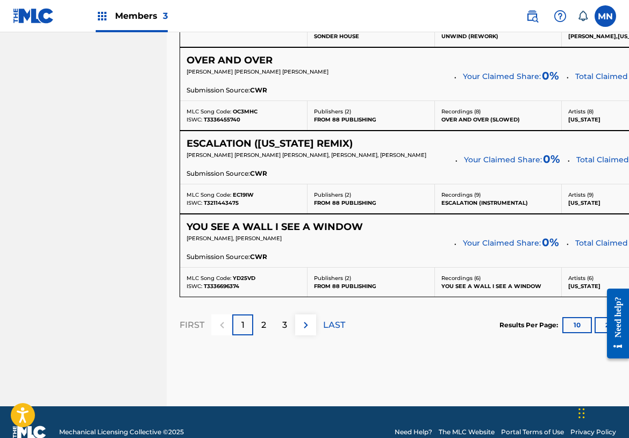
click at [267, 315] on div "2" at bounding box center [263, 325] width 21 height 21
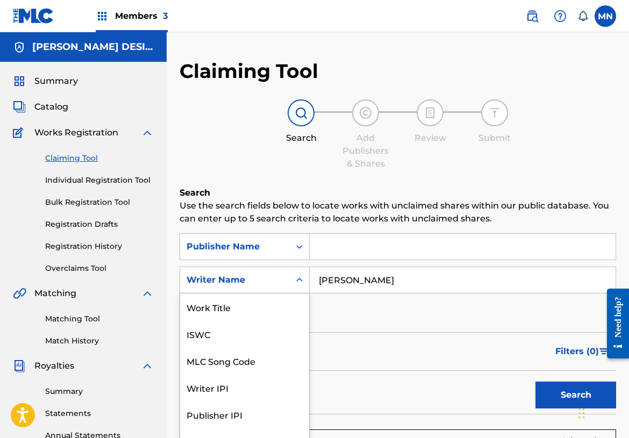
scroll to position [15, 0]
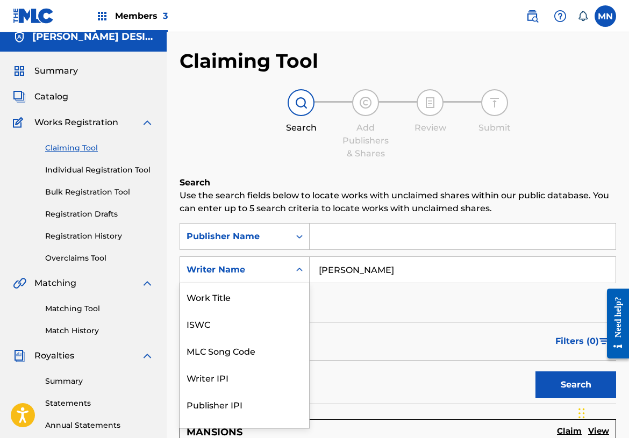
click at [285, 279] on div "Writer Name" at bounding box center [235, 270] width 110 height 20
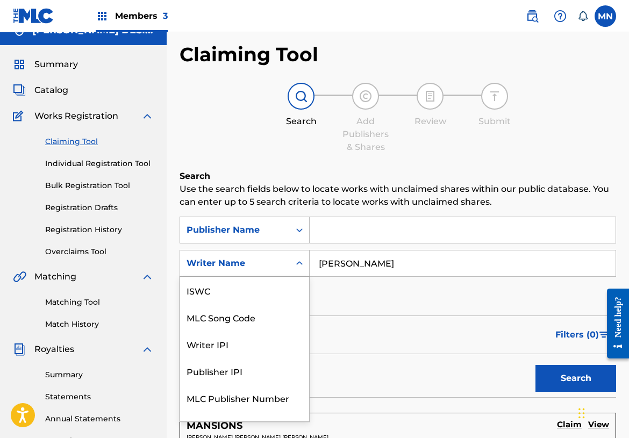
scroll to position [17, 0]
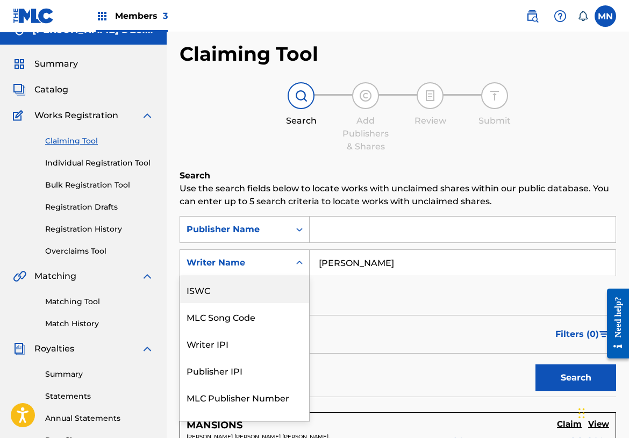
click at [375, 304] on div "SearchWithCriteriaebebae23-8323-4191-98a3-655f3e657fc7 Publisher Name SearchWit…" at bounding box center [398, 263] width 437 height 94
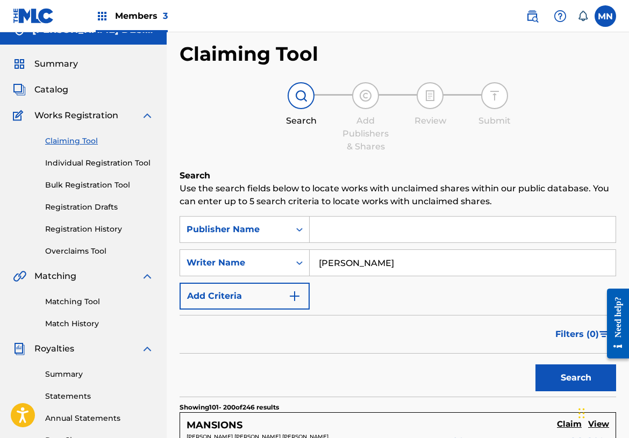
click at [342, 262] on input "jared logan" at bounding box center [463, 263] width 306 height 26
click at [576, 378] on button "Search" at bounding box center [576, 378] width 81 height 27
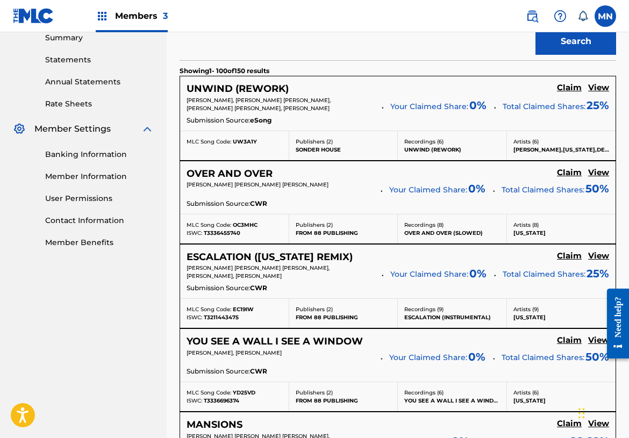
scroll to position [0, 0]
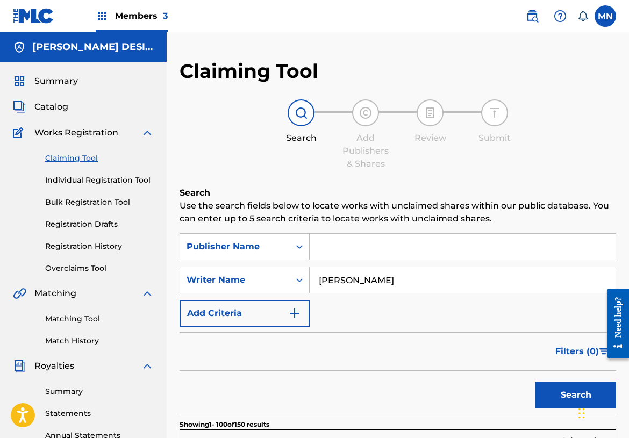
drag, startPoint x: 368, startPoint y: 281, endPoint x: 341, endPoint y: 274, distance: 27.6
click at [341, 274] on input "jared travis logan" at bounding box center [463, 280] width 306 height 26
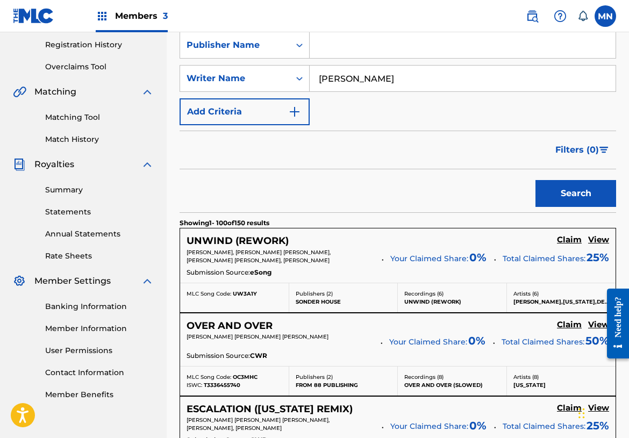
click at [365, 87] on input "jared travis logan" at bounding box center [463, 79] width 306 height 26
drag, startPoint x: 369, startPoint y: 80, endPoint x: 344, endPoint y: 83, distance: 25.5
click at [344, 83] on input "jared travis logan" at bounding box center [463, 79] width 306 height 26
type input "jared logan"
click at [576, 194] on button "Search" at bounding box center [576, 193] width 81 height 27
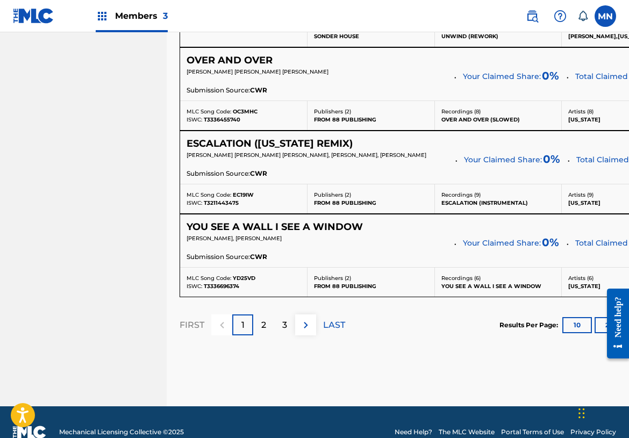
scroll to position [61, 0]
